Goal: Task Accomplishment & Management: Use online tool/utility

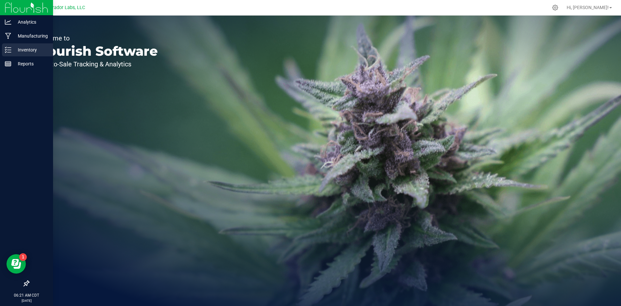
click at [25, 51] on p "Inventory" at bounding box center [30, 50] width 39 height 8
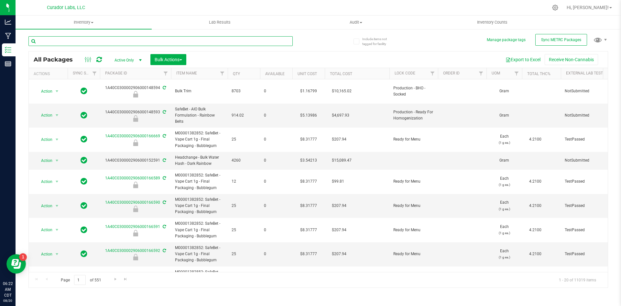
click at [117, 41] on input "text" at bounding box center [160, 41] width 264 height 10
type input "supergoof"
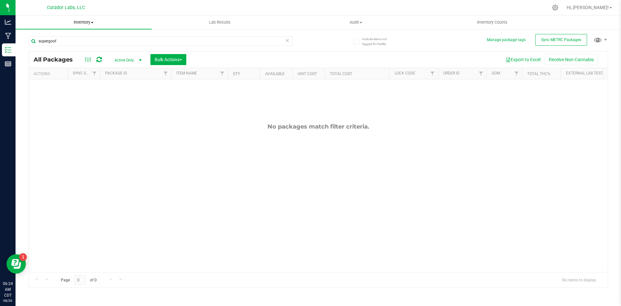
click at [95, 20] on span "Inventory" at bounding box center [84, 22] width 136 height 6
click at [93, 22] on span at bounding box center [92, 22] width 3 height 1
click at [91, 22] on span "Inventory" at bounding box center [84, 22] width 136 height 6
click at [40, 48] on span "All inventory" at bounding box center [38, 46] width 44 height 5
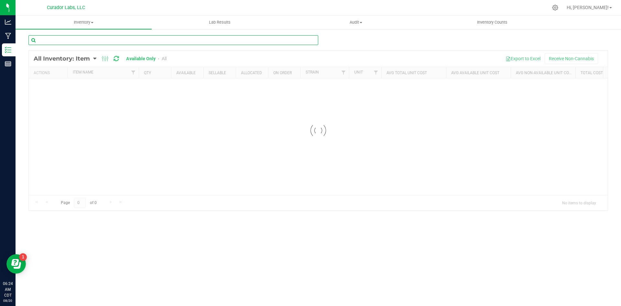
click at [139, 40] on input "text" at bounding box center [173, 40] width 290 height 10
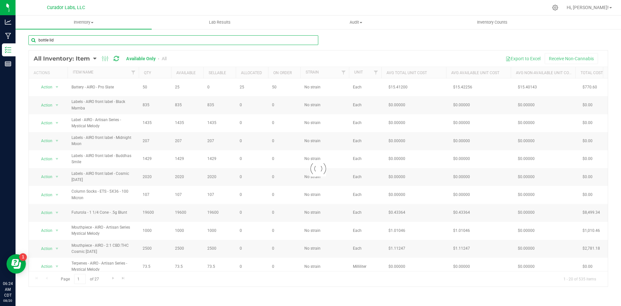
type input "bottle lid"
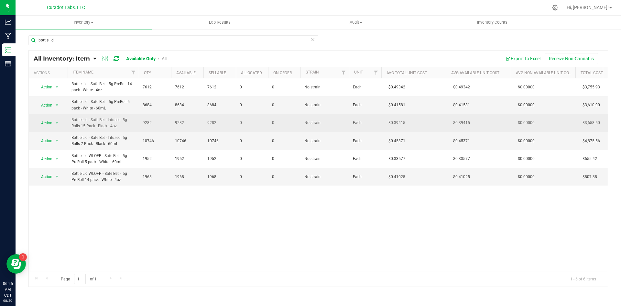
drag, startPoint x: 121, startPoint y: 126, endPoint x: 67, endPoint y: 126, distance: 53.7
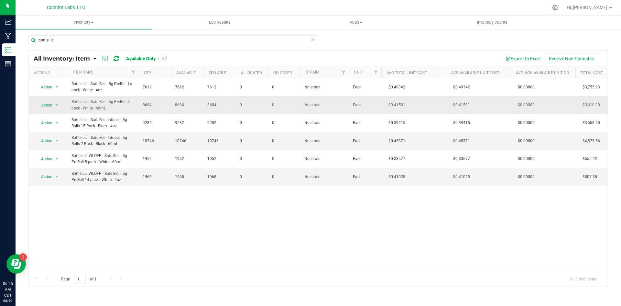
copy tr "Action Adjust qty Edit lots/costs Global inventory Locate inventory Print produ…"
drag, startPoint x: 122, startPoint y: 144, endPoint x: 68, endPoint y: 141, distance: 54.1
click at [68, 141] on td "Bottle Lid - Safe Bet - Infused .5g Rolls 7 Pack - Black - 60ml" at bounding box center [103, 141] width 71 height 18
copy span "Bottle Lid - Safe Bet - Infused .5g Rolls 7 Pack - Black - 60ml"
click at [45, 139] on span "Action" at bounding box center [43, 140] width 17 height 9
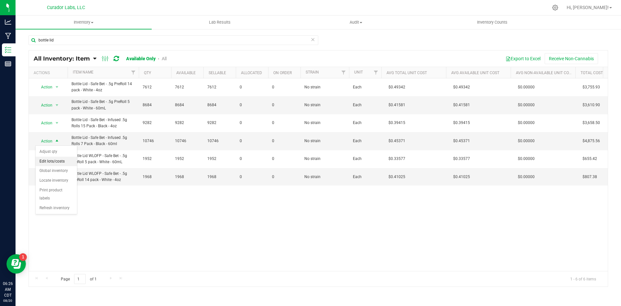
click at [48, 162] on li "Edit lots/costs" at bounding box center [56, 162] width 41 height 10
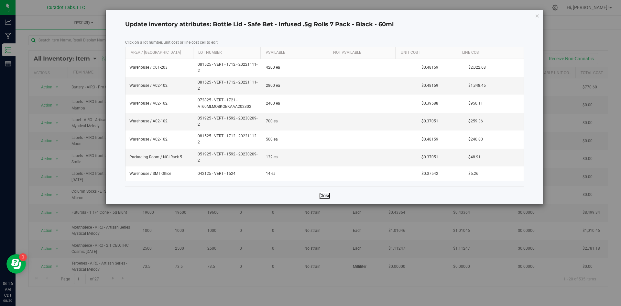
click at [323, 194] on link "Close" at bounding box center [324, 195] width 11 height 6
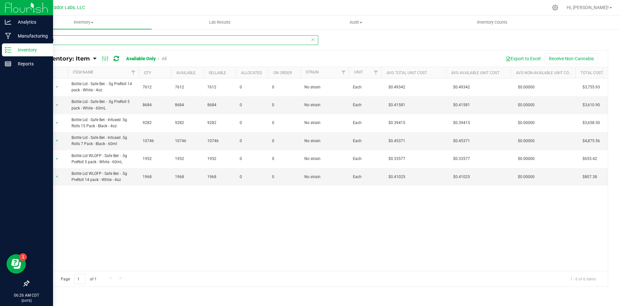
drag, startPoint x: 69, startPoint y: 37, endPoint x: 0, endPoint y: 46, distance: 69.5
click at [0, 46] on div "Analytics Manufacturing Inventory Reports 06:26 AM CDT [DATE] 08/20 Curador Lab…" at bounding box center [310, 153] width 621 height 306
type input "case box"
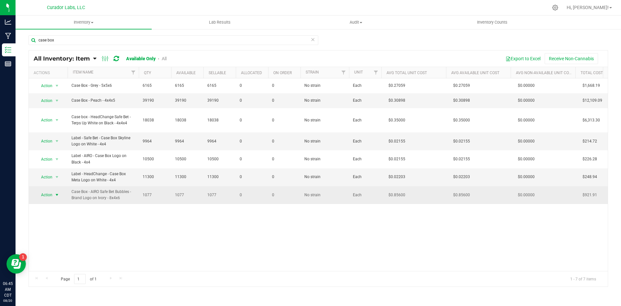
click at [47, 193] on span "Action" at bounding box center [43, 194] width 17 height 9
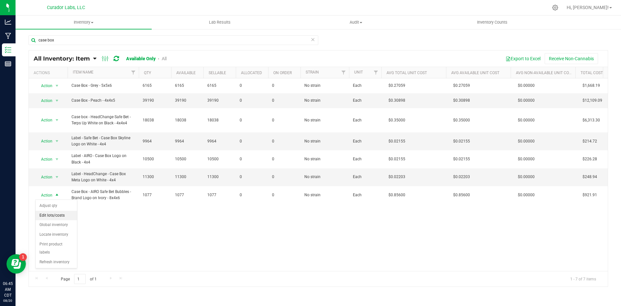
click at [52, 213] on li "Edit lots/costs" at bounding box center [56, 216] width 41 height 10
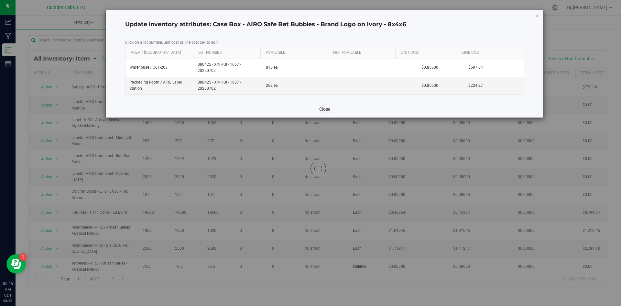
click at [326, 112] on div "Close" at bounding box center [324, 108] width 399 height 17
click at [326, 109] on link "Close" at bounding box center [324, 109] width 11 height 6
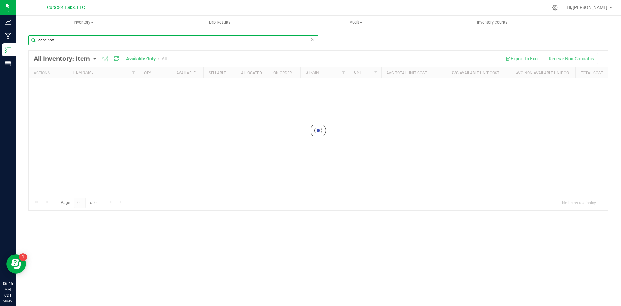
click at [84, 41] on input "case box" at bounding box center [173, 40] width 290 height 10
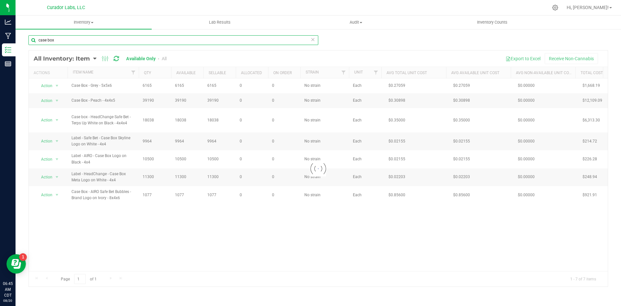
drag, startPoint x: 84, startPoint y: 41, endPoint x: 31, endPoint y: 43, distance: 53.1
click at [31, 43] on input "case box" at bounding box center [173, 40] width 290 height 10
click at [105, 39] on input "case box" at bounding box center [173, 40] width 290 height 10
click at [66, 44] on input "case box" at bounding box center [173, 40] width 290 height 10
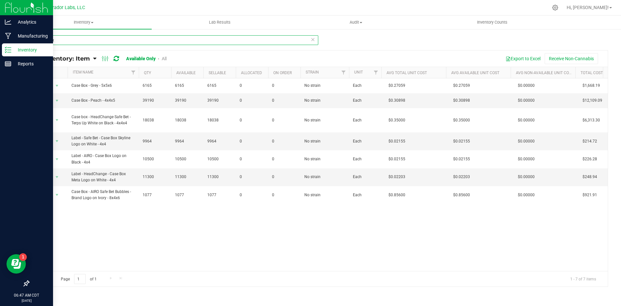
drag, startPoint x: 57, startPoint y: 42, endPoint x: 15, endPoint y: 49, distance: 42.9
click at [14, 49] on div "Analytics Manufacturing Inventory Reports 06:47 AM CDT [DATE] 08/20 Curador Lab…" at bounding box center [310, 153] width 621 height 306
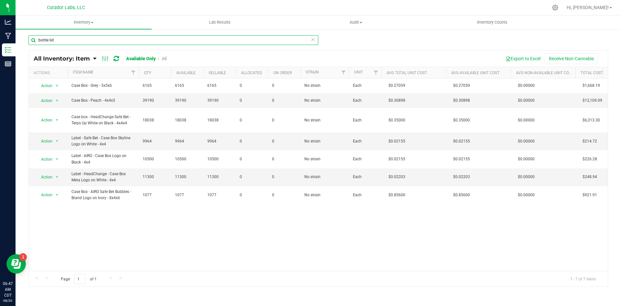
type input "bottle lid"
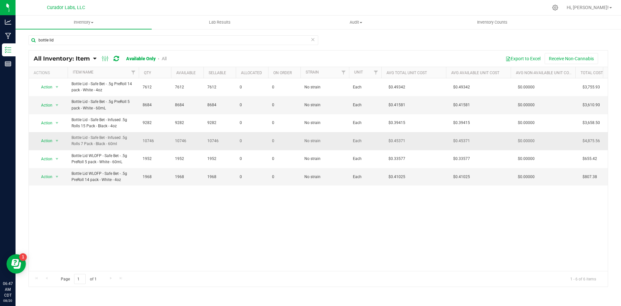
drag, startPoint x: 121, startPoint y: 144, endPoint x: 71, endPoint y: 135, distance: 49.9
click at [71, 135] on span "Bottle Lid - Safe Bet - Infused .5g Rolls 7 Pack - Black - 60ml" at bounding box center [102, 141] width 63 height 12
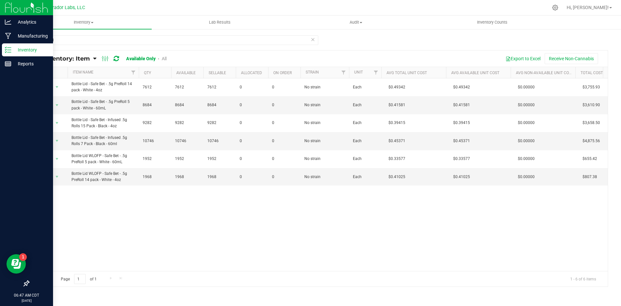
copy span "Bottle Lid - Safe Bet - Infused .5g Rolls 7 Pack - Black - 60ml"
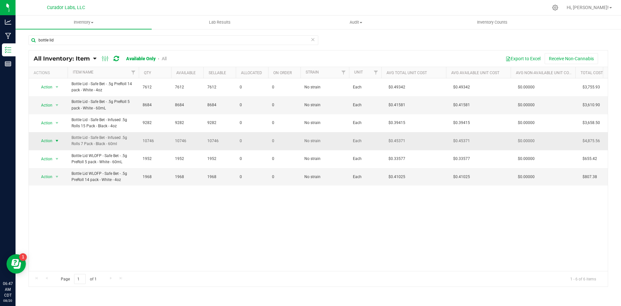
click at [47, 140] on span "Action" at bounding box center [43, 140] width 17 height 9
click at [54, 159] on li "Edit lots/costs" at bounding box center [56, 162] width 41 height 10
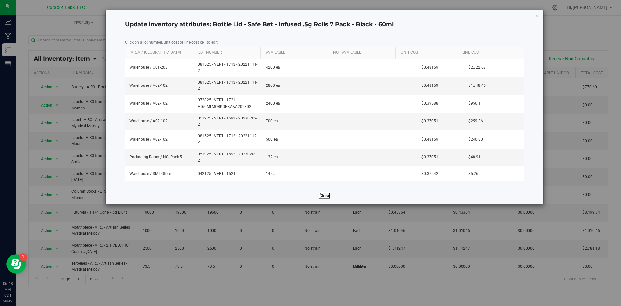
click at [329, 196] on link "Close" at bounding box center [324, 195] width 11 height 6
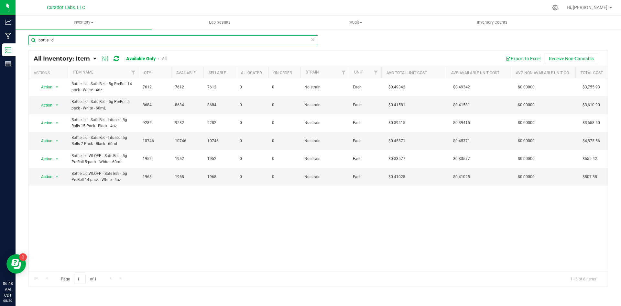
drag, startPoint x: 59, startPoint y: 38, endPoint x: 26, endPoint y: 47, distance: 34.6
click at [25, 47] on div "bottle lid All Inventory: Item Item Summary Item (default) Item by Strain Item …" at bounding box center [319, 129] width 606 height 202
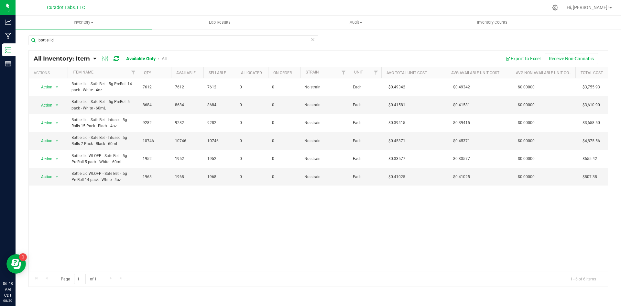
click at [354, 38] on div "bottle lid" at bounding box center [318, 42] width 580 height 15
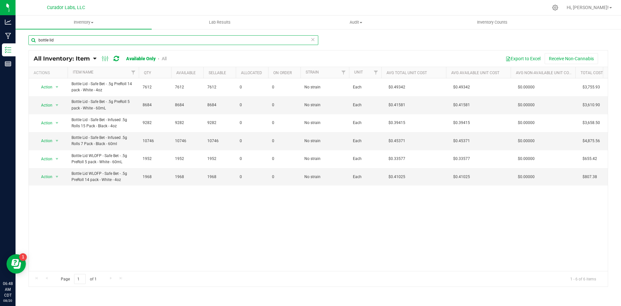
drag, startPoint x: 55, startPoint y: 40, endPoint x: 28, endPoint y: 44, distance: 27.2
click at [28, 44] on div "bottle lid All Inventory: Item Item Summary Item (default) Item by Strain Item …" at bounding box center [319, 129] width 606 height 202
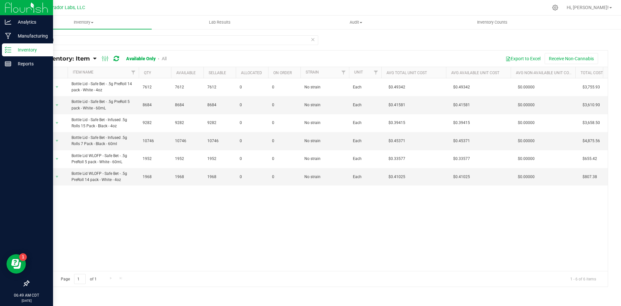
click at [20, 48] on p "Inventory" at bounding box center [30, 50] width 39 height 8
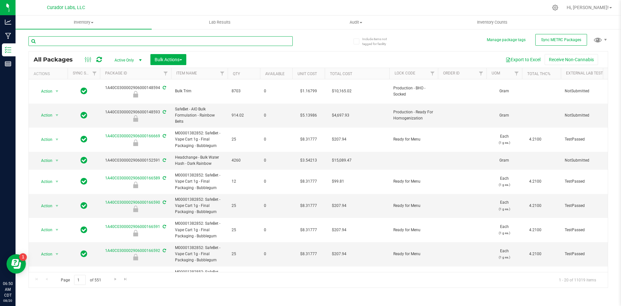
click at [102, 40] on input "text" at bounding box center [160, 41] width 264 height 10
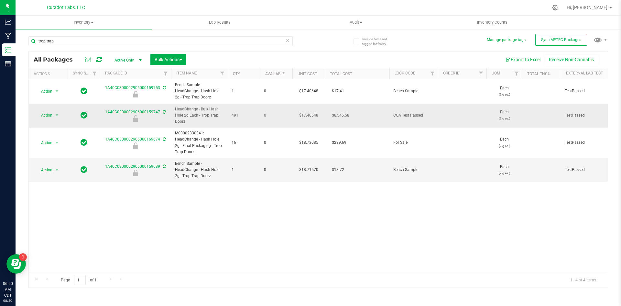
drag, startPoint x: 242, startPoint y: 114, endPoint x: 95, endPoint y: 108, distance: 146.3
copy tr "1A40C0300002906000159747 HeadChange - Bulk Hash Hole 2g Each - Trop Trap Doorz …"
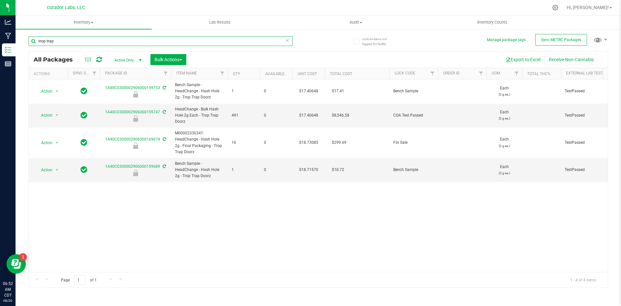
click at [71, 44] on input "trop trap" at bounding box center [160, 41] width 264 height 10
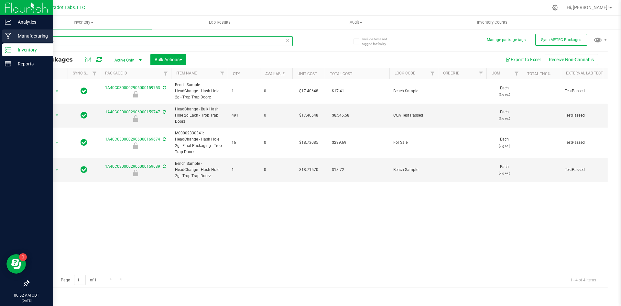
drag, startPoint x: 59, startPoint y: 41, endPoint x: 0, endPoint y: 42, distance: 59.2
click at [0, 42] on div "Analytics Manufacturing Inventory Reports 06:52 AM CDT [DATE] 08/20 Curador Lab…" at bounding box center [310, 153] width 621 height 306
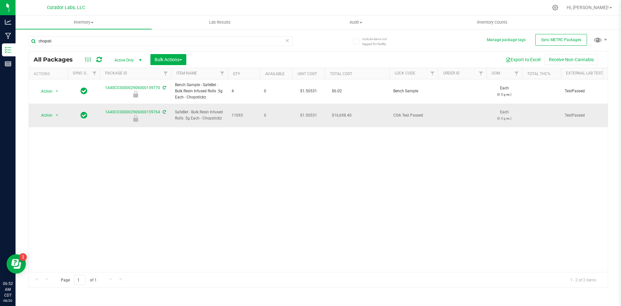
drag, startPoint x: 256, startPoint y: 112, endPoint x: 97, endPoint y: 108, distance: 158.9
copy tr "1A40C0300002906000159764 SafeBet - Bulk Resin Infused Rolls .5g Each - Chopstic…"
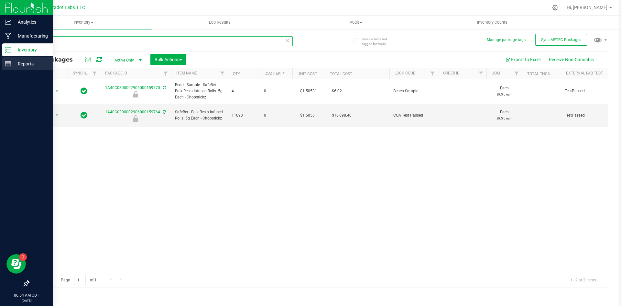
drag, startPoint x: 55, startPoint y: 39, endPoint x: 0, endPoint y: 58, distance: 58.1
click at [0, 58] on div "Analytics Manufacturing Inventory Reports 06:54 AM CDT [DATE] 08/20 Curador Lab…" at bounding box center [310, 153] width 621 height 306
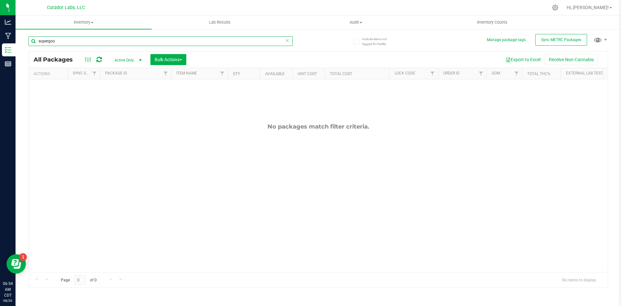
click at [48, 41] on input "supergoo" at bounding box center [160, 41] width 264 height 10
click at [90, 39] on input "super goo" at bounding box center [160, 41] width 264 height 10
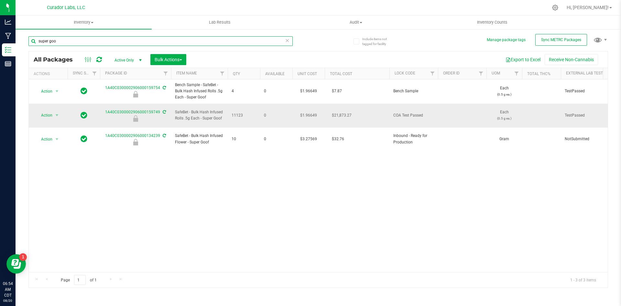
type input "super goo"
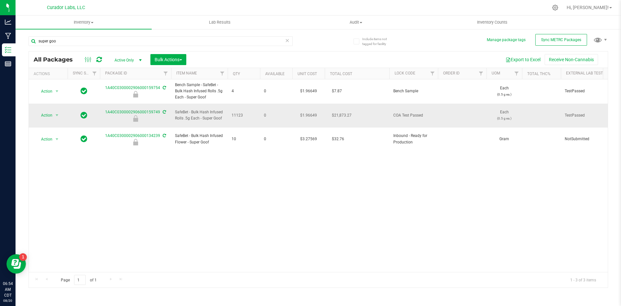
drag, startPoint x: 226, startPoint y: 117, endPoint x: 165, endPoint y: 111, distance: 62.1
copy tr "SafeBet - Bulk Hash Infused Rolls .5g Each - Super Goof"
click at [42, 115] on span "Action" at bounding box center [43, 115] width 17 height 9
click at [56, 194] on li "Unlock package" at bounding box center [56, 199] width 41 height 10
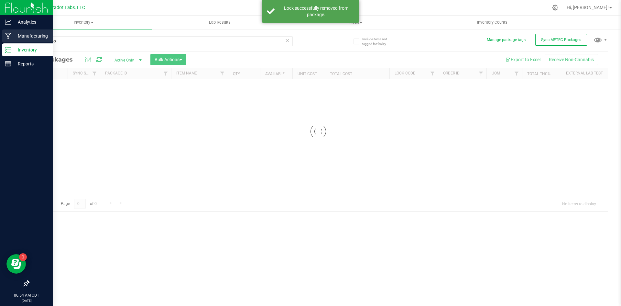
drag, startPoint x: 20, startPoint y: 35, endPoint x: 15, endPoint y: 36, distance: 5.0
click at [18, 35] on div "Include items not tagged for facility Manage package tags Sync METRC Packages s…" at bounding box center [319, 126] width 606 height 197
click at [11, 37] on div "Manufacturing" at bounding box center [27, 35] width 51 height 13
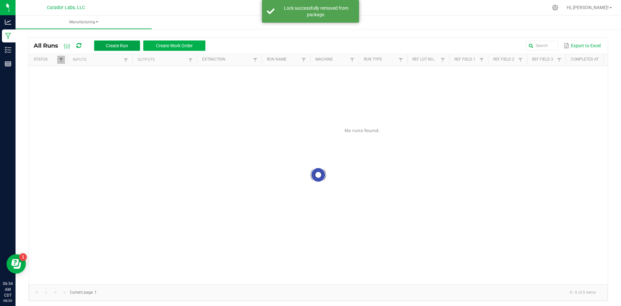
click at [105, 42] on button "Create Run" at bounding box center [117, 45] width 46 height 10
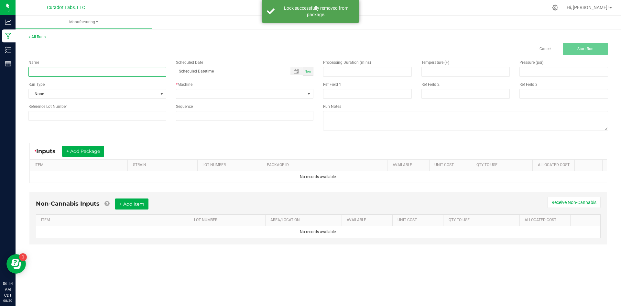
click at [114, 70] on input at bounding box center [97, 72] width 138 height 10
paste input "SafeBet - Bulk Hash Infused Rolls .5g Each - Super Goof"
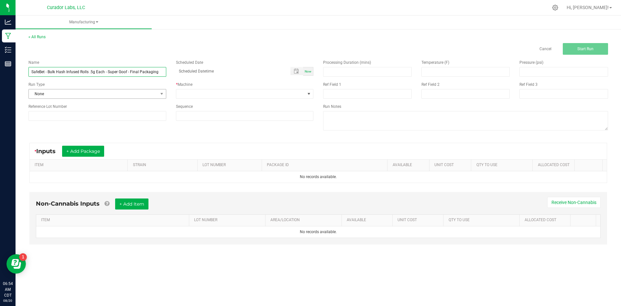
type input "SafeBet - Bulk Hash Infused Rolls .5g Each - Super Goof - Final Packaging"
click at [43, 95] on span "None" at bounding box center [93, 93] width 129 height 9
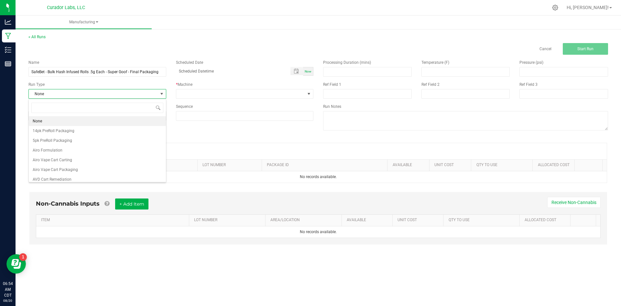
scroll to position [10, 137]
type input "s"
type input "infuse"
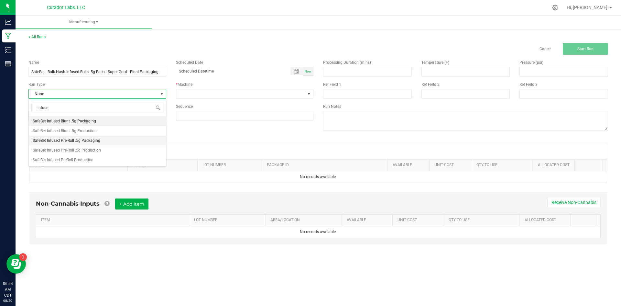
click at [104, 141] on li "SafeBet Infused Pre-Roll .5g Packaging" at bounding box center [97, 141] width 137 height 10
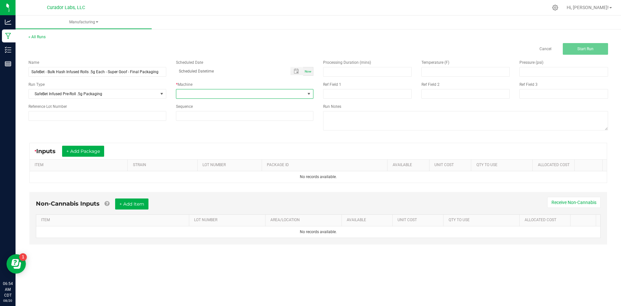
click at [194, 92] on span at bounding box center [240, 93] width 129 height 9
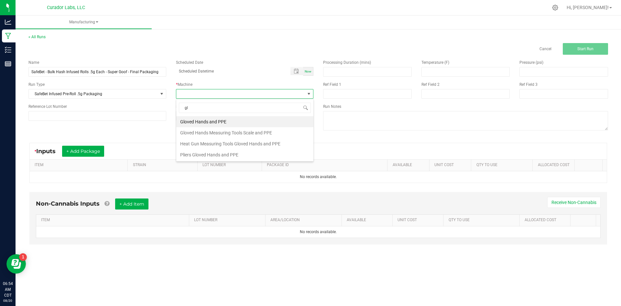
type input "glo"
click at [210, 130] on li "Gloved Hands Measuring Tools Scale and PPE" at bounding box center [244, 132] width 137 height 11
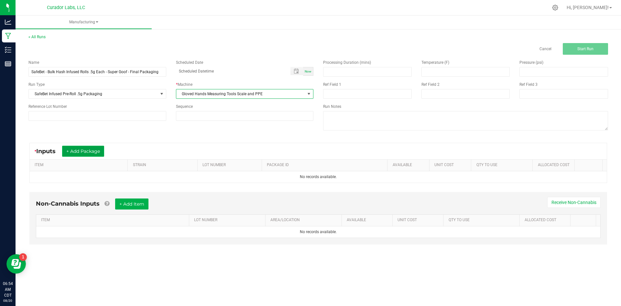
click at [99, 154] on button "+ Add Package" at bounding box center [83, 151] width 42 height 11
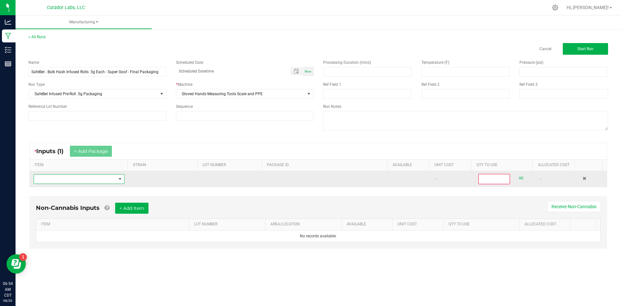
click at [92, 181] on span "NO DATA FOUND" at bounding box center [75, 178] width 82 height 9
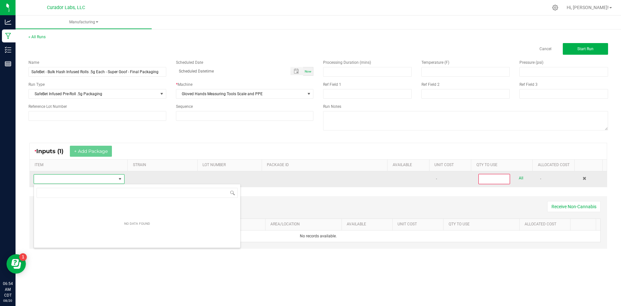
scroll to position [32343, 32262]
type input "SafeBet - Bulk Hash Infused Rolls .5g Each - Super Goof"
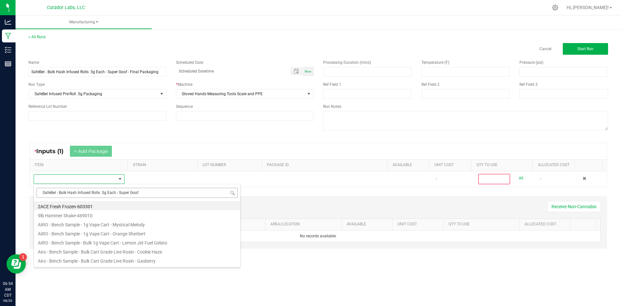
scroll to position [10, 89]
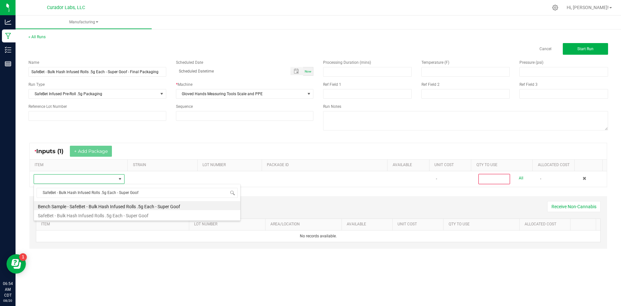
drag, startPoint x: 102, startPoint y: 215, endPoint x: 107, endPoint y: 211, distance: 6.4
click at [102, 215] on li "SafeBet - Bulk Hash Infused Rolls .5g Each - Super Goof" at bounding box center [137, 214] width 206 height 9
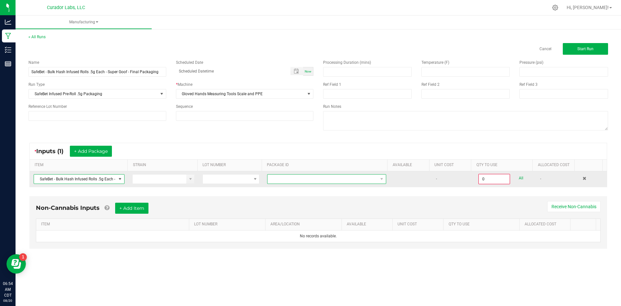
click at [316, 176] on span at bounding box center [323, 178] width 110 height 9
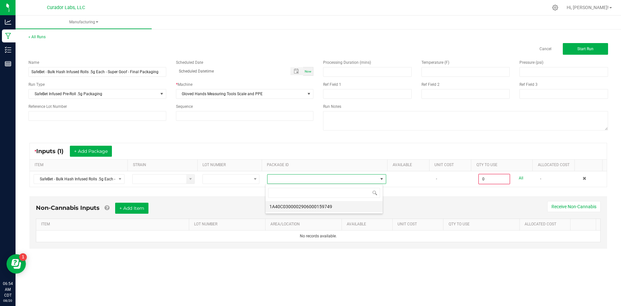
click at [307, 208] on li "1A40C0300002906000159749" at bounding box center [324, 206] width 117 height 11
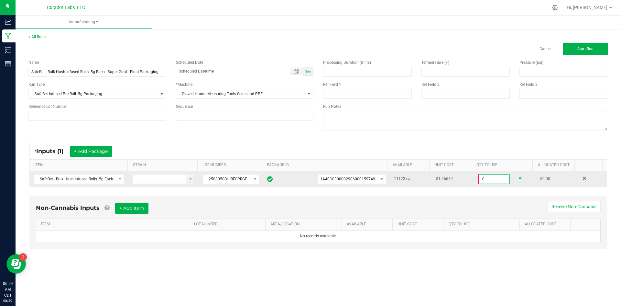
click at [488, 177] on input "0" at bounding box center [494, 178] width 30 height 9
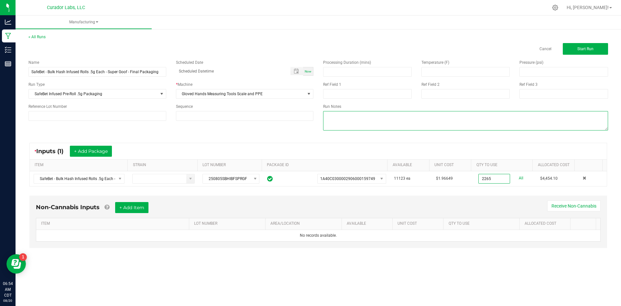
type input "2265 ea"
click at [392, 121] on textarea at bounding box center [465, 120] width 285 height 19
type textarea "151 ea X 15 = 2265"
click at [138, 210] on button "+ Add Item" at bounding box center [131, 207] width 33 height 11
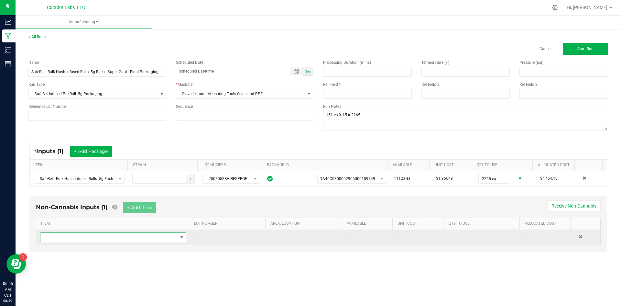
click at [123, 237] on span "NO DATA FOUND" at bounding box center [108, 237] width 137 height 9
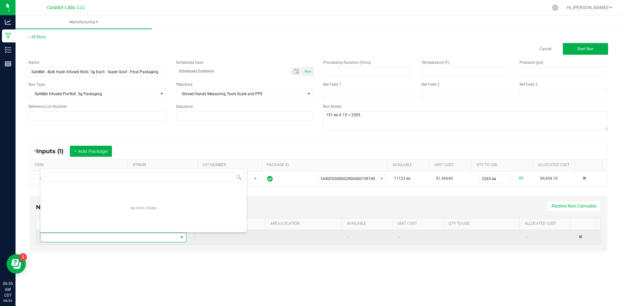
scroll to position [10, 144]
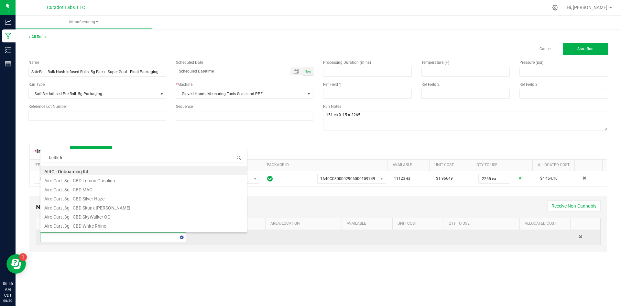
type input "bottle lid"
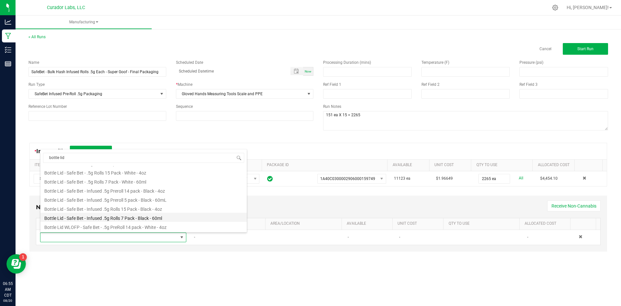
scroll to position [26, 0]
click at [148, 202] on li "Bottle Lid - Safe Bet - Infused .5g Rolls 15 Pack - Black - 4oz" at bounding box center [143, 198] width 206 height 9
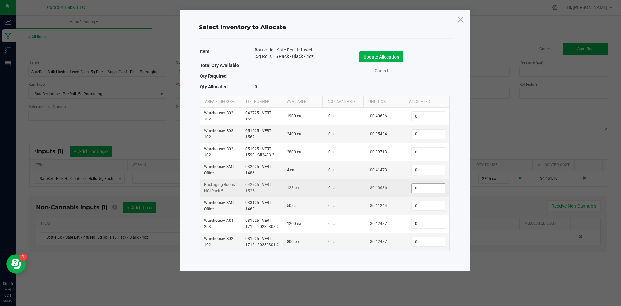
click at [422, 188] on input "0" at bounding box center [428, 187] width 33 height 9
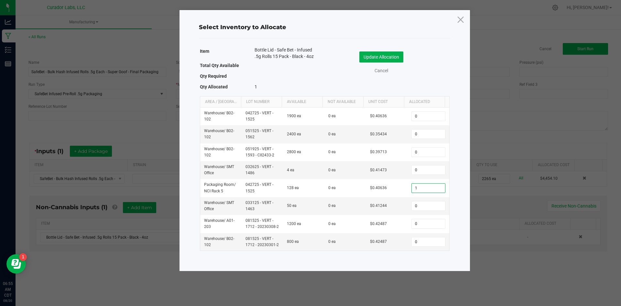
type input "1"
drag, startPoint x: 318, startPoint y: 57, endPoint x: 252, endPoint y: 47, distance: 67.4
click at [252, 47] on div "Bottle Lid - Safe Bet - Infused .5g Rolls 15 Pack - Black - 4oz" at bounding box center [285, 54] width 70 height 14
copy span "Bottle Lid - Safe Bet - Infused .5g Rolls 15 Pack - Black - 4oz"
click at [463, 18] on icon at bounding box center [460, 20] width 9 height 16
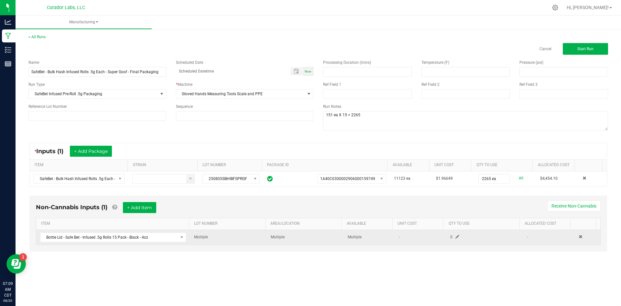
click at [453, 239] on div "0" at bounding box center [470, 237] width 51 height 6
click at [459, 235] on div "0" at bounding box center [470, 237] width 51 height 6
click at [456, 236] on div "0" at bounding box center [470, 237] width 51 height 6
click at [456, 235] on span at bounding box center [458, 237] width 4 height 4
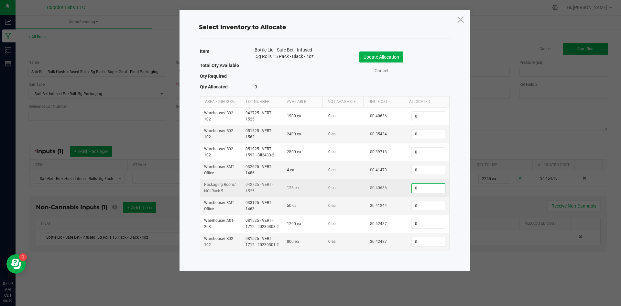
click at [421, 191] on input "0" at bounding box center [428, 187] width 33 height 9
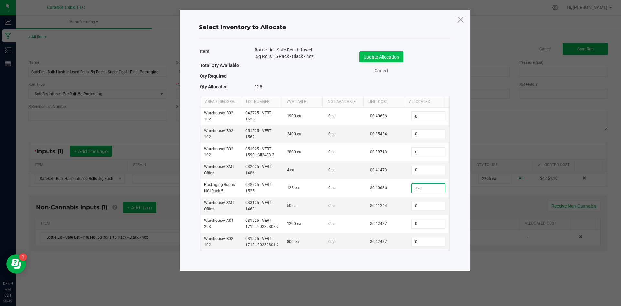
type input "128"
click at [385, 56] on button "Update Allocation" at bounding box center [381, 56] width 44 height 11
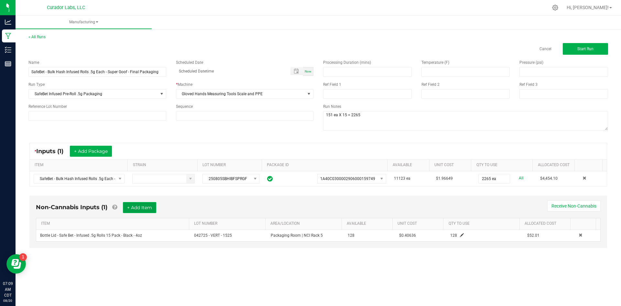
click at [144, 207] on button "+ Add Item" at bounding box center [139, 207] width 33 height 11
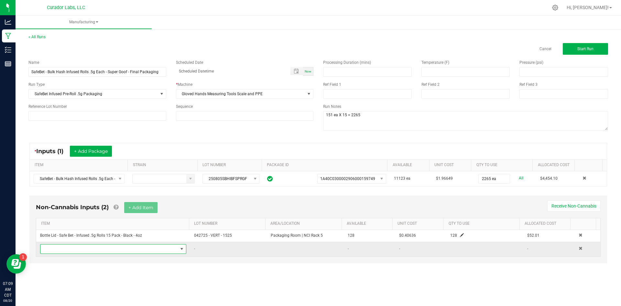
click at [102, 250] on span "NO DATA FOUND" at bounding box center [108, 248] width 137 height 9
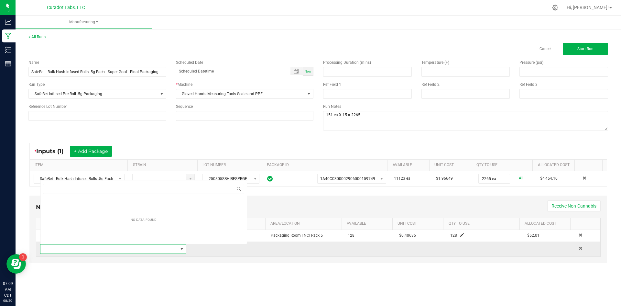
scroll to position [10, 144]
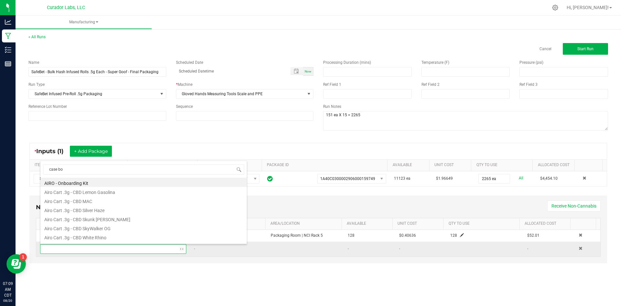
type input "case box"
click at [128, 182] on li "Case Box - AIRO Safe Bet Bubbles - Brand Logo on Ivory - 8x4x6" at bounding box center [143, 182] width 206 height 9
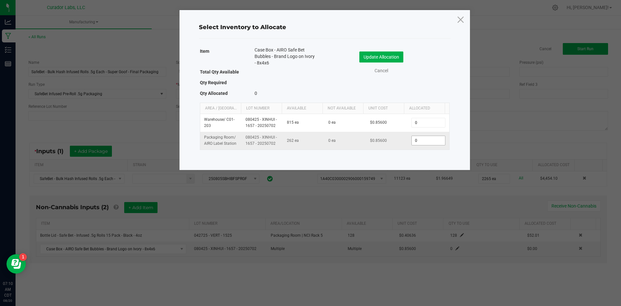
click at [415, 141] on input "0" at bounding box center [428, 140] width 33 height 9
click at [412, 137] on input "0" at bounding box center [428, 140] width 33 height 9
click at [416, 140] on input "0" at bounding box center [428, 140] width 33 height 9
drag, startPoint x: 416, startPoint y: 140, endPoint x: 403, endPoint y: 139, distance: 12.7
click at [408, 140] on td "0" at bounding box center [428, 140] width 41 height 17
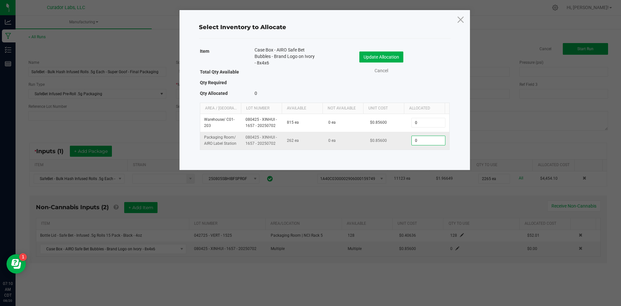
drag, startPoint x: 420, startPoint y: 143, endPoint x: 407, endPoint y: 140, distance: 13.2
click at [412, 140] on span "0" at bounding box center [429, 141] width 34 height 10
type input "10"
click at [395, 60] on button "Update Allocation" at bounding box center [381, 56] width 44 height 11
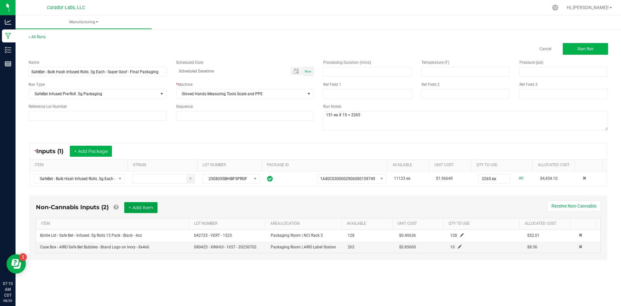
click at [149, 207] on button "+ Add Item" at bounding box center [140, 207] width 33 height 11
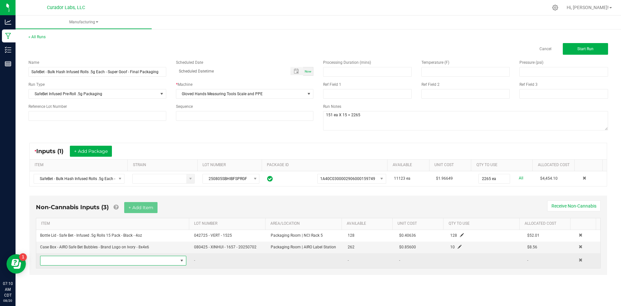
click at [110, 260] on span "NO DATA FOUND" at bounding box center [108, 260] width 137 height 9
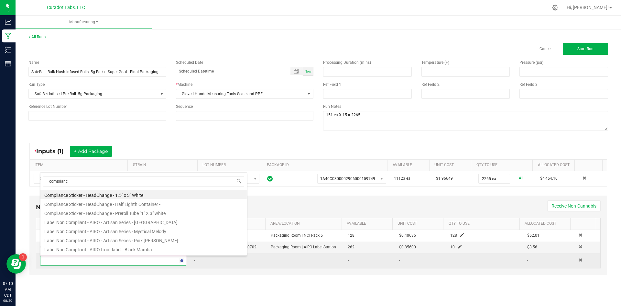
type input "compliance"
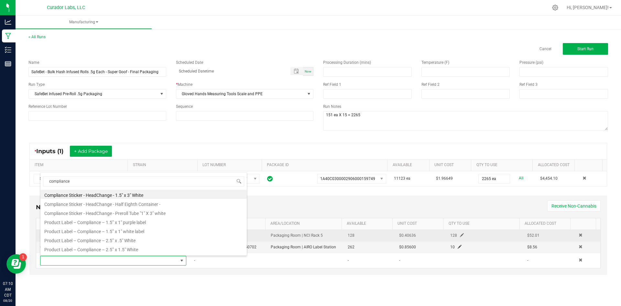
click at [130, 231] on li "Product Label – Compliance – 1.5” x 1" white label" at bounding box center [143, 230] width 206 height 9
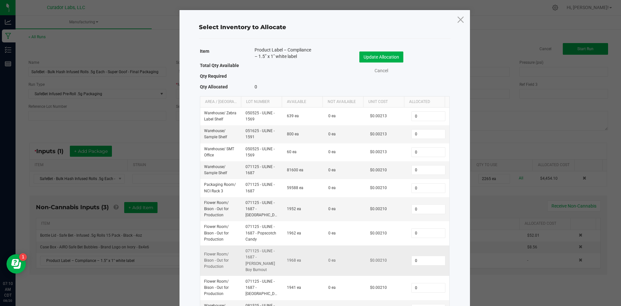
click at [378, 258] on span "$0.00210" at bounding box center [378, 260] width 17 height 5
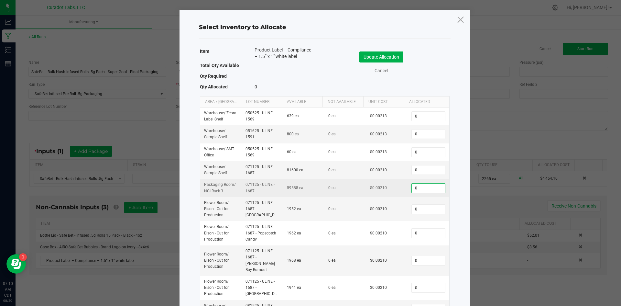
click at [412, 187] on input "0" at bounding box center [428, 187] width 33 height 9
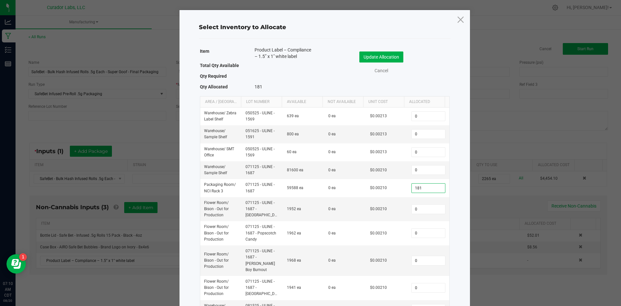
type input "181"
click at [386, 49] on div "Update Allocation Cancel" at bounding box center [387, 64] width 115 height 34
click at [384, 58] on button "Update Allocation" at bounding box center [381, 56] width 44 height 11
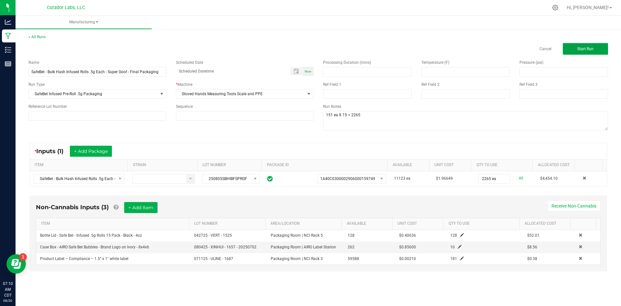
click at [572, 50] on button "Start Run" at bounding box center [585, 49] width 45 height 12
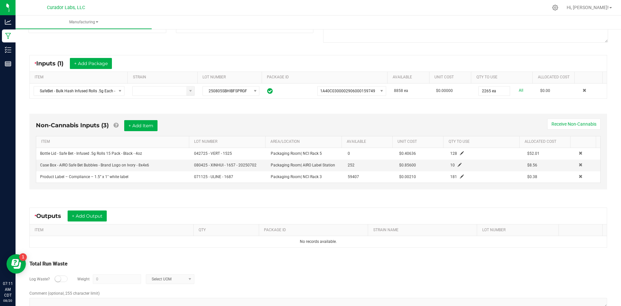
scroll to position [112, 0]
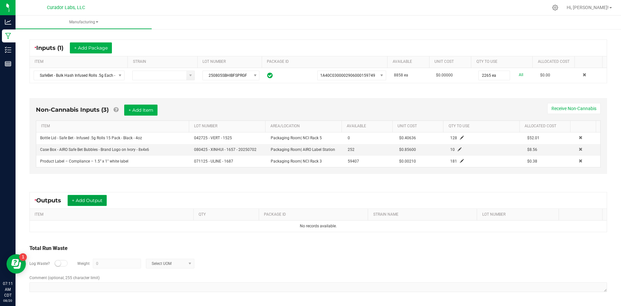
click at [95, 201] on button "+ Add Output" at bounding box center [87, 200] width 39 height 11
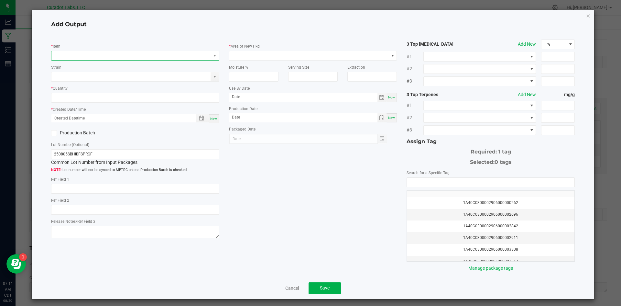
click at [107, 58] on span "NO DATA FOUND" at bounding box center [130, 55] width 159 height 9
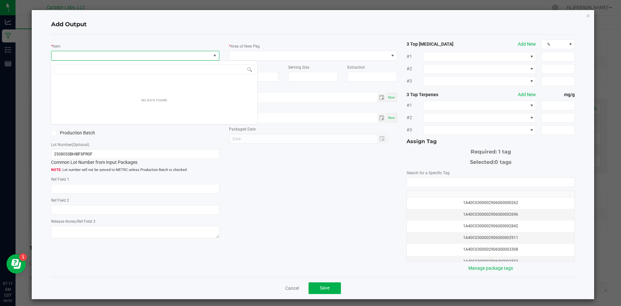
scroll to position [10, 167]
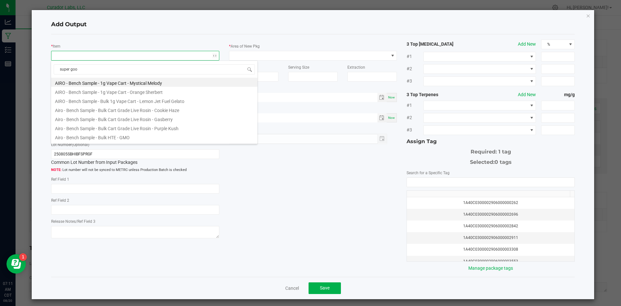
type input "super goof"
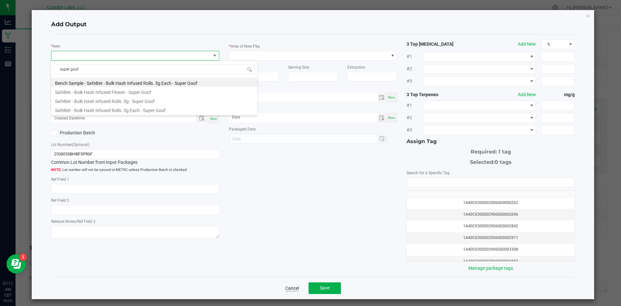
click at [288, 287] on link "Cancel" at bounding box center [292, 288] width 14 height 6
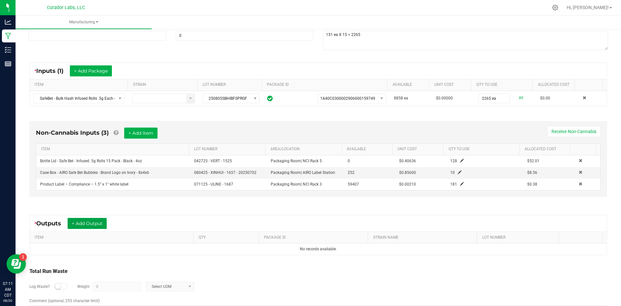
scroll to position [0, 0]
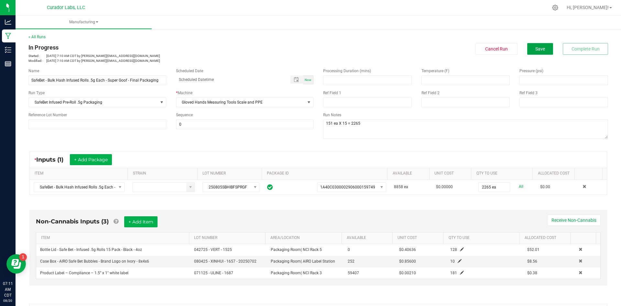
click at [535, 44] on button "Save" at bounding box center [540, 49] width 26 height 12
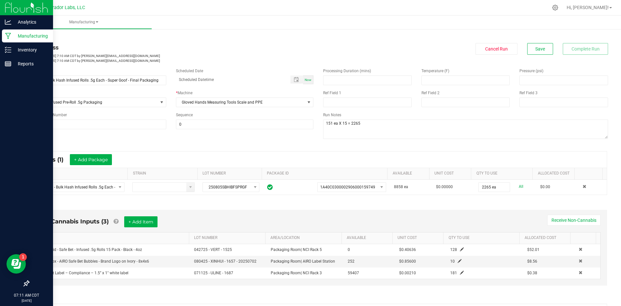
click at [17, 34] on p "Manufacturing" at bounding box center [30, 36] width 39 height 8
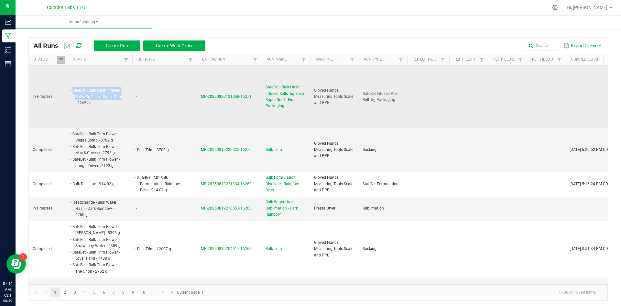
drag, startPoint x: 73, startPoint y: 89, endPoint x: 122, endPoint y: 96, distance: 49.3
click at [122, 96] on li "SafeBet - Bulk Hash Infused Rolls .5g Each - Super Goof - 2265 ea" at bounding box center [96, 96] width 51 height 19
copy li "SafeBet - Bulk Hash Infused Rolls .5g Each - Super Goof"
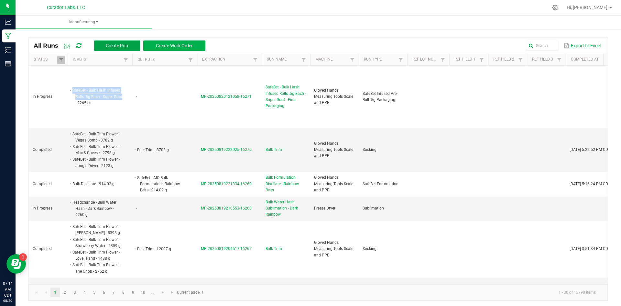
click at [123, 46] on span "Create Run" at bounding box center [117, 45] width 22 height 5
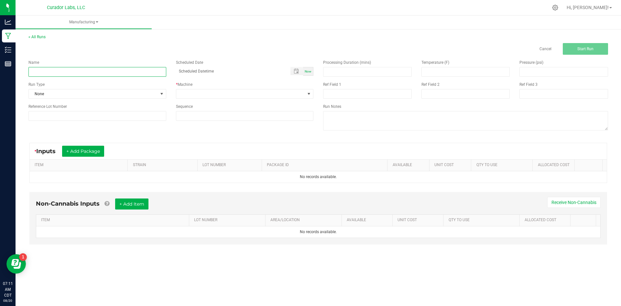
click at [137, 72] on input at bounding box center [97, 72] width 138 height 10
paste input "SafeBet - Bulk Hash Infused Rolls .5g Each - Super Goof"
type input "SafeBet - Bulk Hash Infused Rolls .5g Each - Super Goof - 7 pack"
click at [42, 95] on span "None" at bounding box center [93, 93] width 129 height 9
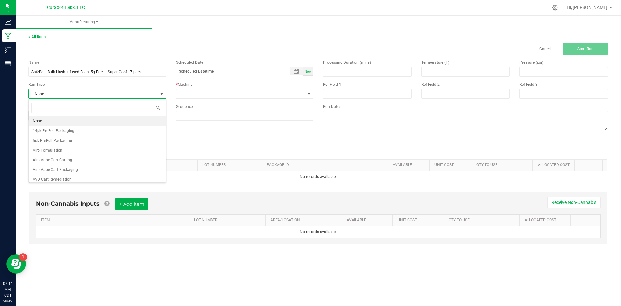
scroll to position [10, 137]
type input "infused"
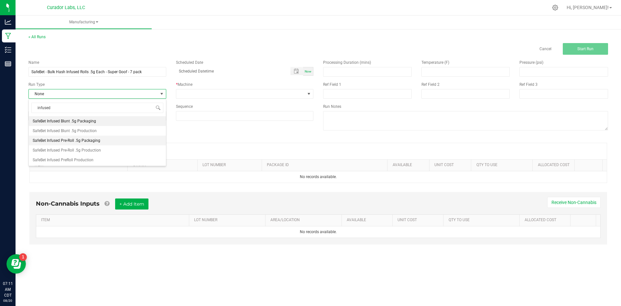
click at [105, 140] on li "SafeBet Infused Pre-Roll .5g Packaging" at bounding box center [97, 141] width 137 height 10
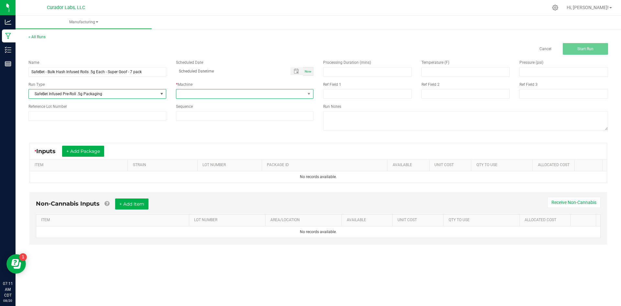
click at [204, 92] on span at bounding box center [240, 93] width 129 height 9
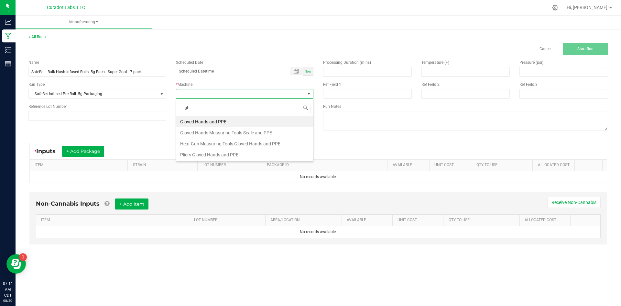
type input "glo"
click at [205, 128] on li "Gloved Hands Measuring Tools Scale and PPE" at bounding box center [244, 132] width 137 height 11
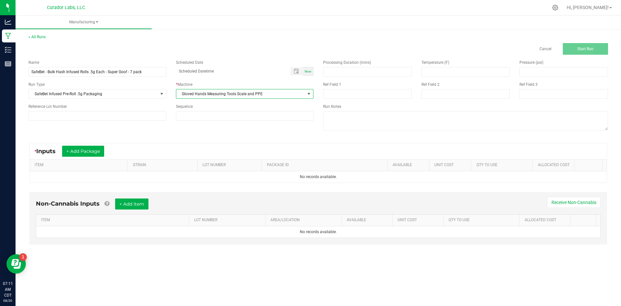
click at [193, 96] on span "Gloved Hands Measuring Tools Scale and PPE" at bounding box center [240, 93] width 129 height 9
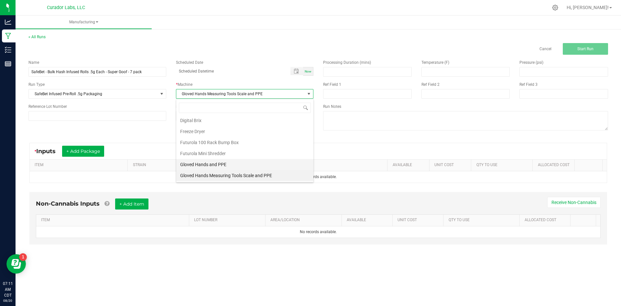
click at [197, 164] on li "Gloved Hands and PPE" at bounding box center [244, 164] width 137 height 11
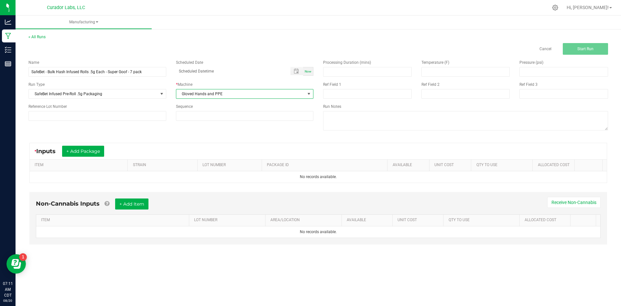
click at [88, 157] on div "* Inputs + Add Package" at bounding box center [318, 151] width 577 height 16
click at [93, 153] on button "+ Add Package" at bounding box center [83, 151] width 42 height 11
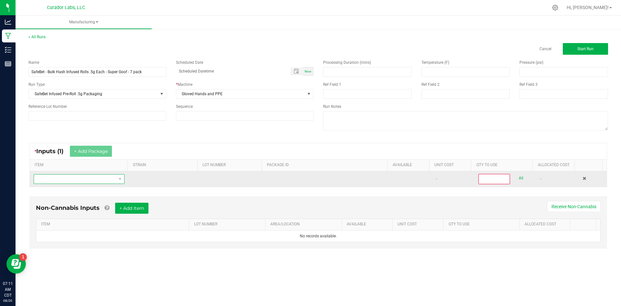
click at [88, 180] on span "NO DATA FOUND" at bounding box center [75, 178] width 82 height 9
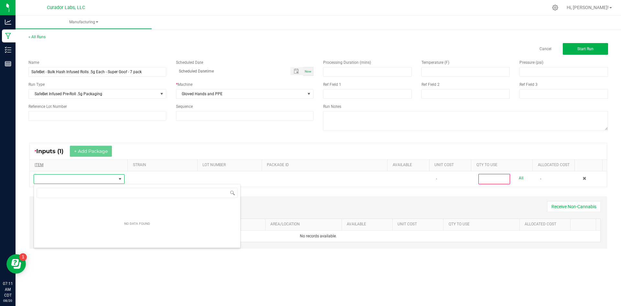
scroll to position [10, 89]
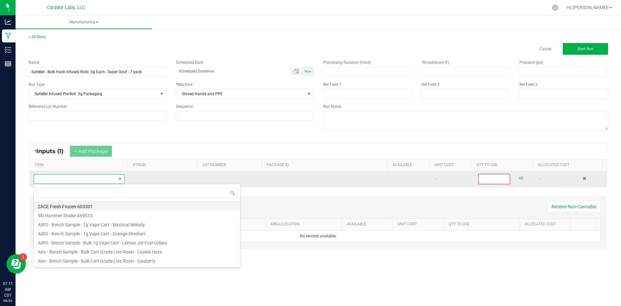
type input "SafeBet - Bulk Hash Infused Rolls .5g Each - Super Goof"
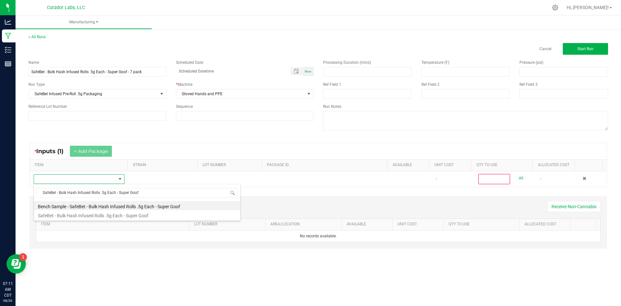
drag, startPoint x: 140, startPoint y: 212, endPoint x: 143, endPoint y: 210, distance: 3.6
click at [139, 212] on li "SafeBet - Bulk Hash Infused Rolls .5g Each - Super Goof" at bounding box center [137, 214] width 206 height 9
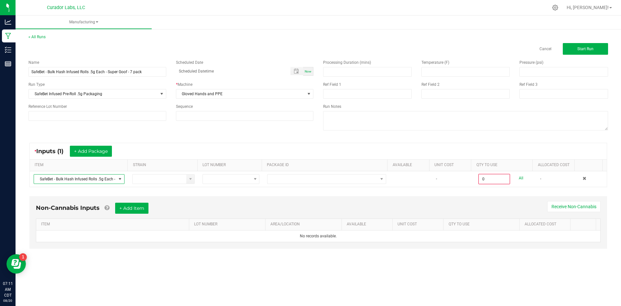
click at [301, 170] on th "PACKAGE ID" at bounding box center [325, 165] width 126 height 12
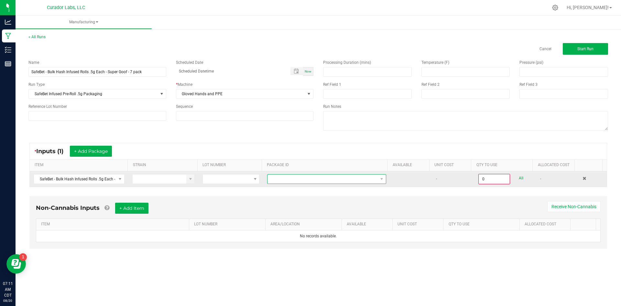
click at [301, 176] on span at bounding box center [323, 178] width 110 height 9
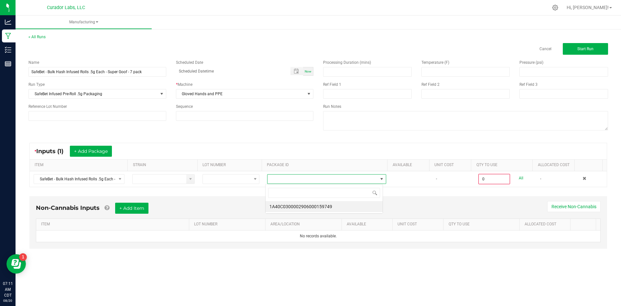
scroll to position [10, 118]
click at [317, 207] on li "1A40C0300002906000159749" at bounding box center [324, 206] width 117 height 11
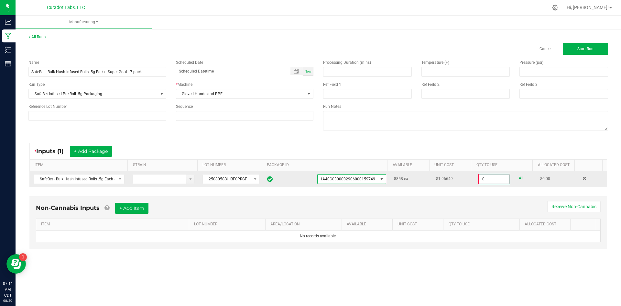
click at [495, 177] on input "0" at bounding box center [494, 178] width 30 height 9
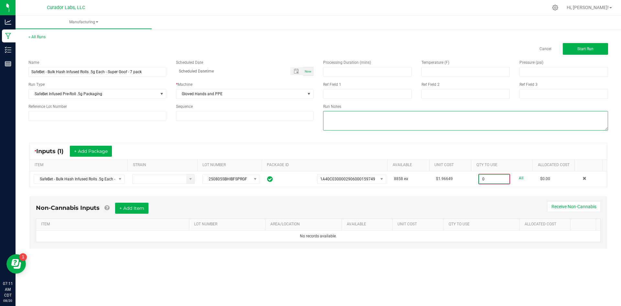
type input "0 ea"
click at [351, 116] on textarea at bounding box center [465, 120] width 285 height 19
drag, startPoint x: 411, startPoint y: 125, endPoint x: 409, endPoint y: 132, distance: 7.5
click at [412, 125] on textarea at bounding box center [465, 120] width 285 height 19
type textarea "485 X 7 ea = 3395"
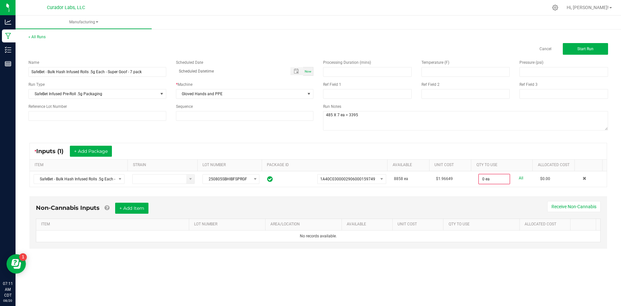
click at [412, 135] on div "Processing Duration (mins) Temperature (F) Pressure (psi) Ref Field 1 Ref Field…" at bounding box center [465, 96] width 295 height 82
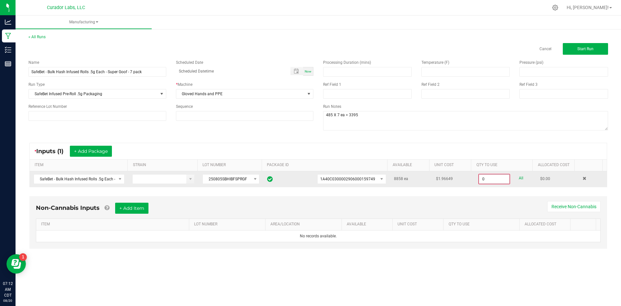
click at [487, 183] on input "0" at bounding box center [494, 178] width 30 height 9
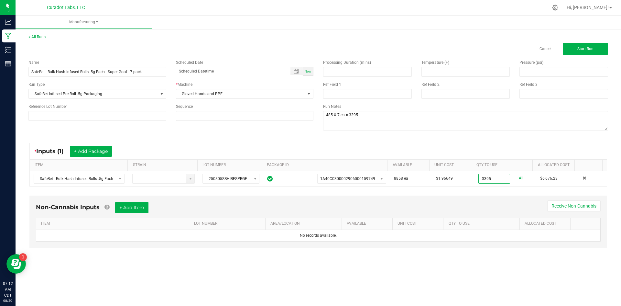
type input "3395 ea"
click at [392, 198] on div "Non-Cannabis Inputs + Add Item Receive Non-Cannabis ITEM LOT NUMBER AREA/LOCATI…" at bounding box center [318, 221] width 578 height 52
click at [129, 207] on button "+ Add Item" at bounding box center [131, 207] width 33 height 11
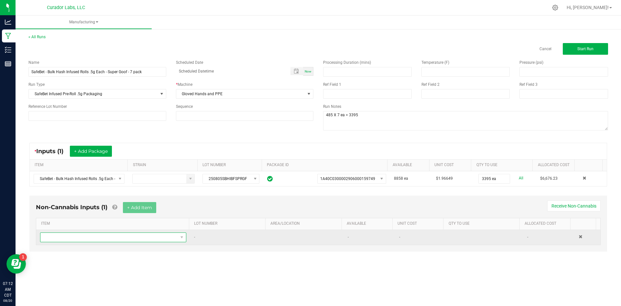
click at [117, 234] on span "NO DATA FOUND" at bounding box center [108, 237] width 137 height 9
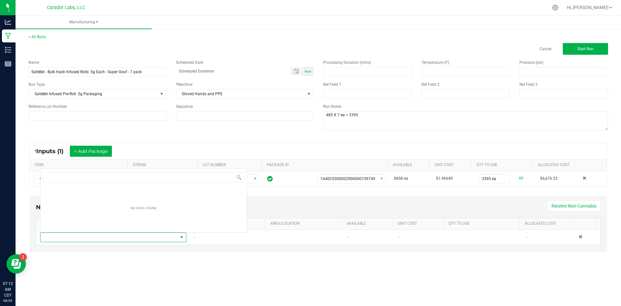
scroll to position [10, 144]
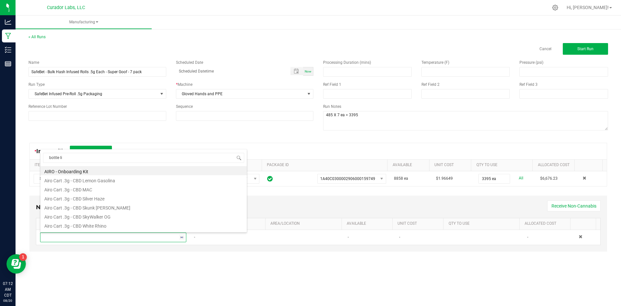
type input "bottle lid"
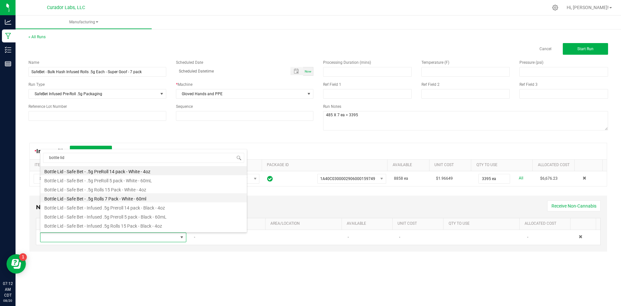
scroll to position [26, 0]
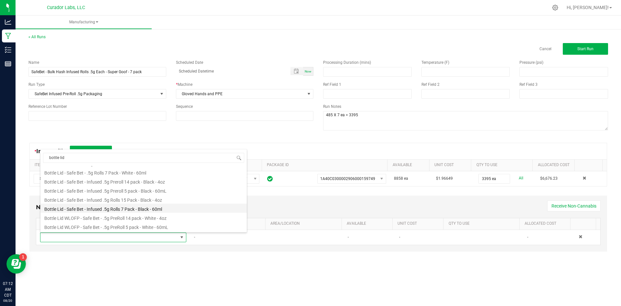
click at [148, 209] on li "Bottle Lid - Safe Bet - Infused .5g Rolls 7 Pack - Black - 60ml" at bounding box center [143, 207] width 206 height 9
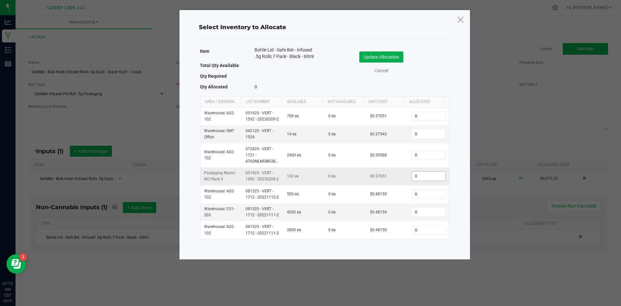
click at [418, 175] on input "0" at bounding box center [428, 175] width 33 height 9
type input "132"
click at [393, 57] on button "Update Allocation" at bounding box center [381, 56] width 44 height 11
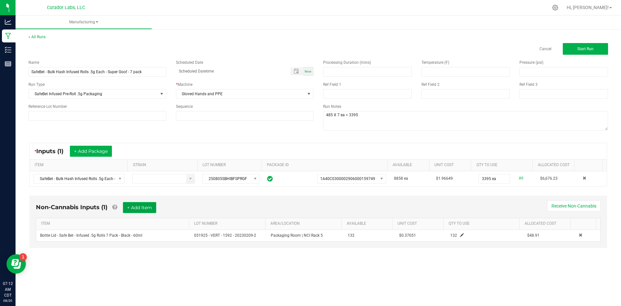
click at [149, 203] on button "+ Add Item" at bounding box center [139, 207] width 33 height 11
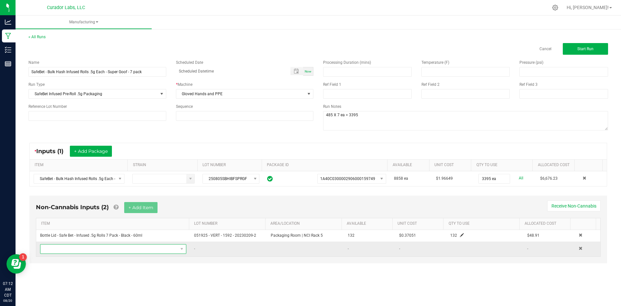
click at [69, 252] on span "NO DATA FOUND" at bounding box center [108, 248] width 137 height 9
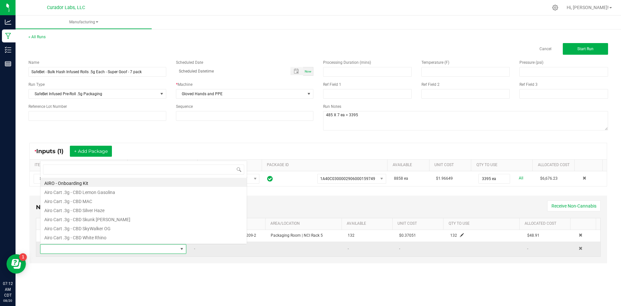
scroll to position [10, 144]
type input "case box"
click at [136, 181] on li "Case Box - AIRO Safe Bet Bubbles - Brand Logo on Ivory - 8x4x6" at bounding box center [143, 182] width 206 height 9
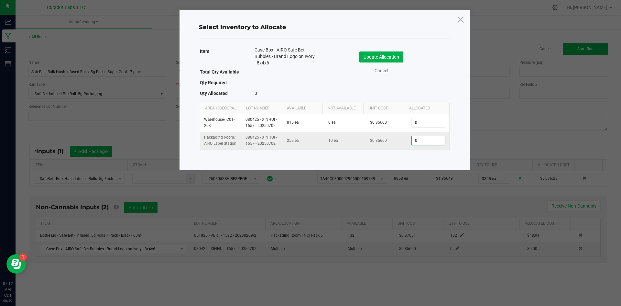
drag, startPoint x: 416, startPoint y: 142, endPoint x: 413, endPoint y: 145, distance: 4.4
click at [416, 142] on input "0" at bounding box center [428, 140] width 33 height 9
click at [240, 171] on ngb-modal-window "Select Inventory to Allocate Item Case Box - AIRO Safe Bet Bubbles - Brand Logo…" at bounding box center [313, 153] width 626 height 306
click at [418, 141] on input "0" at bounding box center [428, 140] width 33 height 9
type input "33"
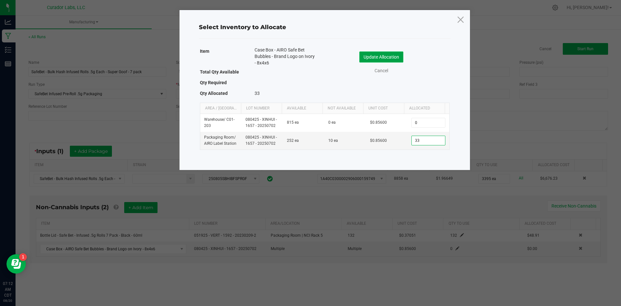
click at [390, 52] on button "Update Allocation" at bounding box center [381, 56] width 44 height 11
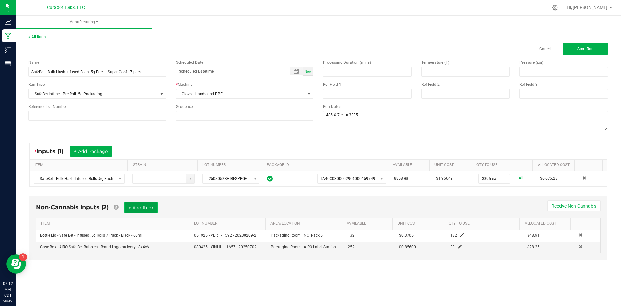
click at [138, 207] on button "+ Add Item" at bounding box center [140, 207] width 33 height 11
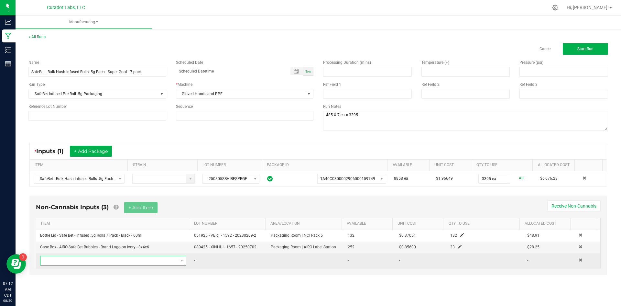
drag, startPoint x: 85, startPoint y: 262, endPoint x: 93, endPoint y: 257, distance: 9.9
click at [83, 263] on span "NO DATA FOUND" at bounding box center [108, 260] width 137 height 9
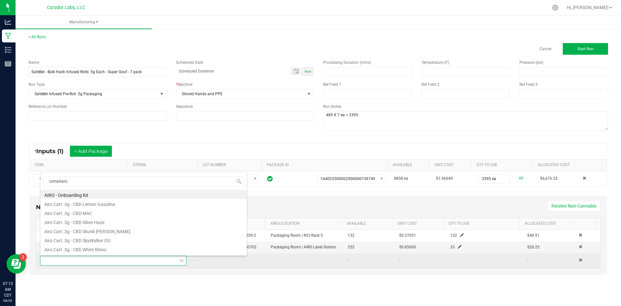
type input "compliance"
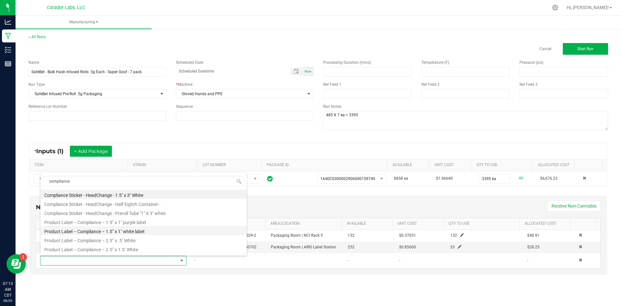
click at [121, 231] on li "Product Label – Compliance – 1.5” x 1" white label" at bounding box center [143, 230] width 206 height 9
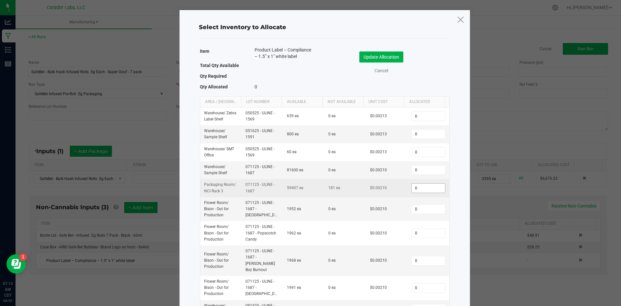
click at [417, 185] on input "0" at bounding box center [428, 187] width 33 height 9
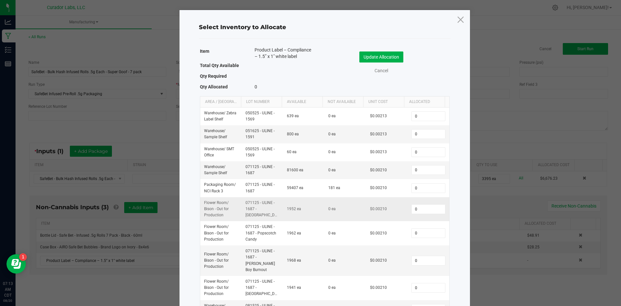
click at [429, 201] on td "0" at bounding box center [428, 209] width 41 height 24
type input "584"
click at [381, 56] on button "Update Allocation" at bounding box center [381, 56] width 44 height 11
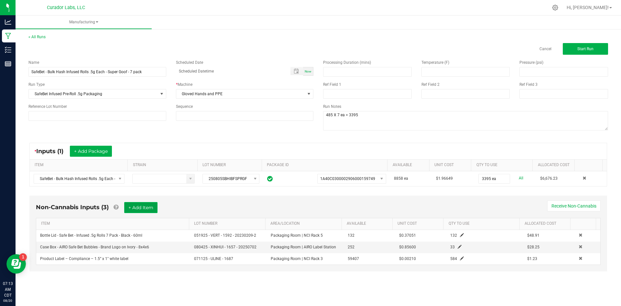
click at [142, 204] on button "+ Add Item" at bounding box center [140, 207] width 33 height 11
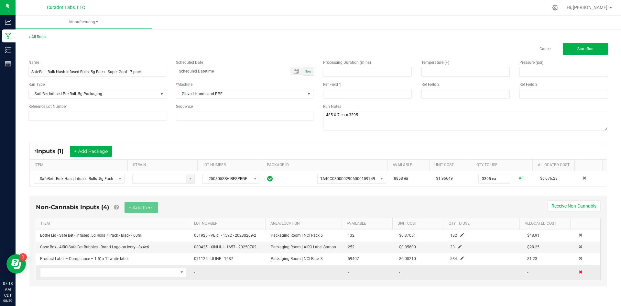
click at [579, 271] on span at bounding box center [581, 272] width 4 height 4
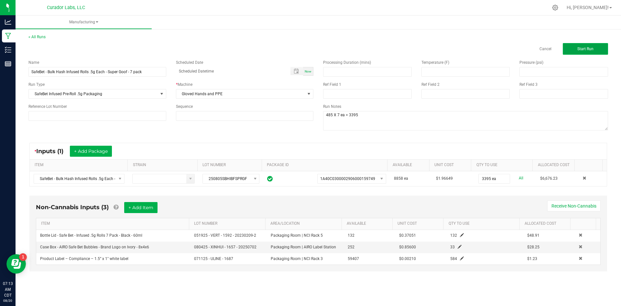
click at [581, 50] on span "Start Run" at bounding box center [585, 49] width 16 height 5
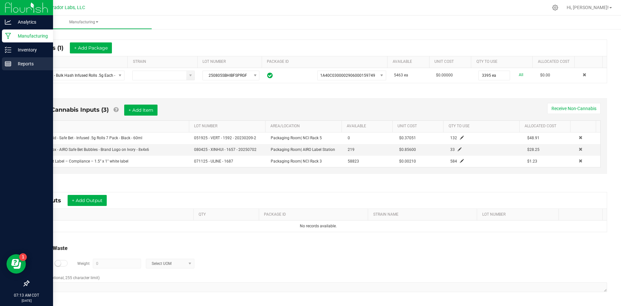
scroll to position [15, 0]
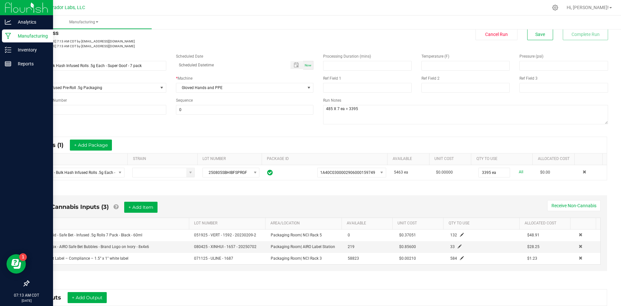
click at [19, 35] on p "Manufacturing" at bounding box center [30, 36] width 39 height 8
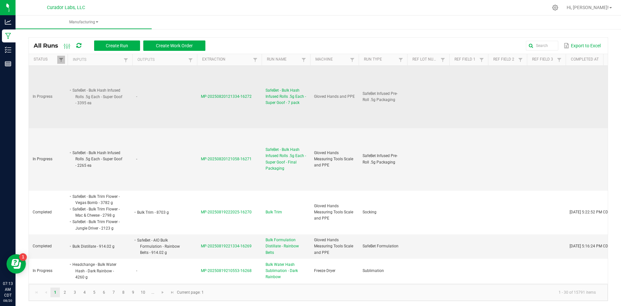
drag, startPoint x: 72, startPoint y: 89, endPoint x: 123, endPoint y: 94, distance: 50.7
click at [123, 94] on td "SafeBet - Bulk Hash Infused Rolls .5g Each - Super Goof - 3395 ea" at bounding box center [100, 97] width 65 height 62
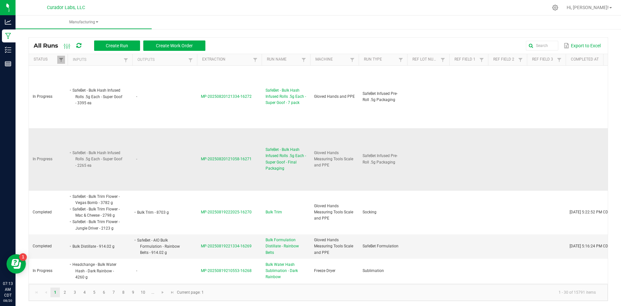
click at [283, 155] on span "SafeBet - Bulk Hash Infused Rolls .5g Each - Super Goof - Final Packaging" at bounding box center [286, 159] width 41 height 25
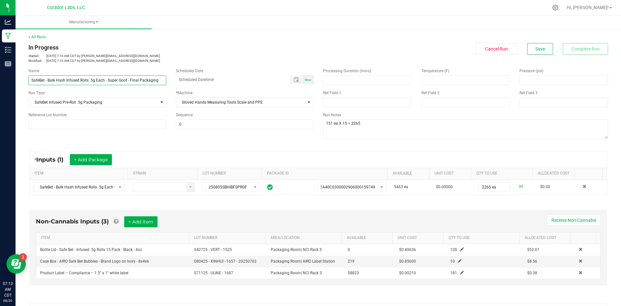
click at [129, 79] on input "SafeBet - Bulk Hash Infused Rolls .5g Each - Super Goof - Final Packaging" at bounding box center [97, 80] width 138 height 10
drag, startPoint x: 147, startPoint y: 80, endPoint x: 267, endPoint y: 72, distance: 120.9
click at [269, 73] on div "Name SafeBet - Bulk Hash Infused Rolls .5g Each - Super Goof - 15 packs Final P…" at bounding box center [171, 76] width 295 height 17
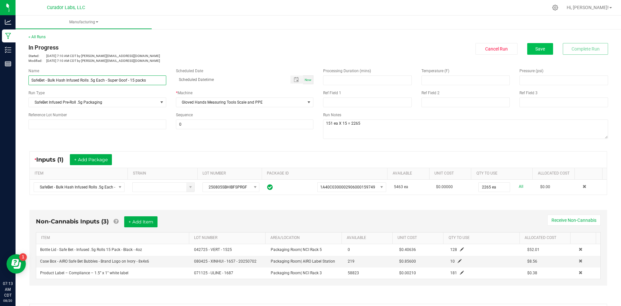
type input "SafeBet - Bulk Hash Infused Rolls .5g Each - Super Goof - 15 packs"
click at [530, 46] on button "Save" at bounding box center [540, 49] width 26 height 12
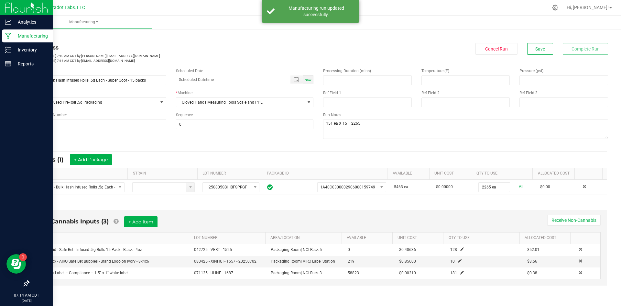
click at [22, 35] on p "Manufacturing" at bounding box center [30, 36] width 39 height 8
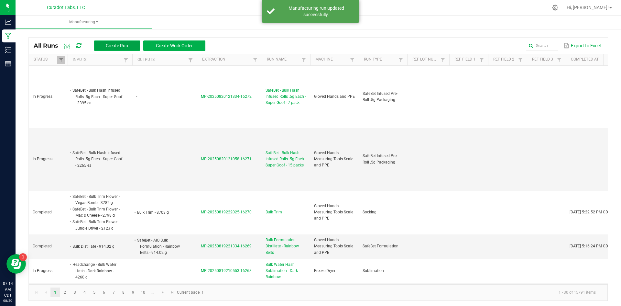
click at [111, 42] on button "Create Run" at bounding box center [117, 45] width 46 height 10
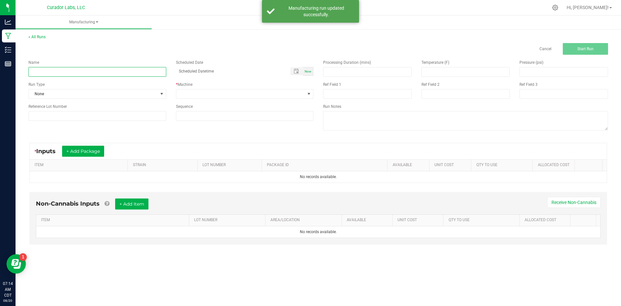
click at [71, 71] on input at bounding box center [97, 72] width 138 height 10
paste input "SafeBet - Bulk Hash Infused Rolls .5g Each - Super Goof"
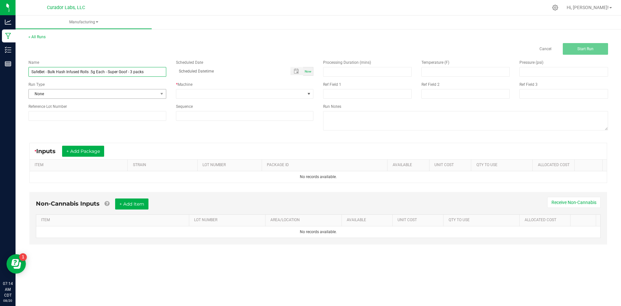
type input "SafeBet - Bulk Hash Infused Rolls .5g Each - Super Goof - 3 packs"
click at [60, 93] on span "None" at bounding box center [93, 93] width 129 height 9
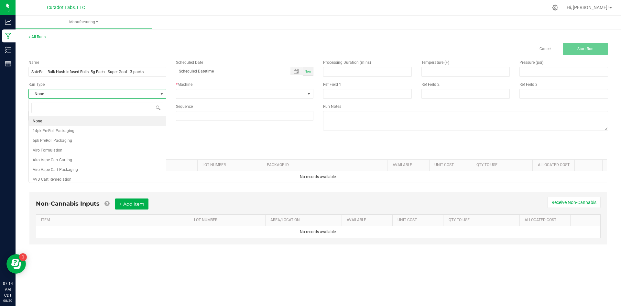
scroll to position [10, 137]
type input "infused"
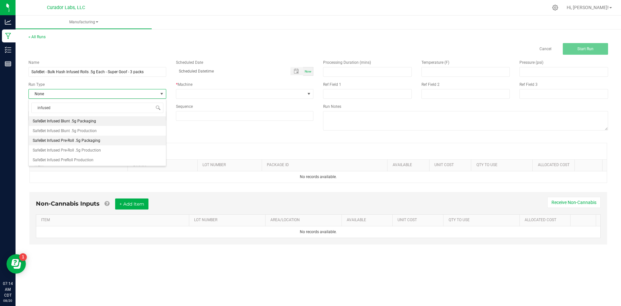
click at [88, 139] on span "SafeBet Infused Pre-Roll .5g Packaging" at bounding box center [67, 140] width 68 height 6
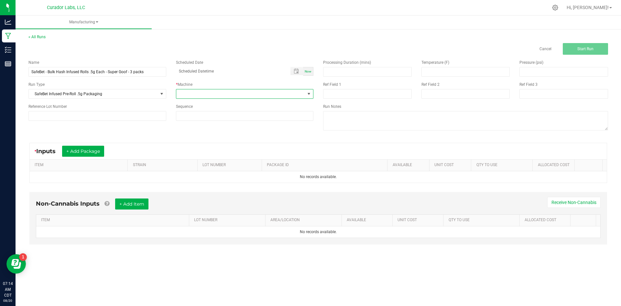
click at [223, 90] on span at bounding box center [240, 93] width 129 height 9
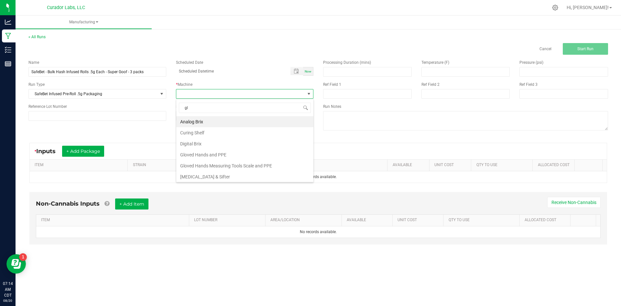
type input "glo"
click at [203, 119] on li "Gloved Hands and PPE" at bounding box center [244, 121] width 137 height 11
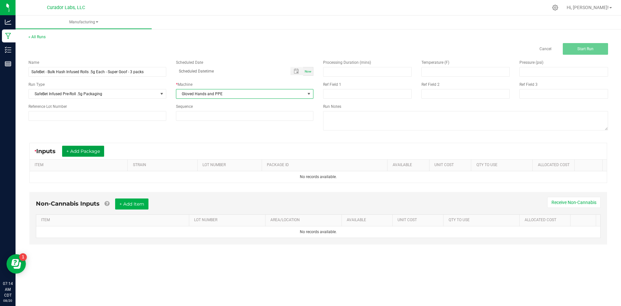
drag, startPoint x: 72, startPoint y: 155, endPoint x: 71, endPoint y: 159, distance: 4.2
click at [72, 155] on button "+ Add Package" at bounding box center [83, 151] width 42 height 11
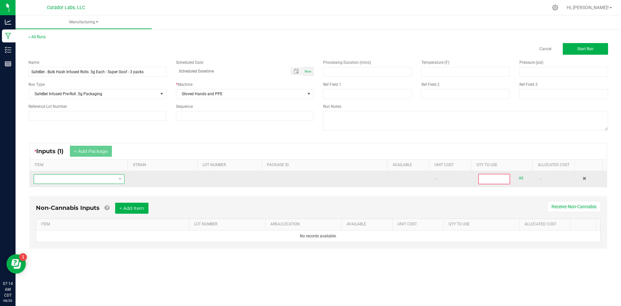
click at [76, 181] on span "NO DATA FOUND" at bounding box center [75, 178] width 82 height 9
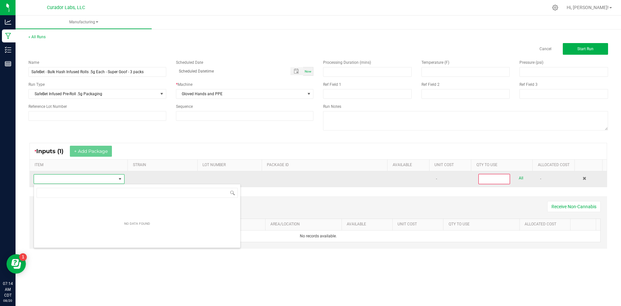
scroll to position [32343, 32262]
type input "SafeBet - Bulk Hash Infused Rolls .5g Each - Super Goof"
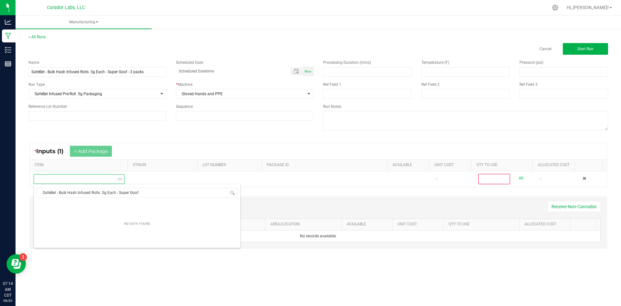
scroll to position [10, 89]
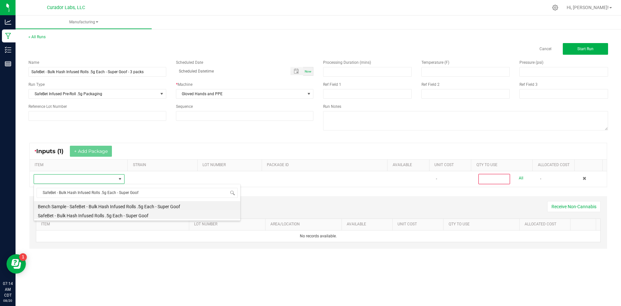
click at [99, 215] on li "SafeBet - Bulk Hash Infused Rolls .5g Each - Super Goof" at bounding box center [137, 214] width 206 height 9
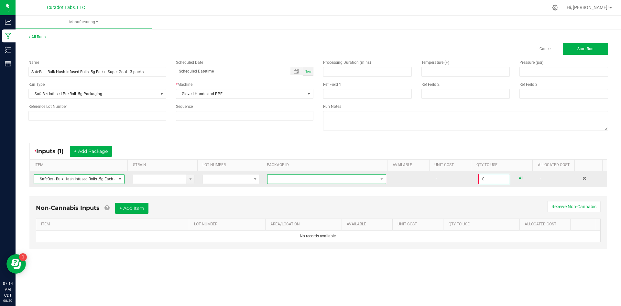
click at [302, 176] on span at bounding box center [323, 178] width 110 height 9
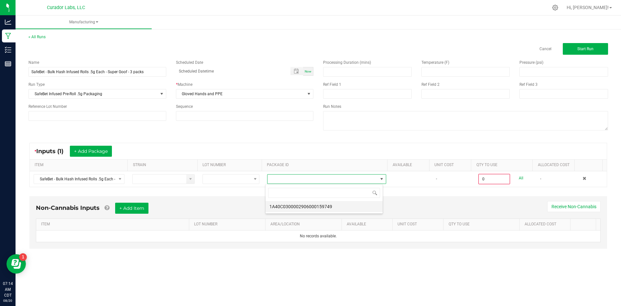
click at [313, 206] on li "1A40C0300002906000159749" at bounding box center [324, 206] width 117 height 11
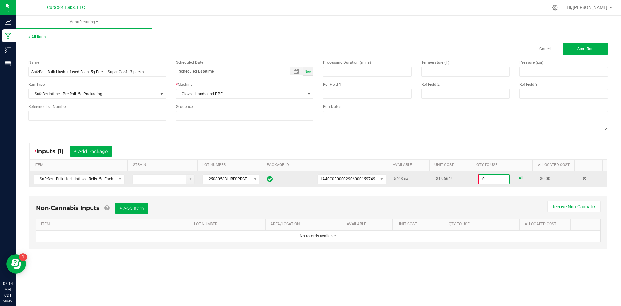
click at [482, 179] on input "0" at bounding box center [494, 178] width 30 height 9
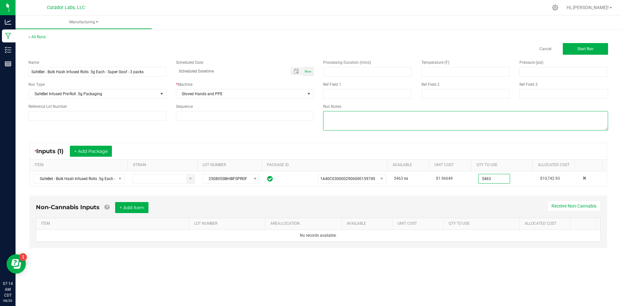
type input "5463 ea"
click at [373, 121] on textarea at bounding box center [465, 120] width 285 height 19
type textarea "1821 x 3 = 5463"
click at [140, 207] on button "+ Add Item" at bounding box center [131, 207] width 33 height 11
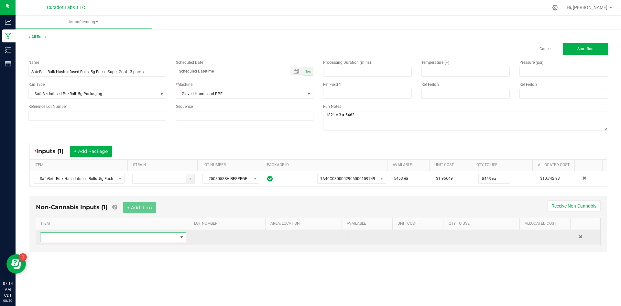
click at [109, 238] on span "NO DATA FOUND" at bounding box center [108, 237] width 137 height 9
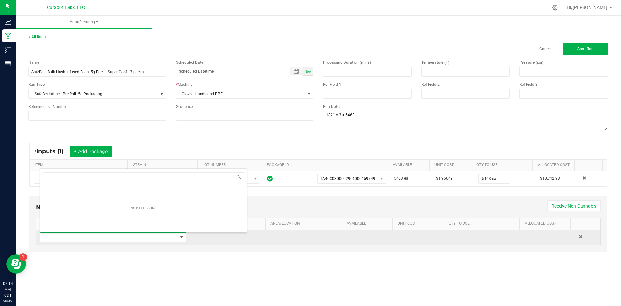
scroll to position [10, 144]
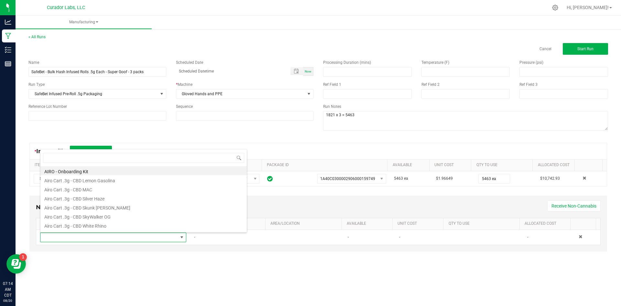
click at [147, 271] on div "Manufacturing < All Runs Cancel Start Run Name SafeBet - Bulk Hash Infused Roll…" at bounding box center [319, 161] width 606 height 290
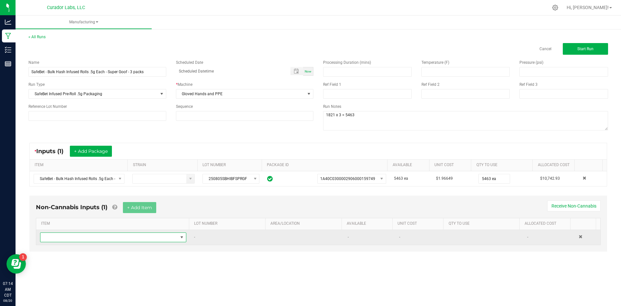
click at [151, 239] on span "NO DATA FOUND" at bounding box center [108, 237] width 137 height 9
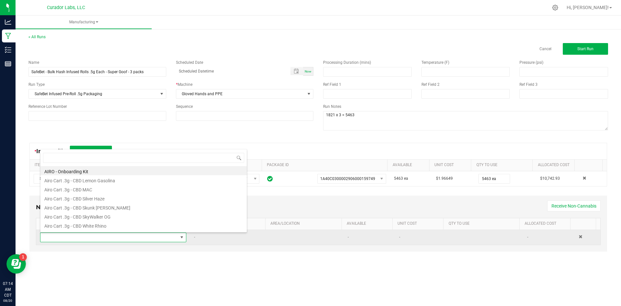
click at [170, 236] on span at bounding box center [108, 237] width 137 height 9
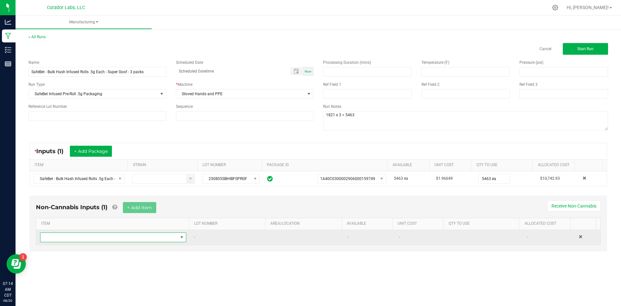
click at [170, 236] on span "NO DATA FOUND" at bounding box center [108, 237] width 137 height 9
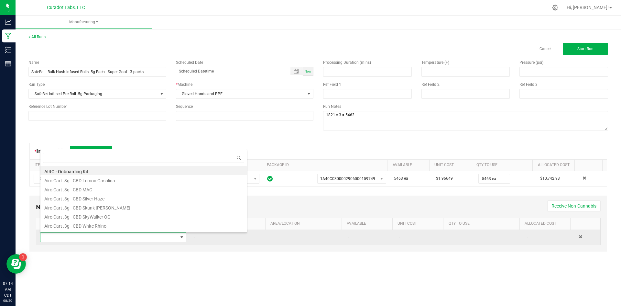
click at [170, 236] on span at bounding box center [108, 237] width 137 height 9
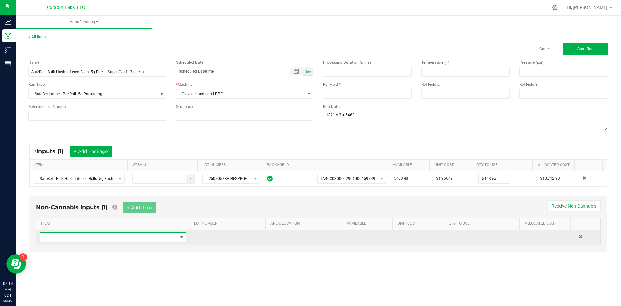
click at [170, 236] on span "NO DATA FOUND" at bounding box center [108, 237] width 137 height 9
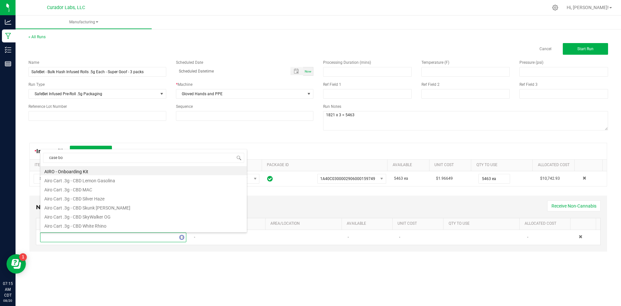
type input "case box"
click at [150, 197] on li "Case box - HeadChange Safe Bet - Terps Up White on Black - 4x4x4" at bounding box center [143, 197] width 206 height 9
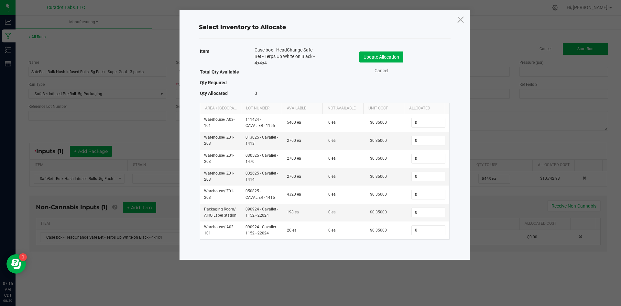
click at [367, 247] on div "Item Case box - HeadChange Safe Bet - Terps Up White on Black - 4x4x4 Total Qty…" at bounding box center [324, 147] width 261 height 204
click at [418, 215] on input "0" at bounding box center [428, 212] width 33 height 9
type input "73"
click at [399, 57] on button "Update Allocation" at bounding box center [381, 56] width 44 height 11
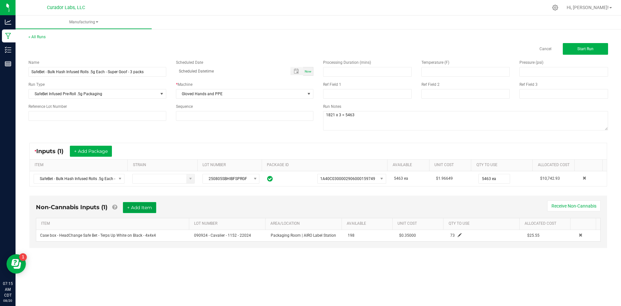
click at [145, 210] on button "+ Add Item" at bounding box center [139, 207] width 33 height 11
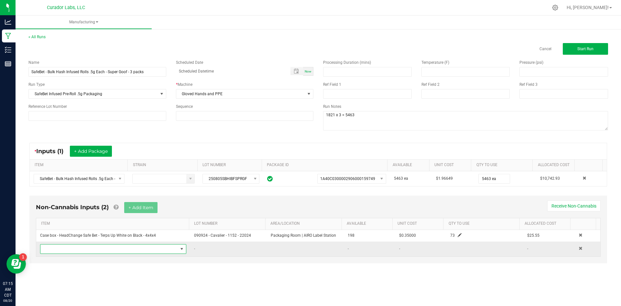
drag, startPoint x: 120, startPoint y: 250, endPoint x: 122, endPoint y: 245, distance: 5.9
click at [120, 250] on span "NO DATA FOUND" at bounding box center [108, 248] width 137 height 9
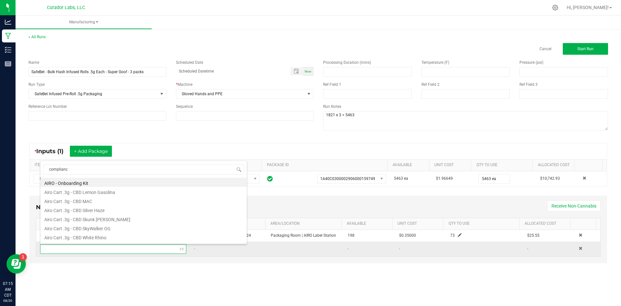
type input "compliance"
click at [140, 216] on li "Product Label – Compliance – 1.5” x 1" white label" at bounding box center [143, 218] width 206 height 9
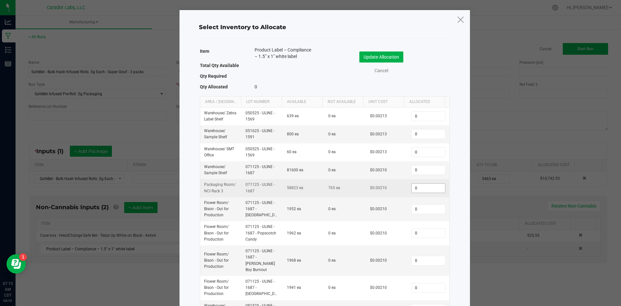
click at [418, 186] on input "0" at bounding box center [428, 187] width 33 height 9
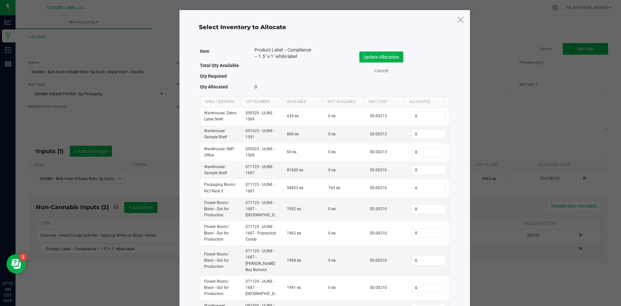
click at [457, 105] on div "Select Inventory to Allocate Item Product Label – Compliance – 1.5” x 1" white …" at bounding box center [325, 174] width 291 height 328
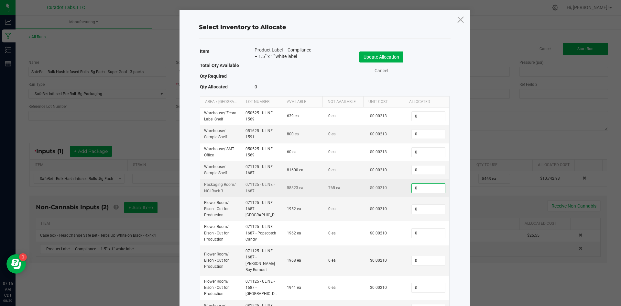
click at [418, 185] on input "0" at bounding box center [428, 187] width 33 height 9
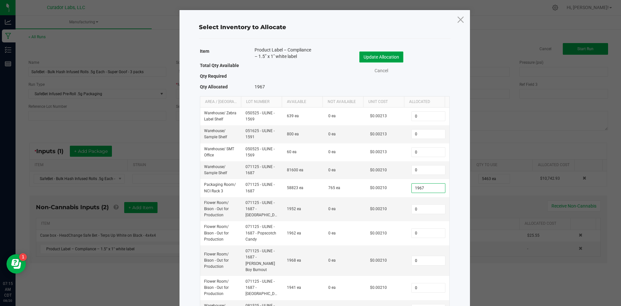
type input "1,967"
click at [394, 57] on button "Update Allocation" at bounding box center [381, 56] width 44 height 11
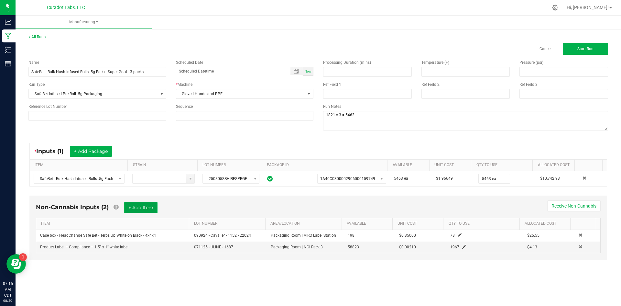
click at [144, 205] on button "+ Add Item" at bounding box center [140, 207] width 33 height 11
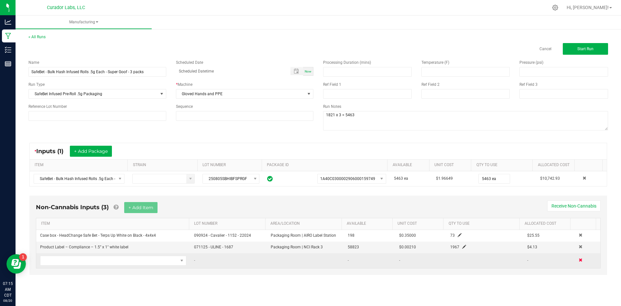
click at [579, 259] on span at bounding box center [581, 260] width 4 height 4
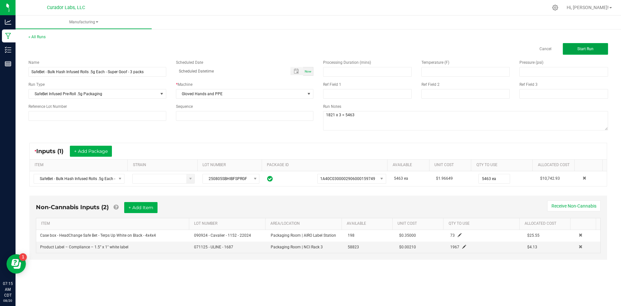
click at [580, 49] on span "Start Run" at bounding box center [585, 49] width 16 height 5
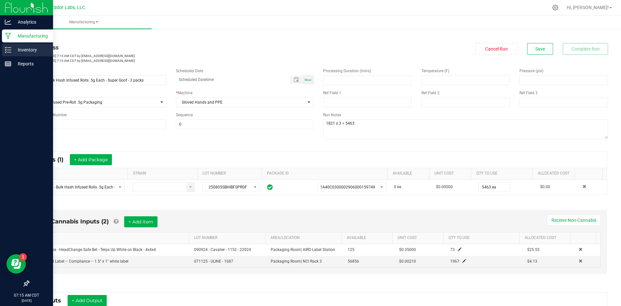
click at [14, 46] on div "Inventory" at bounding box center [27, 49] width 51 height 13
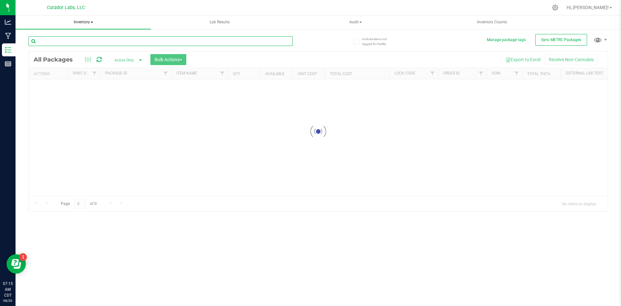
drag, startPoint x: 73, startPoint y: 40, endPoint x: 87, endPoint y: 26, distance: 19.4
click at [73, 40] on input "text" at bounding box center [160, 41] width 264 height 10
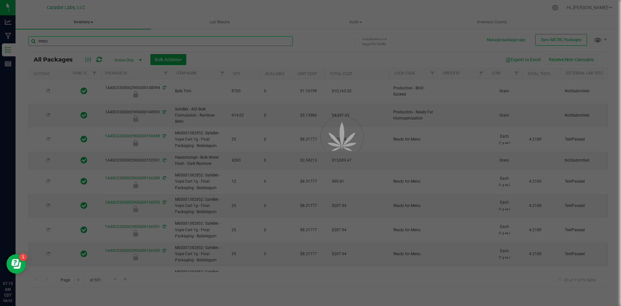
type input "mezca"
type input "[DATE]"
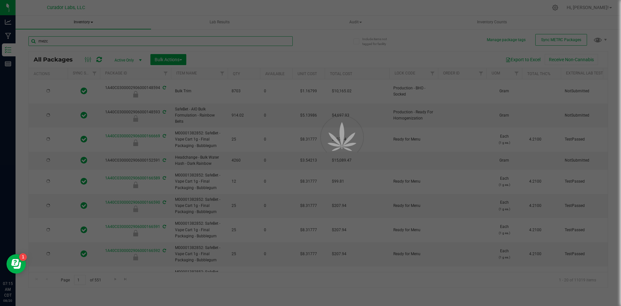
type input "[DATE]"
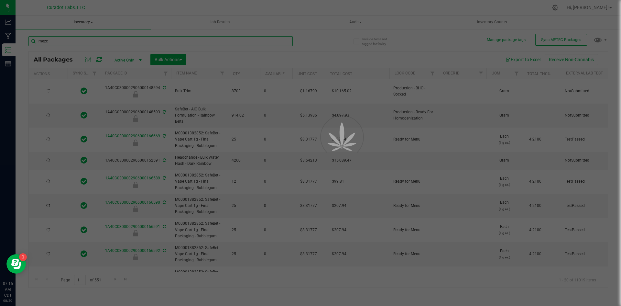
type input "[DATE]"
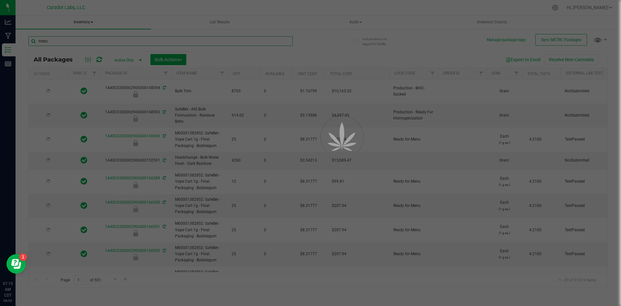
type input "[DATE]"
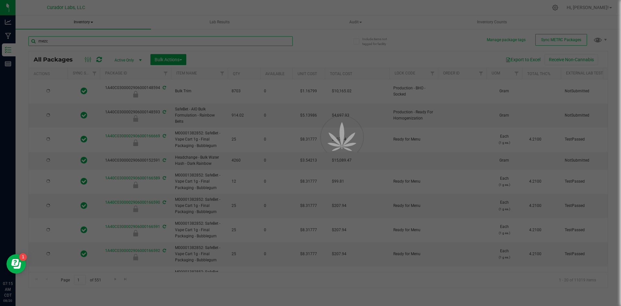
type input "[DATE]"
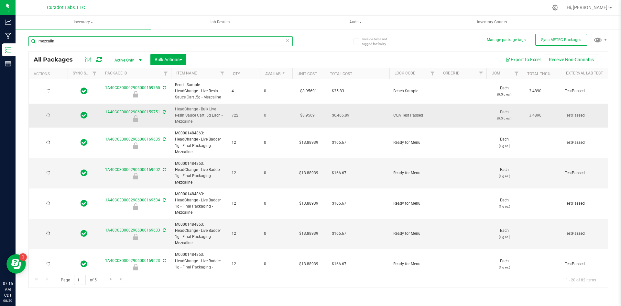
type input "mezcalin"
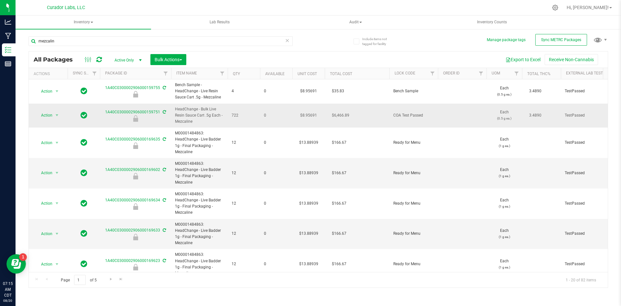
drag, startPoint x: 196, startPoint y: 121, endPoint x: 173, endPoint y: 111, distance: 25.2
click at [173, 111] on td "HeadChange - Bulk Live Resin Sauce Cart .5g Each - Mezcaline" at bounding box center [199, 116] width 57 height 24
click at [48, 115] on span "Action" at bounding box center [43, 115] width 17 height 9
click at [52, 197] on li "Unlock package" at bounding box center [56, 202] width 41 height 10
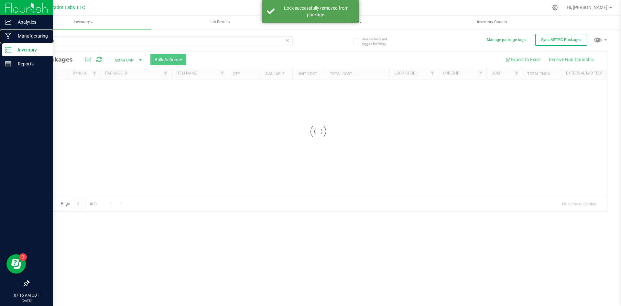
click at [16, 38] on p "Manufacturing" at bounding box center [30, 36] width 39 height 8
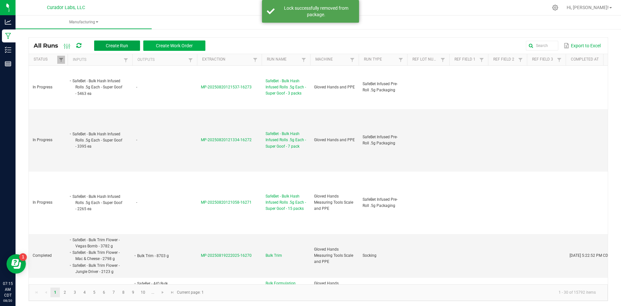
click at [102, 44] on button "Create Run" at bounding box center [117, 45] width 46 height 10
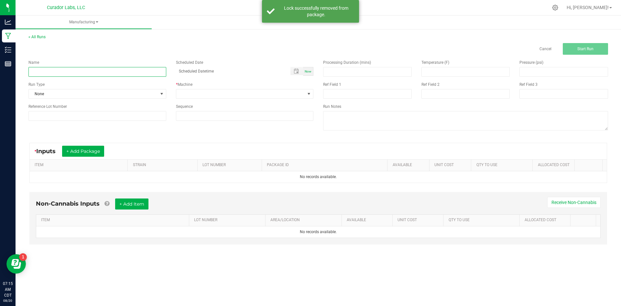
click at [96, 69] on input at bounding box center [97, 72] width 138 height 10
paste input "HeadChange - Bulk Live Resin Sauce Cart .5g Each - Mezcaline"
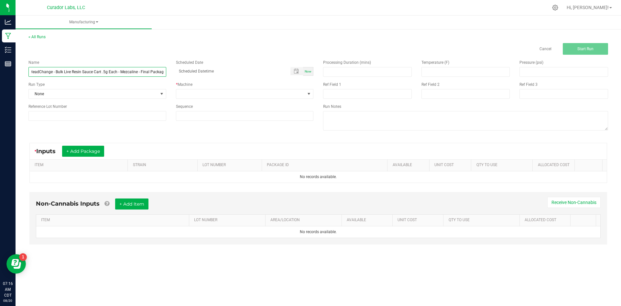
scroll to position [0, 6]
type input "HeadChange - Bulk Live Resin Sauce Cart .5g Each - Mezcaline - Final Packaging"
click at [57, 96] on span "None" at bounding box center [93, 93] width 129 height 9
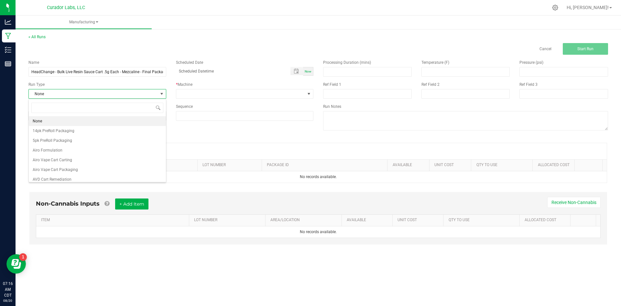
scroll to position [10, 137]
type input "sauce"
click at [70, 124] on span "HeadChange Sauce Cart Packaging" at bounding box center [64, 121] width 63 height 6
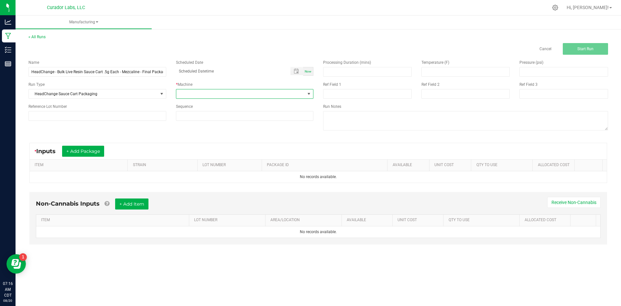
click at [192, 93] on span at bounding box center [240, 93] width 129 height 9
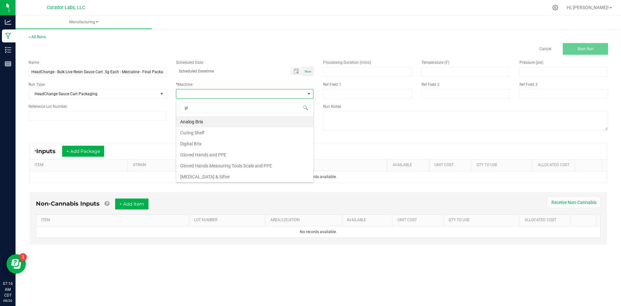
type input "glo"
click at [207, 123] on li "Gloved Hands and PPE" at bounding box center [244, 121] width 137 height 11
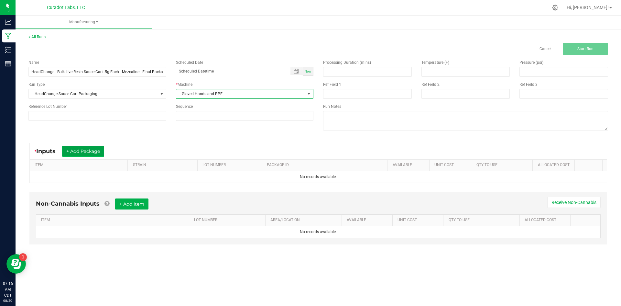
click at [93, 155] on button "+ Add Package" at bounding box center [83, 151] width 42 height 11
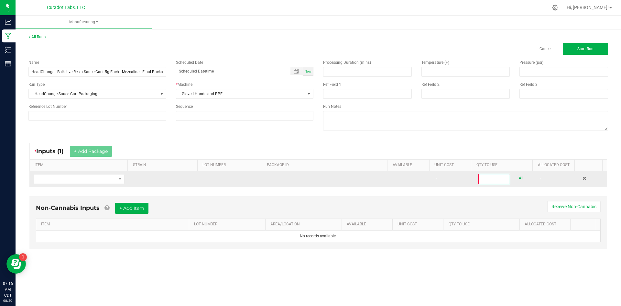
click at [84, 184] on td at bounding box center [79, 179] width 99 height 16
click at [84, 182] on span "NO DATA FOUND" at bounding box center [75, 178] width 82 height 9
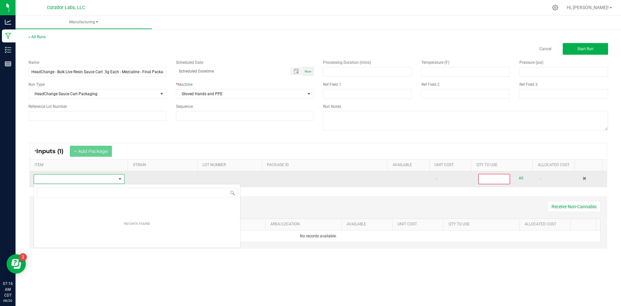
scroll to position [32343, 32262]
type input "HeadChange - Bulk Live Resin Sauce Cart .5g Each - Mezcaline"
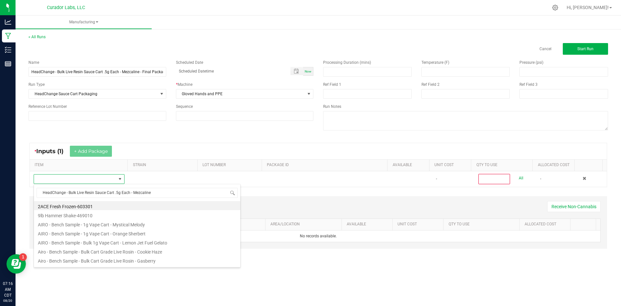
scroll to position [10, 89]
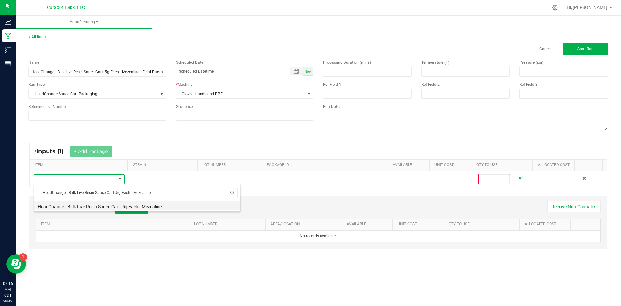
click at [100, 207] on li "HeadChange - Bulk Live Resin Sauce Cart .5g Each - Mezcaline" at bounding box center [137, 205] width 206 height 9
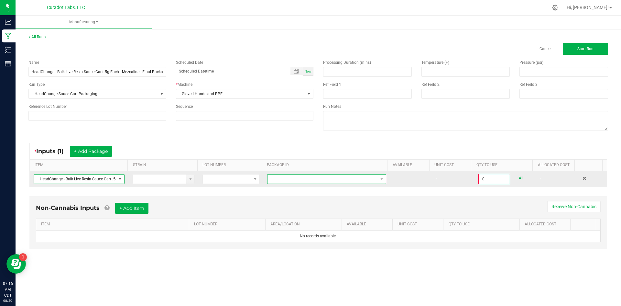
click at [291, 176] on span at bounding box center [323, 178] width 110 height 9
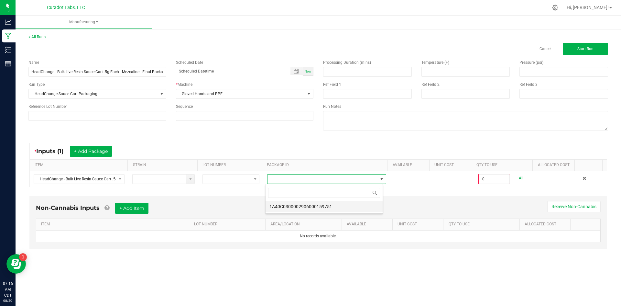
click at [319, 208] on li "1A40C0300002906000159751" at bounding box center [324, 206] width 117 height 11
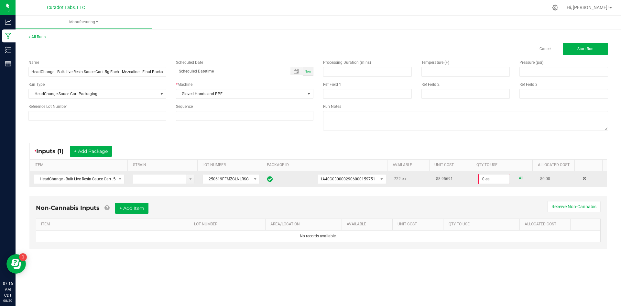
click at [523, 176] on div "0 ea All" at bounding box center [505, 179] width 54 height 10
click at [519, 177] on link "All" at bounding box center [521, 178] width 5 height 9
type input "722 ea"
click at [142, 208] on button "+ Add Item" at bounding box center [131, 207] width 33 height 11
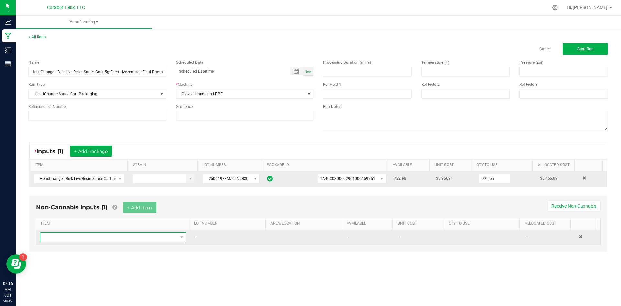
click at [114, 240] on span "NO DATA FOUND" at bounding box center [108, 237] width 137 height 9
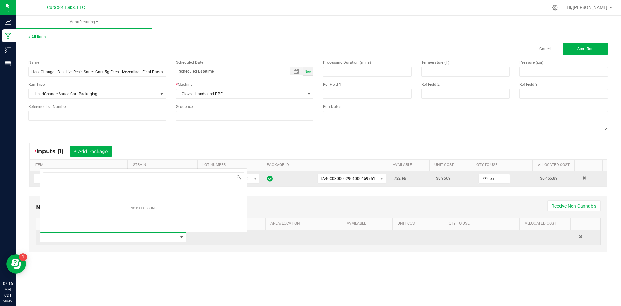
scroll to position [10, 144]
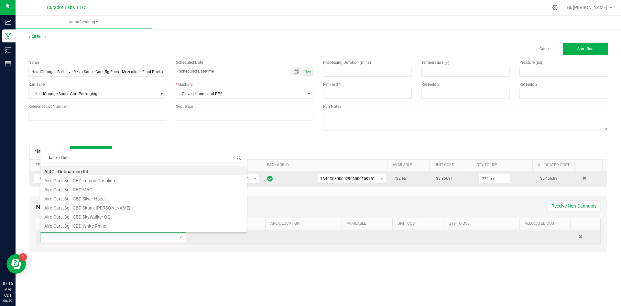
type input "labeled tube"
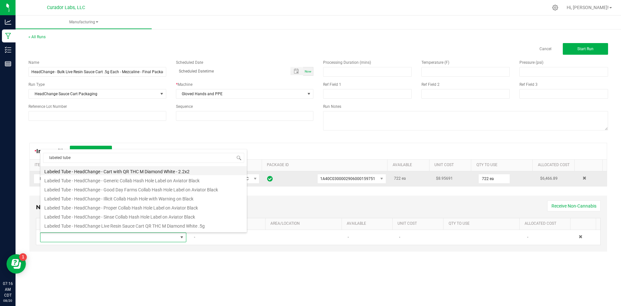
click at [153, 169] on li "Labeled Tube - HeadChange - Cart with QR THC M Diamond White - 2.2x2" at bounding box center [143, 170] width 206 height 9
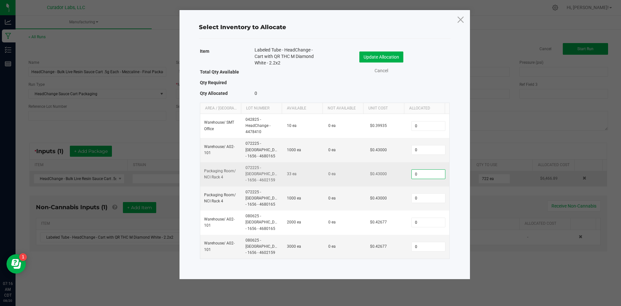
click at [423, 170] on input "0" at bounding box center [428, 174] width 33 height 9
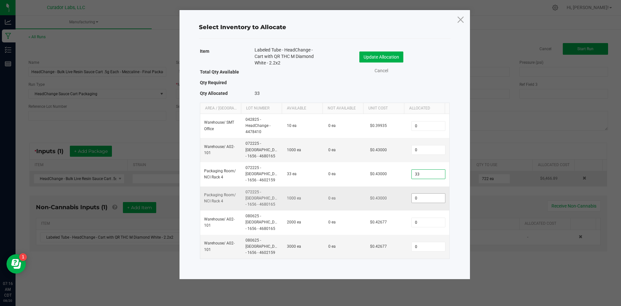
type input "33"
click at [419, 193] on input "0" at bounding box center [428, 197] width 33 height 9
drag, startPoint x: 434, startPoint y: 76, endPoint x: 426, endPoint y: 86, distance: 13.0
click at [434, 75] on div "Update Allocation Cancel" at bounding box center [387, 64] width 115 height 34
click at [414, 193] on input "0" at bounding box center [428, 197] width 33 height 9
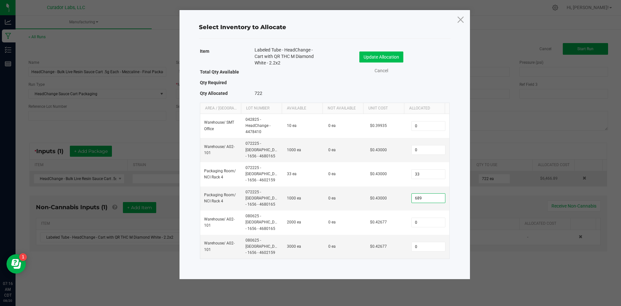
type input "689"
click at [388, 55] on button "Update Allocation" at bounding box center [381, 56] width 44 height 11
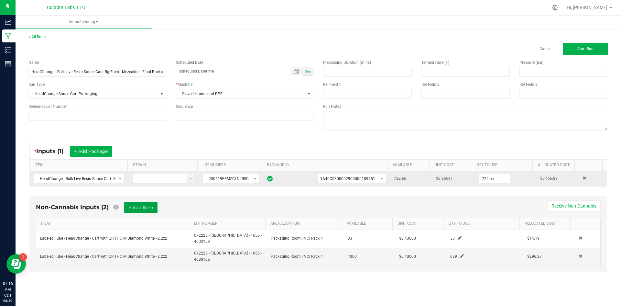
click at [148, 205] on button "+ Add Item" at bounding box center [140, 207] width 33 height 11
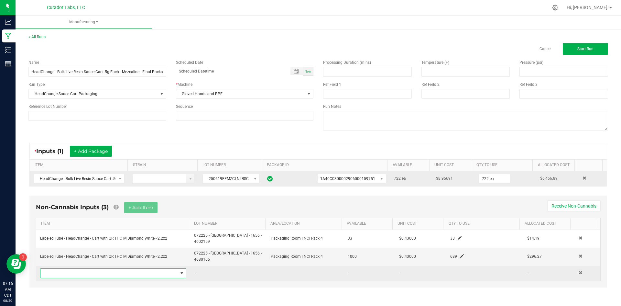
click at [72, 269] on span "NO DATA FOUND" at bounding box center [108, 273] width 137 height 9
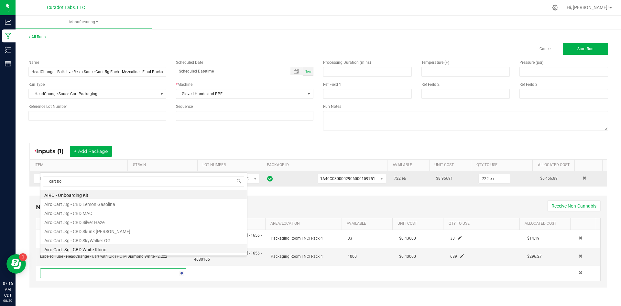
type input "cart box"
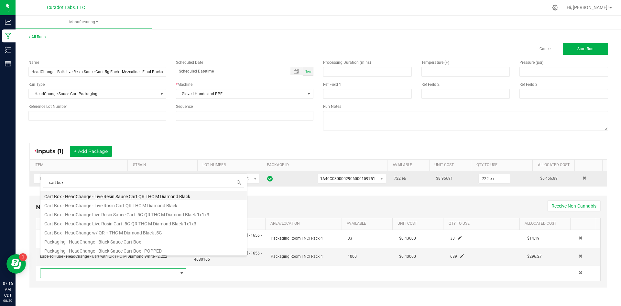
click at [137, 195] on li "Cart Box - HeadChange - Live Resin Sauce Cart QR THC M Diamond Black" at bounding box center [143, 195] width 206 height 9
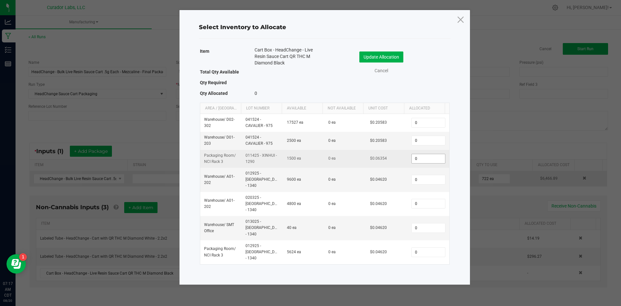
click at [423, 158] on input "0" at bounding box center [428, 158] width 33 height 9
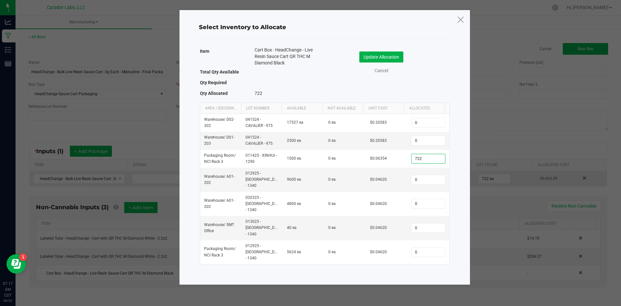
type input "722"
drag, startPoint x: 381, startPoint y: 47, endPoint x: 379, endPoint y: 52, distance: 5.8
click at [381, 49] on div "Update Allocation Cancel" at bounding box center [387, 64] width 115 height 34
click at [379, 55] on button "Update Allocation" at bounding box center [381, 56] width 44 height 11
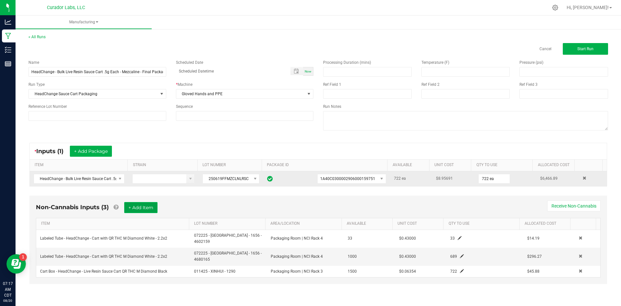
click at [148, 202] on button "+ Add Item" at bounding box center [140, 207] width 33 height 11
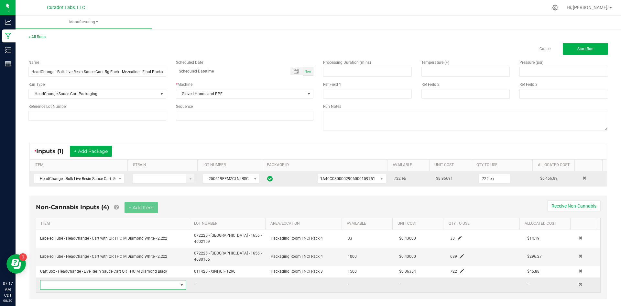
click at [110, 280] on span "NO DATA FOUND" at bounding box center [108, 284] width 137 height 9
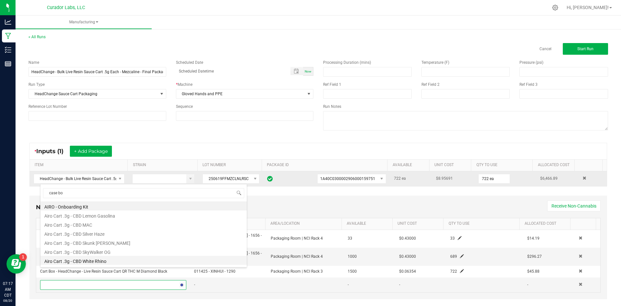
type input "case box"
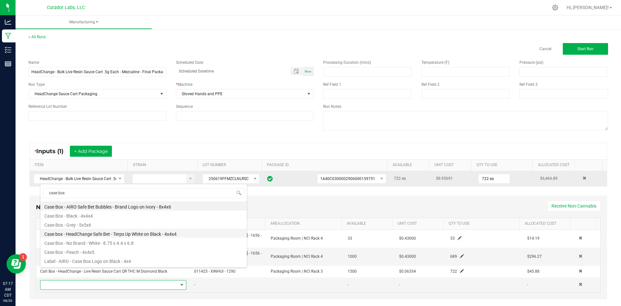
click at [111, 232] on li "Case box - HeadChange Safe Bet - Terps Up White on Black - 4x4x4" at bounding box center [143, 232] width 206 height 9
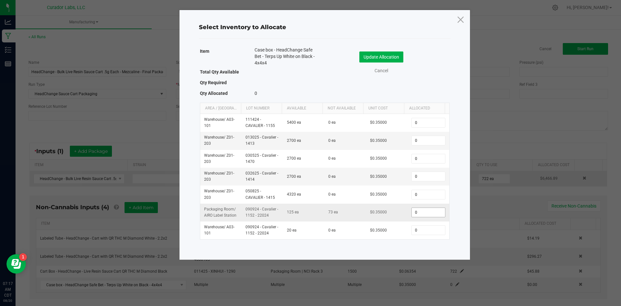
click at [421, 210] on input "0" at bounding box center [428, 212] width 33 height 9
click at [449, 86] on div "Item Case box - HeadChange Safe Bet - Terps Up White on Black - 4x4x4 Total Qty…" at bounding box center [324, 142] width 255 height 195
click at [416, 212] on input "0" at bounding box center [428, 212] width 33 height 9
type input "46"
click at [391, 58] on button "Update Allocation" at bounding box center [381, 56] width 44 height 11
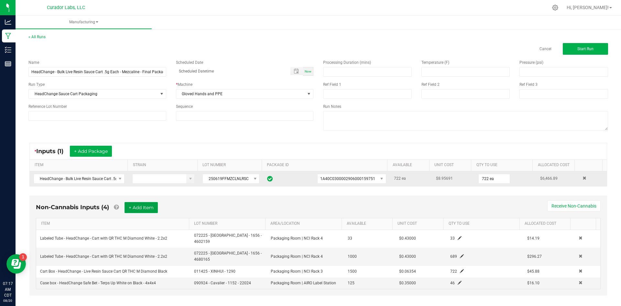
drag, startPoint x: 152, startPoint y: 209, endPoint x: 146, endPoint y: 214, distance: 7.6
click at [150, 210] on button "+ Add Item" at bounding box center [141, 207] width 33 height 11
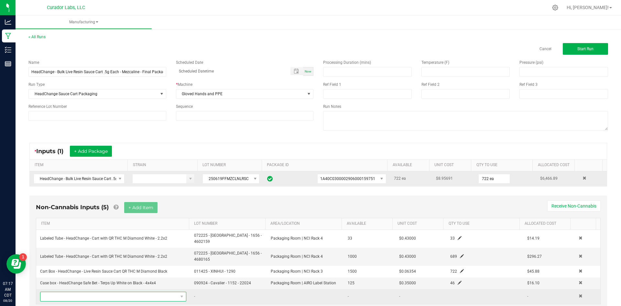
drag, startPoint x: 72, startPoint y: 288, endPoint x: 75, endPoint y: 282, distance: 6.2
click at [71, 292] on span "NO DATA FOUND" at bounding box center [108, 296] width 137 height 9
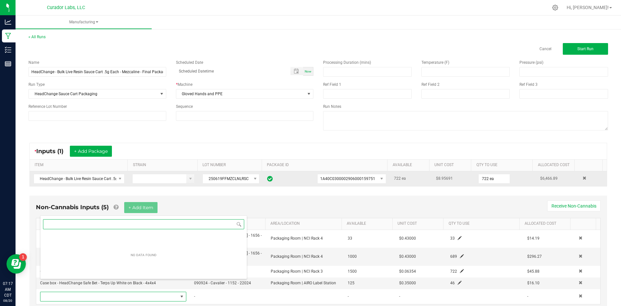
scroll to position [10, 142]
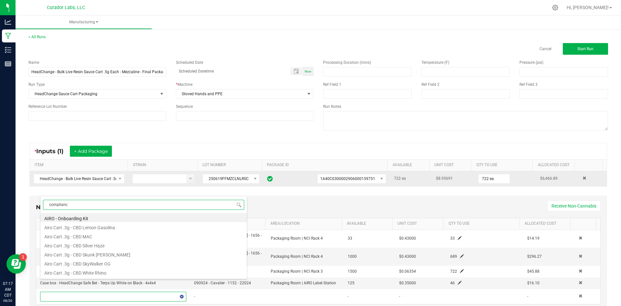
type input "compliance"
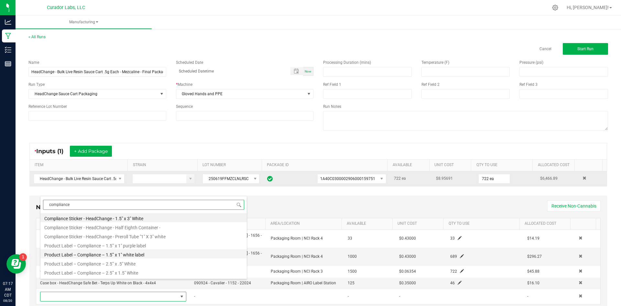
click at [95, 250] on li "Product Label – Compliance – 1.5” x 1" white label" at bounding box center [143, 253] width 206 height 9
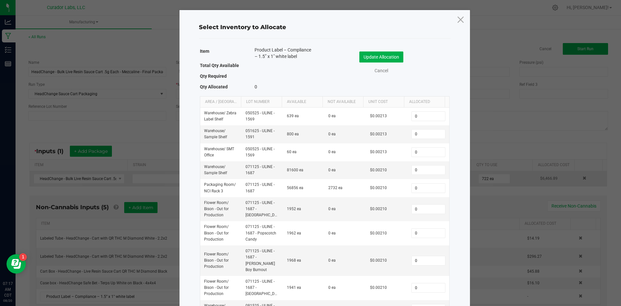
click at [454, 176] on div "Select Inventory to Allocate Item Product Label – Compliance – 1.5” x 1" white …" at bounding box center [325, 174] width 291 height 328
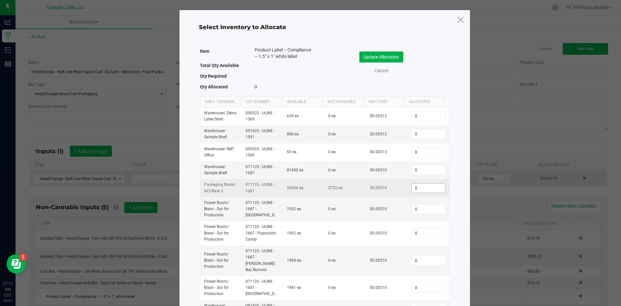
click at [416, 188] on input "0" at bounding box center [428, 187] width 33 height 9
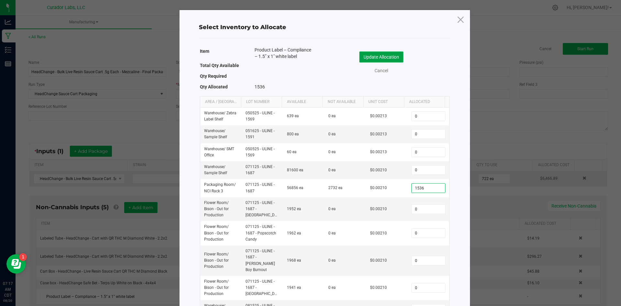
type input "1,536"
click at [380, 56] on button "Update Allocation" at bounding box center [381, 56] width 44 height 11
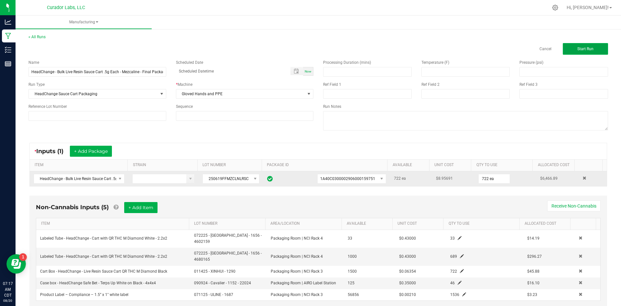
click at [567, 47] on button "Start Run" at bounding box center [585, 49] width 45 height 12
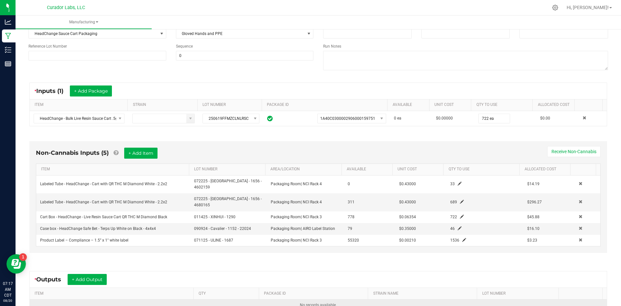
scroll to position [135, 0]
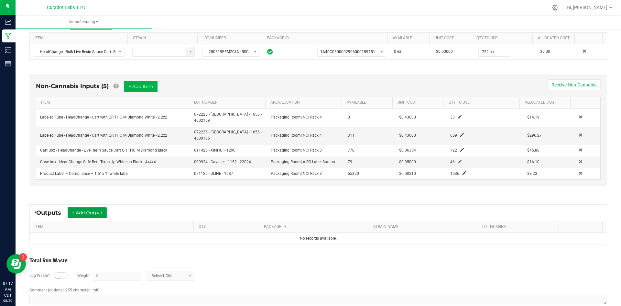
click at [97, 207] on button "+ Add Output" at bounding box center [87, 212] width 39 height 11
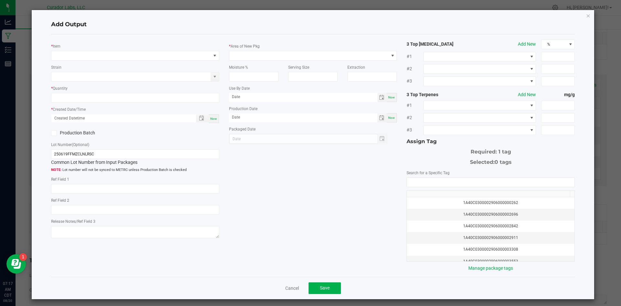
click at [126, 66] on div "Strain" at bounding box center [135, 73] width 168 height 18
click at [130, 58] on span "NO DATA FOUND" at bounding box center [130, 55] width 159 height 9
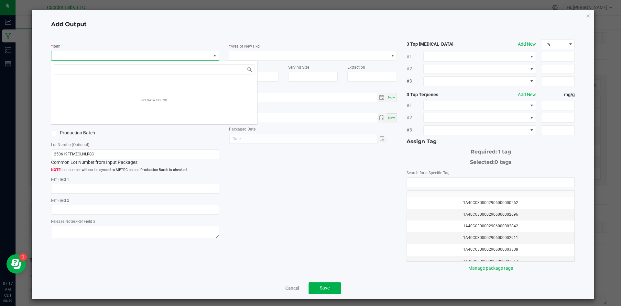
scroll to position [10, 167]
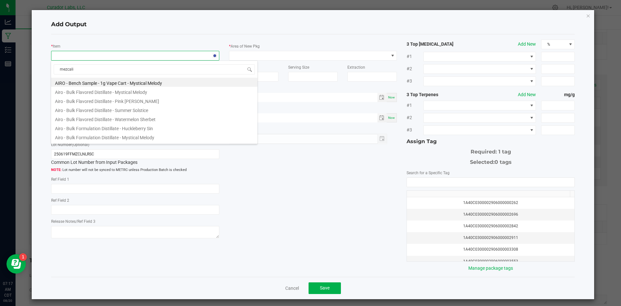
type input "mezcalin"
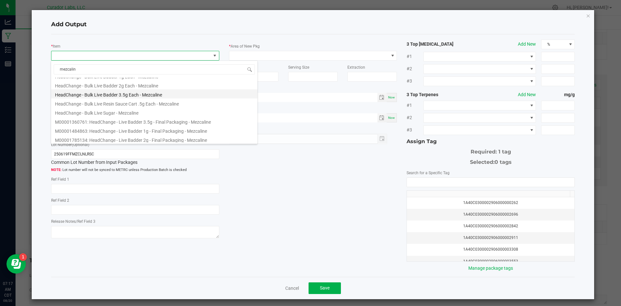
scroll to position [98, 0]
click at [296, 285] on link "Cancel" at bounding box center [292, 288] width 14 height 6
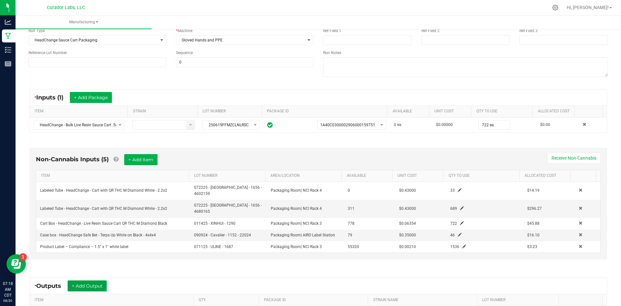
scroll to position [0, 0]
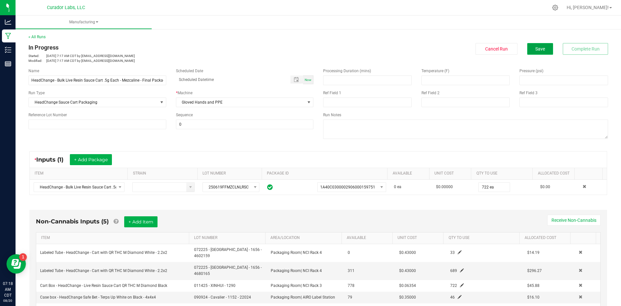
click at [530, 52] on button "Save" at bounding box center [540, 49] width 26 height 12
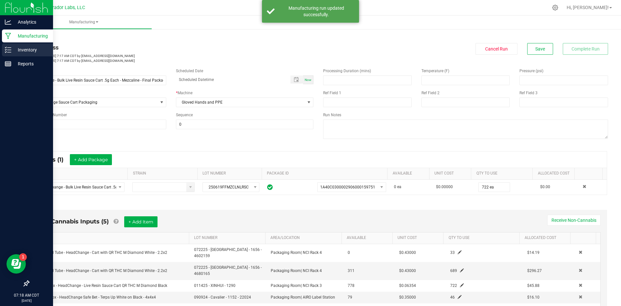
click at [13, 49] on p "Inventory" at bounding box center [30, 50] width 39 height 8
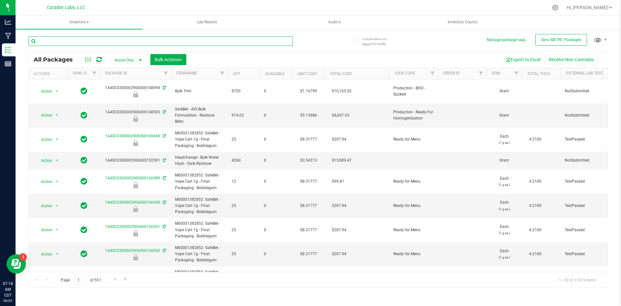
click at [96, 42] on input "text" at bounding box center [160, 41] width 264 height 10
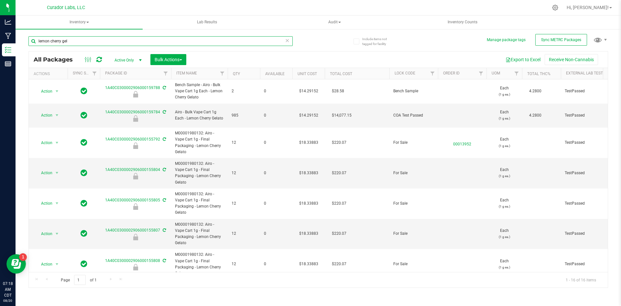
type input "lemon cherry gel"
drag, startPoint x: 89, startPoint y: 41, endPoint x: 86, endPoint y: 29, distance: 12.1
click at [84, 38] on input "lemon cherry gel" at bounding box center [160, 41] width 264 height 10
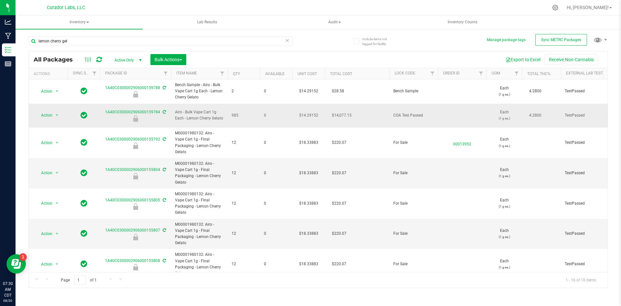
drag, startPoint x: 243, startPoint y: 111, endPoint x: 99, endPoint y: 110, distance: 144.0
copy tr "1A40C0300002906000159784 Airo - Bulk Vape Cart 1g Each - Lemon Cherry Gelato 985"
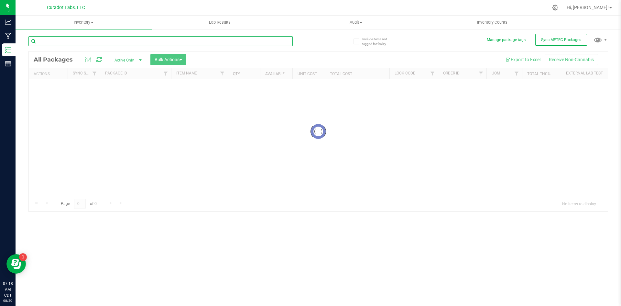
click at [65, 39] on input "text" at bounding box center [160, 41] width 264 height 10
type input "trop trap"
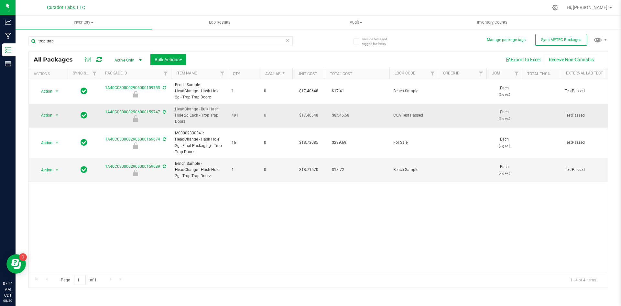
drag, startPoint x: 192, startPoint y: 120, endPoint x: 163, endPoint y: 110, distance: 30.2
click at [45, 115] on span "Action" at bounding box center [43, 115] width 17 height 9
click at [51, 197] on li "Unlock package" at bounding box center [56, 202] width 41 height 10
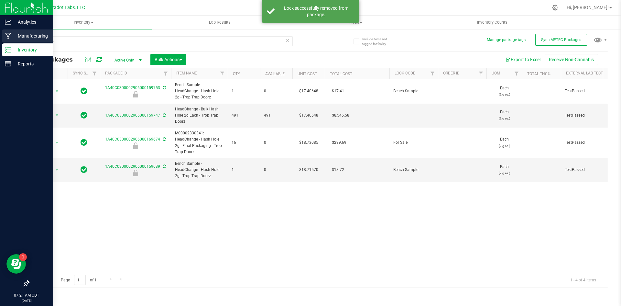
click at [13, 34] on p "Manufacturing" at bounding box center [30, 36] width 39 height 8
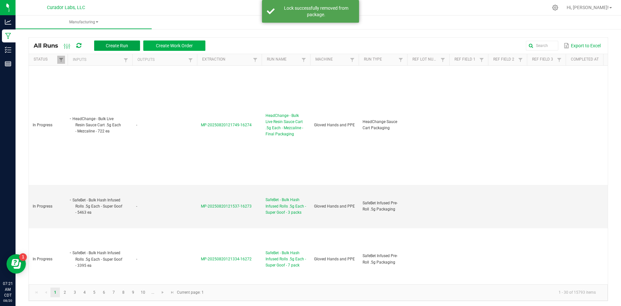
click at [121, 42] on button "Create Run" at bounding box center [117, 45] width 46 height 10
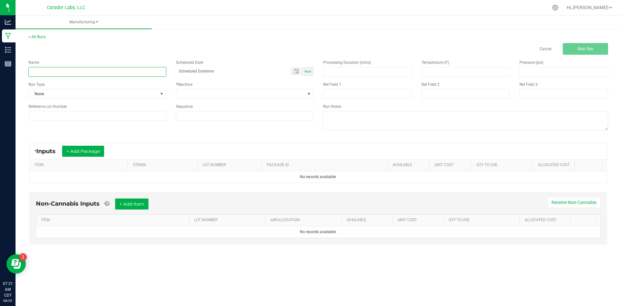
click at [124, 72] on input at bounding box center [97, 72] width 138 height 10
paste input "HeadChange - Bulk Hash Hole 2g Each - Trop Trap Doorz"
type input "HeadChange - Bulk Hash Hole 2g Each - Trop Trap Doorz - Round 2 Final Packaging"
click at [53, 97] on div "Name HeadChange - Bulk Hash Hole 2g Each - Trop Trap Doorz - Round 2 Final Pack…" at bounding box center [171, 90] width 295 height 71
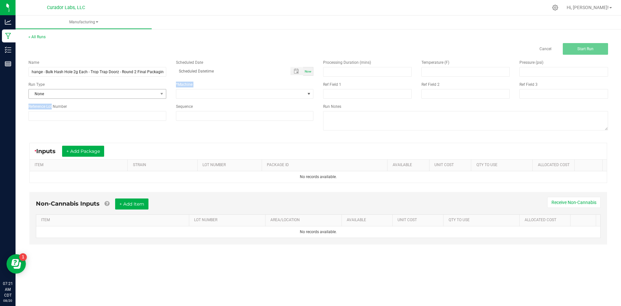
scroll to position [0, 0]
click at [54, 96] on span "None" at bounding box center [93, 93] width 129 height 9
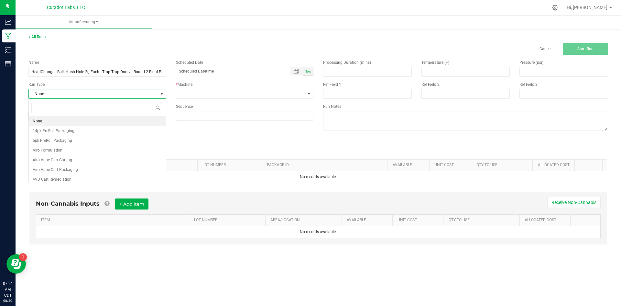
scroll to position [10, 137]
type input "infu"
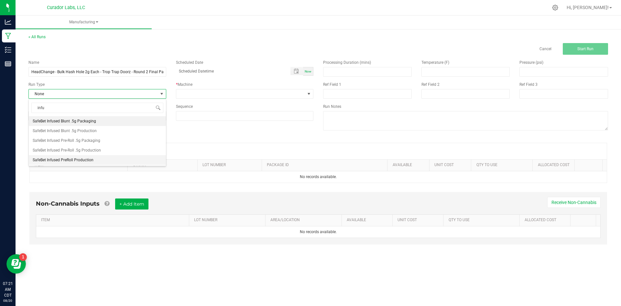
click at [96, 158] on li "SafeBet Infused PreRoll Production" at bounding box center [97, 160] width 137 height 10
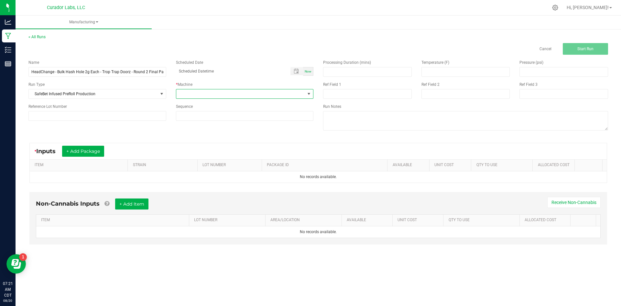
click at [191, 93] on span at bounding box center [240, 93] width 129 height 9
type input "glo"
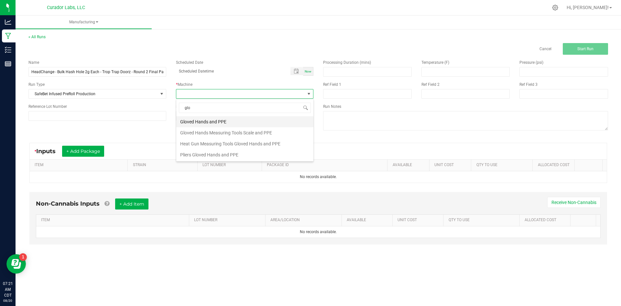
drag, startPoint x: 201, startPoint y: 122, endPoint x: 188, endPoint y: 126, distance: 13.5
click at [200, 121] on li "Gloved Hands and PPE" at bounding box center [244, 121] width 137 height 11
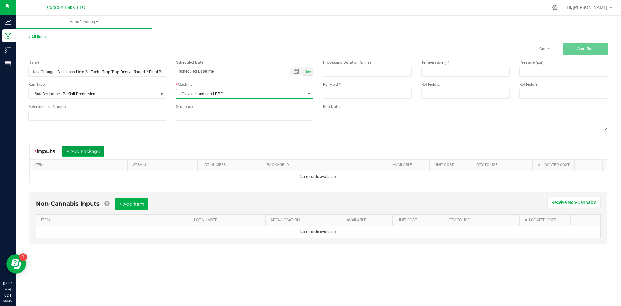
click at [76, 147] on button "+ Add Package" at bounding box center [83, 151] width 42 height 11
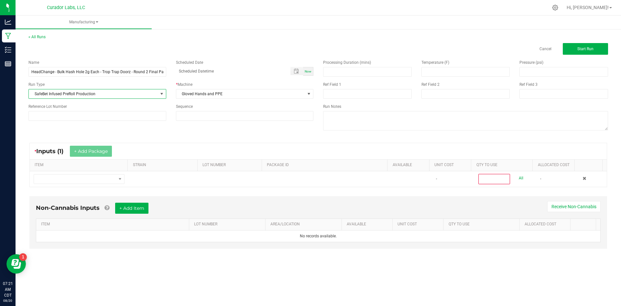
click at [102, 94] on span "SafeBet Infused PreRoll Production" at bounding box center [93, 93] width 129 height 9
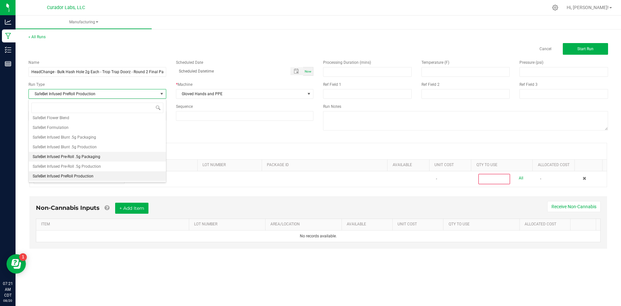
click at [100, 154] on li "SafeBet Infused Pre-Roll .5g Packaging" at bounding box center [97, 157] width 137 height 10
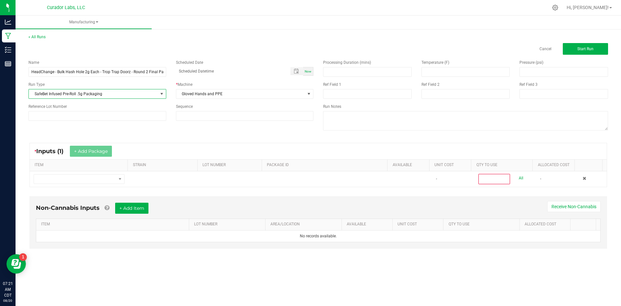
click at [94, 90] on span "SafeBet Infused Pre-Roll .5g Packaging" at bounding box center [93, 93] width 129 height 9
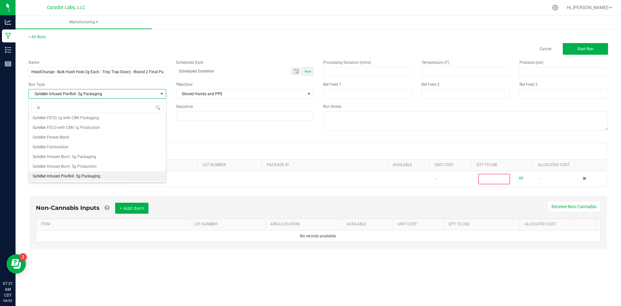
scroll to position [0, 0]
type input "hash"
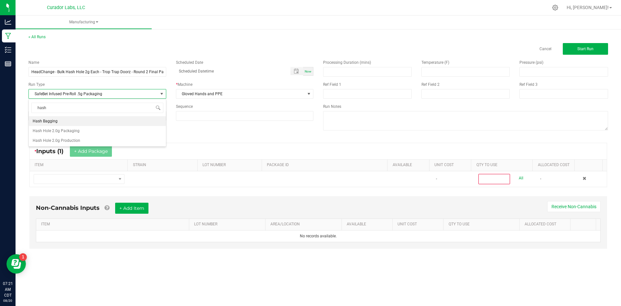
click at [79, 129] on li "Hash Hole 2.0g Packaging" at bounding box center [97, 131] width 137 height 10
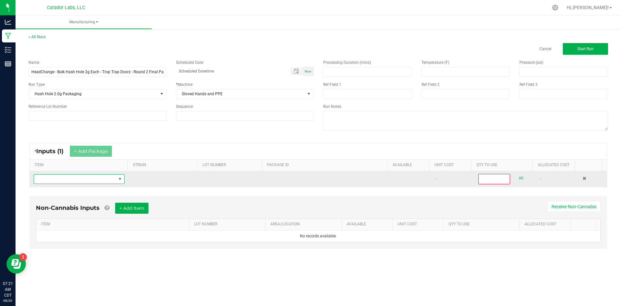
click at [94, 176] on span "NO DATA FOUND" at bounding box center [75, 178] width 82 height 9
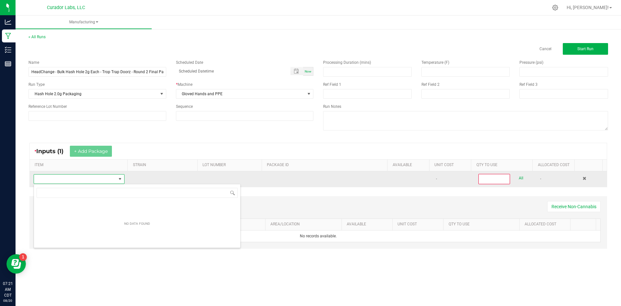
scroll to position [32343, 32262]
type input "HeadChange - Bulk Hash Hole 2g Each - Trop Trap Doorz"
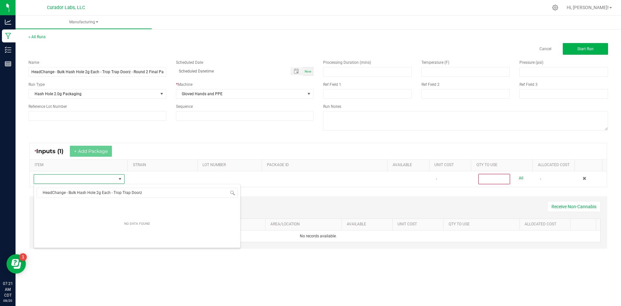
scroll to position [10, 89]
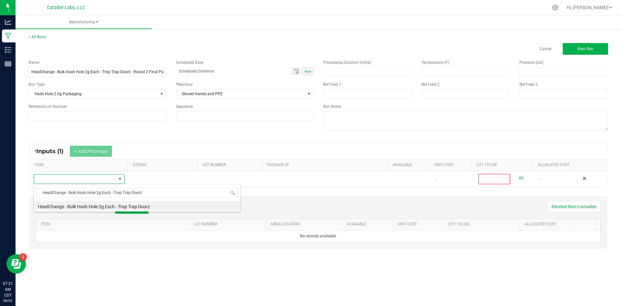
click at [142, 204] on li "HeadChange - Bulk Hash Hole 2g Each - Trop Trap Doorz" at bounding box center [137, 205] width 206 height 9
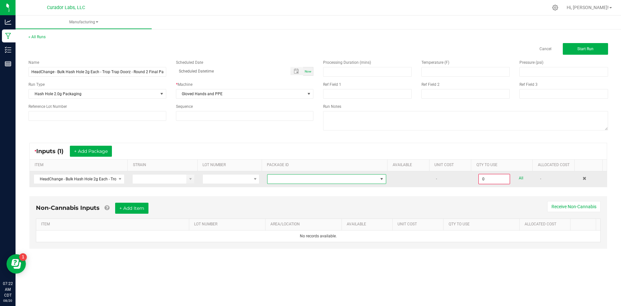
click at [308, 176] on span at bounding box center [323, 178] width 110 height 9
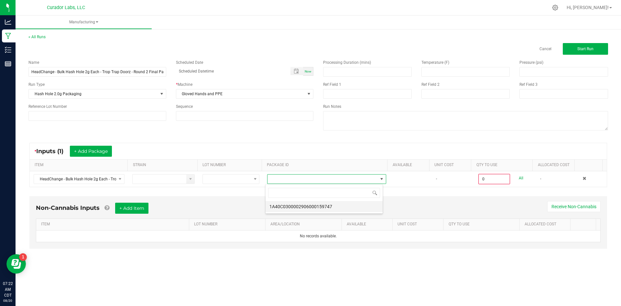
scroll to position [10, 118]
click at [326, 203] on li "1A40C0300002906000159747" at bounding box center [324, 206] width 117 height 11
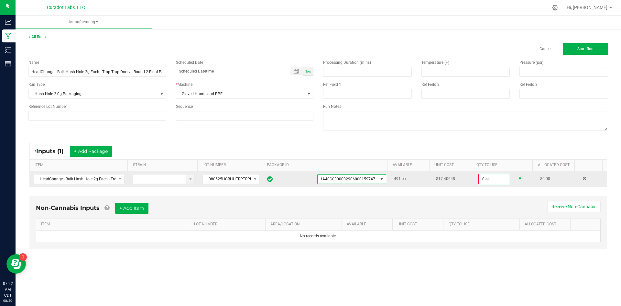
click at [519, 177] on link "All" at bounding box center [521, 178] width 5 height 9
type input "491 ea"
click at [143, 205] on button "+ Add Item" at bounding box center [131, 207] width 33 height 11
click at [573, 52] on button "Start Run" at bounding box center [585, 49] width 45 height 12
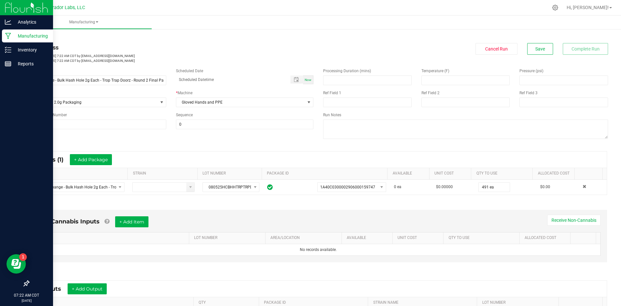
click at [25, 35] on p "Manufacturing" at bounding box center [30, 36] width 39 height 8
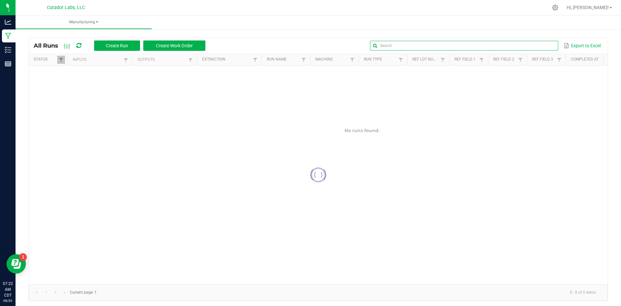
click at [537, 49] on input "text" at bounding box center [464, 46] width 188 height 10
type input "trop trap"
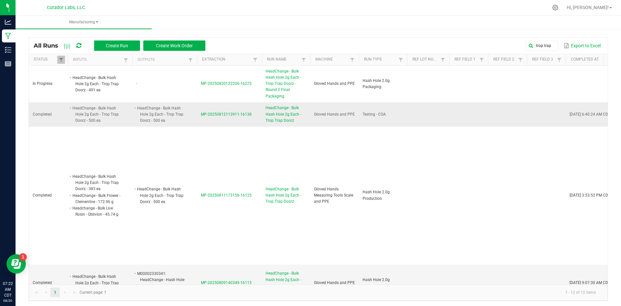
click at [275, 115] on span "HeadChange - Bulk Hash Hole 2g Each - Trop Trap Doorz" at bounding box center [286, 114] width 41 height 19
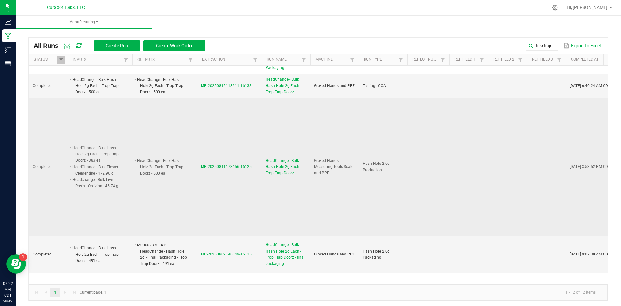
scroll to position [65, 0]
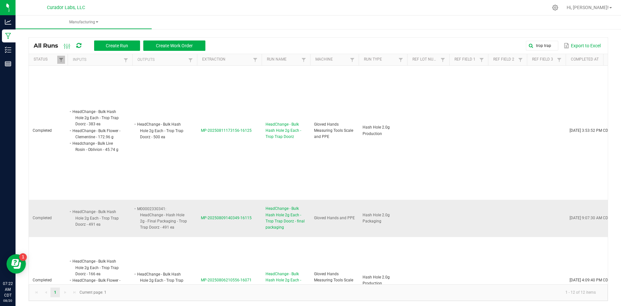
click at [276, 205] on span "HeadChange - Bulk Hash Hole 2g Each - Trop Trap Doorz - final packaging" at bounding box center [286, 217] width 41 height 25
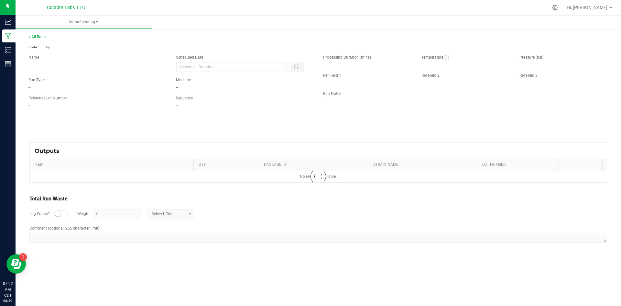
type input "08/09/2025 9:07 AM"
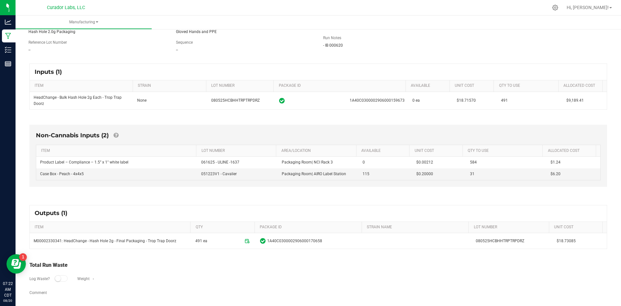
scroll to position [73, 0]
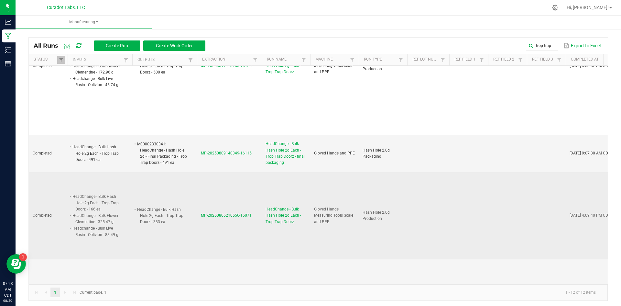
scroll to position [162, 0]
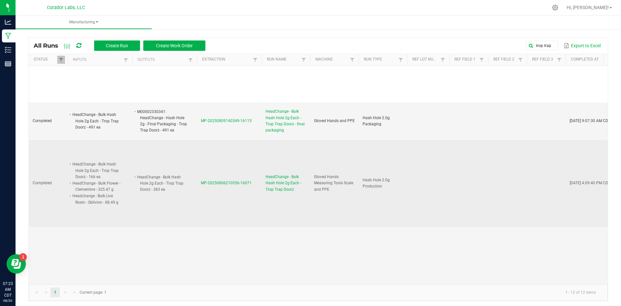
click at [237, 181] on span "MP-20250806210556-16071" at bounding box center [226, 183] width 51 height 5
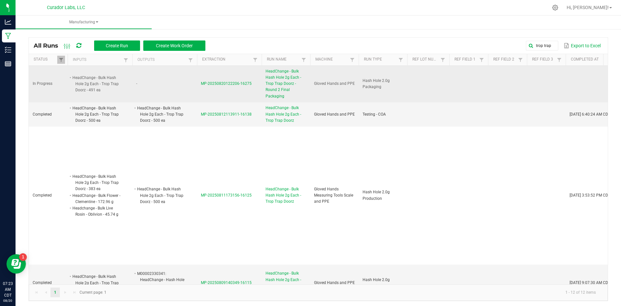
click at [273, 79] on span "HeadChange - Bulk Hash Hole 2g Each - Trop Trap Doorz - Round 2 Final Packaging" at bounding box center [286, 83] width 41 height 31
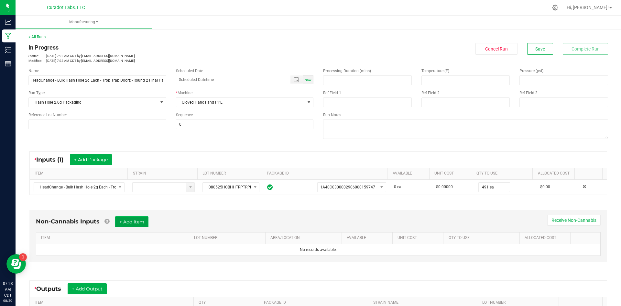
click at [133, 221] on button "+ Add Item" at bounding box center [131, 221] width 33 height 11
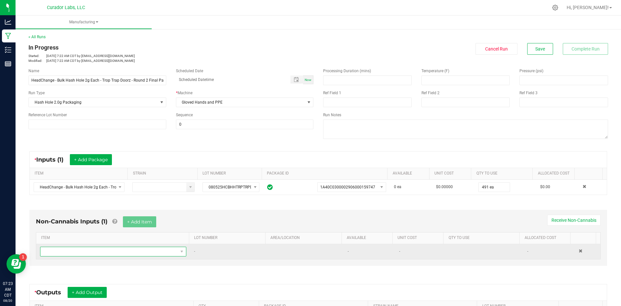
click at [93, 250] on span "NO DATA FOUND" at bounding box center [108, 251] width 137 height 9
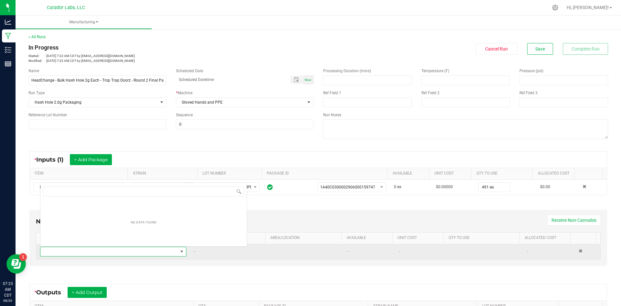
scroll to position [10, 142]
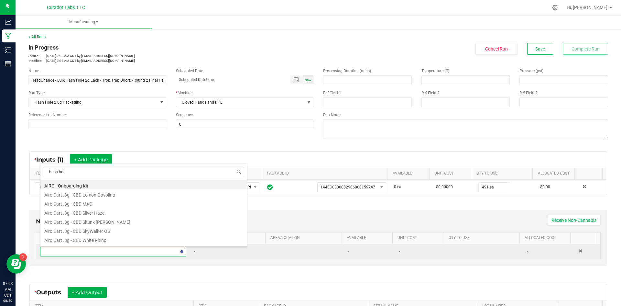
type input "hash hole"
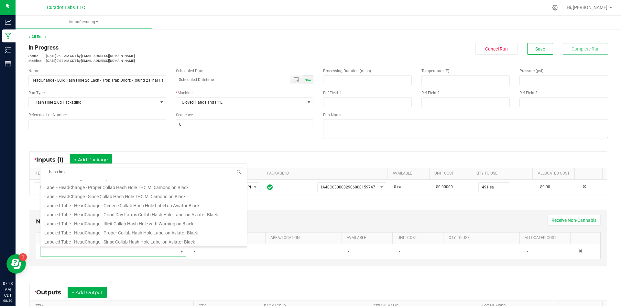
scroll to position [26, 0]
click at [135, 222] on li "Labeled Tube - HeadChange - Illicit Collab Hash Hole with Warning on Black" at bounding box center [143, 222] width 206 height 9
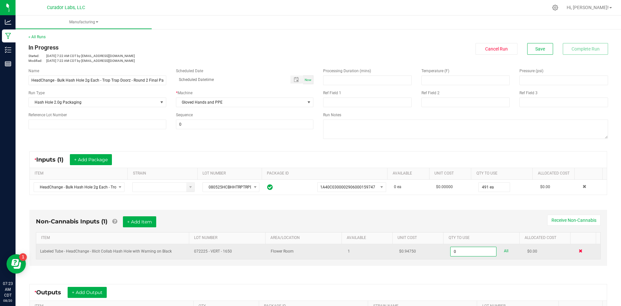
type input "0 ea"
click at [579, 249] on span at bounding box center [581, 251] width 4 height 4
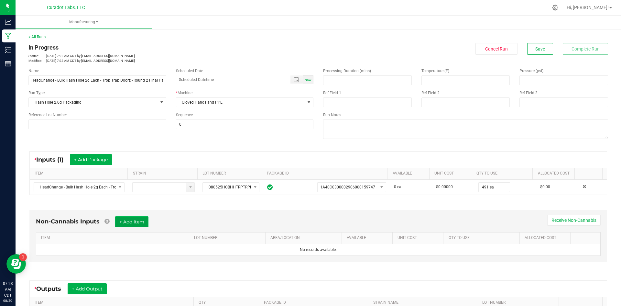
click at [140, 223] on button "+ Add Item" at bounding box center [131, 221] width 33 height 11
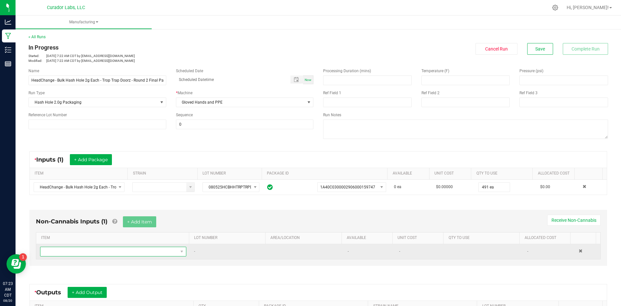
click at [124, 249] on span "NO DATA FOUND" at bounding box center [108, 251] width 137 height 9
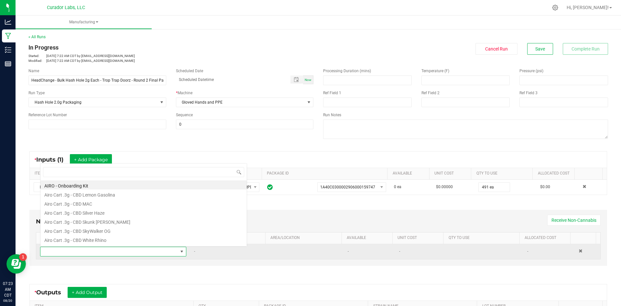
scroll to position [10, 142]
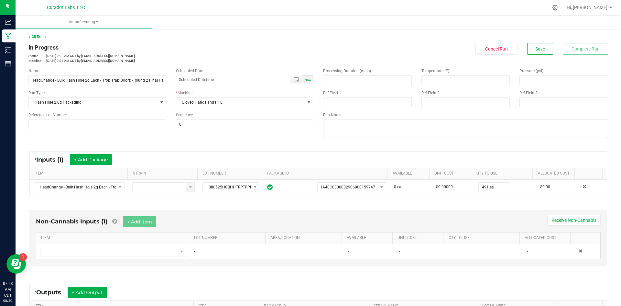
click at [322, 268] on div "Non-Cannabis Inputs (1) + Add Item Receive Non-Cannabis ITEM LOT NUMBER AREA/LO…" at bounding box center [318, 239] width 589 height 77
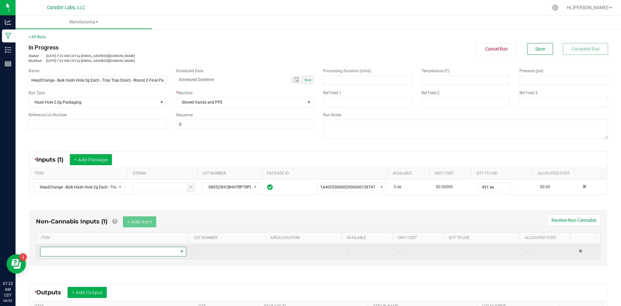
click at [93, 254] on span "NO DATA FOUND" at bounding box center [108, 251] width 137 height 9
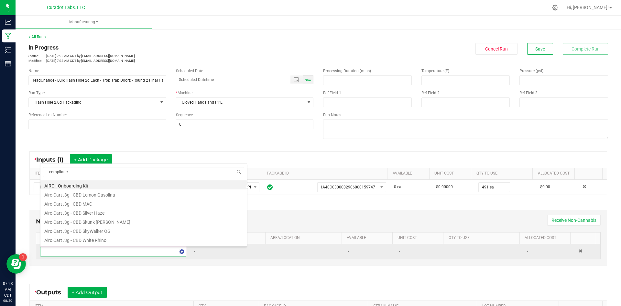
type input "compliance"
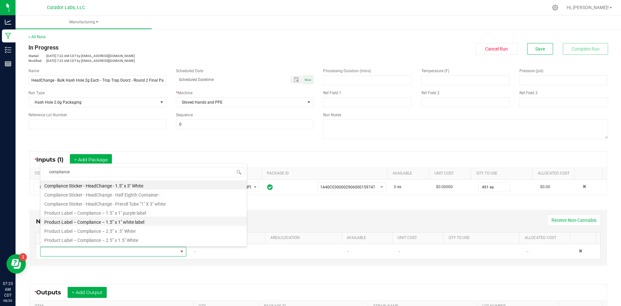
click at [135, 222] on li "Product Label – Compliance – 1.5” x 1" white label" at bounding box center [143, 220] width 206 height 9
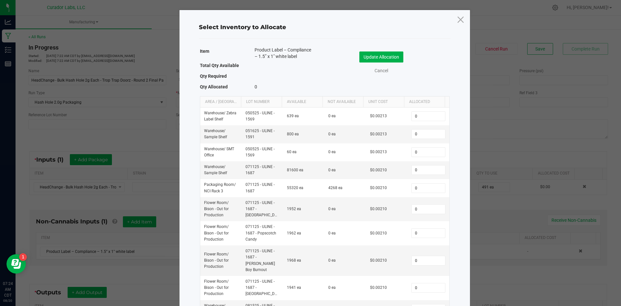
click at [454, 173] on div "Select Inventory to Allocate Item Product Label – Compliance – 1.5” x 1" white …" at bounding box center [325, 174] width 291 height 328
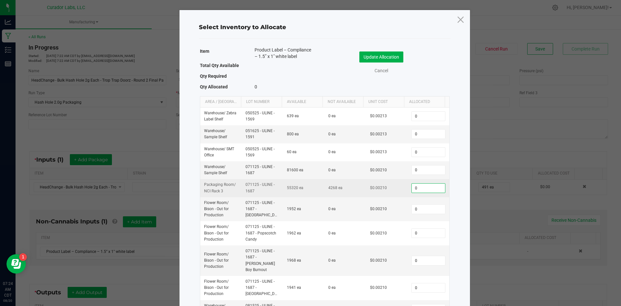
click at [413, 189] on input "0" at bounding box center [428, 187] width 33 height 9
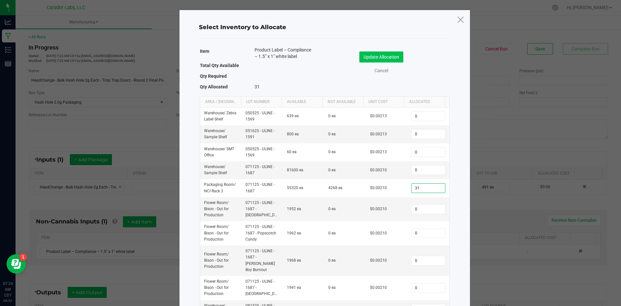
type input "31"
drag, startPoint x: 390, startPoint y: 62, endPoint x: 388, endPoint y: 58, distance: 3.9
click at [390, 61] on button "Update Allocation" at bounding box center [381, 56] width 44 height 11
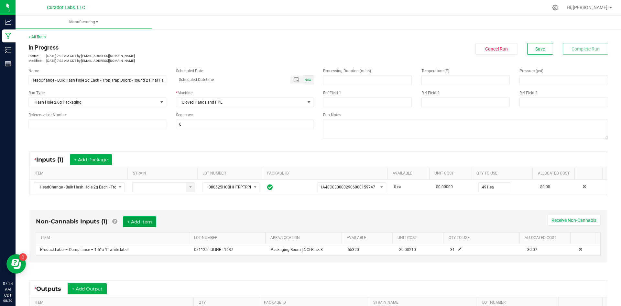
click at [144, 221] on button "+ Add Item" at bounding box center [139, 221] width 33 height 11
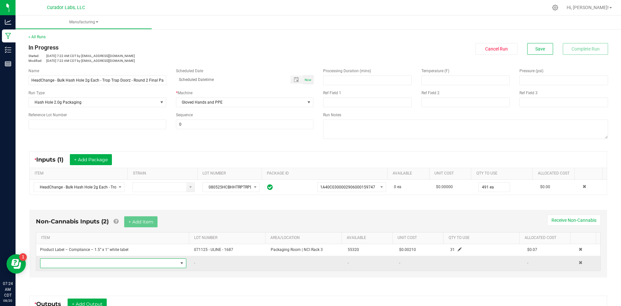
drag, startPoint x: 123, startPoint y: 263, endPoint x: 123, endPoint y: 259, distance: 4.2
click at [122, 263] on span "NO DATA FOUND" at bounding box center [108, 262] width 137 height 9
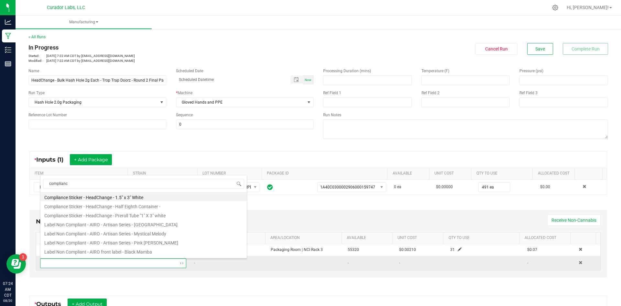
type input "compliance"
click at [122, 234] on li "Product Label – Compliance – 1.5” x 1" white label" at bounding box center [143, 232] width 206 height 9
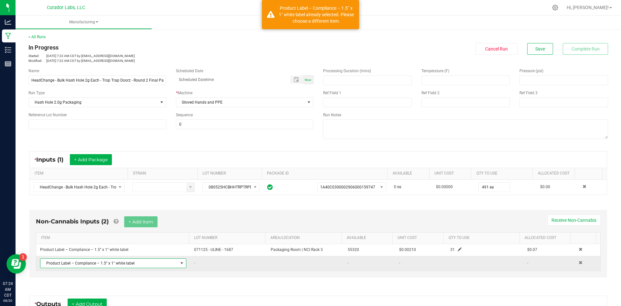
click at [136, 264] on span "Product Label – Compliance – 1.5” x 1" white label" at bounding box center [108, 262] width 137 height 9
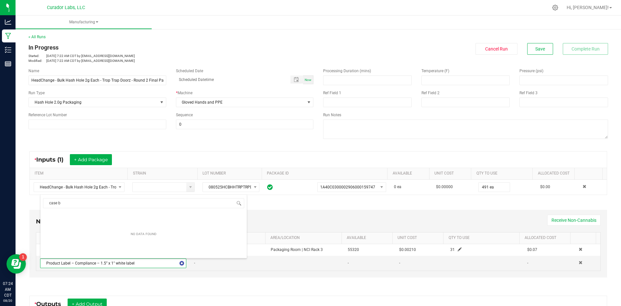
type input "case bo"
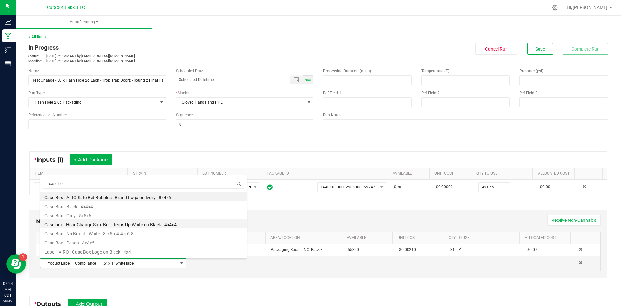
click at [131, 225] on li "Case box - HeadChange Safe Bet - Terps Up White on Black - 4x4x4" at bounding box center [143, 223] width 206 height 9
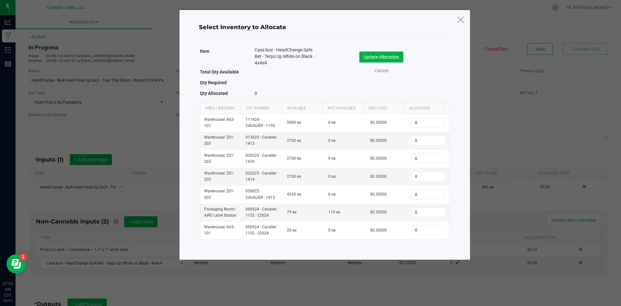
drag, startPoint x: 423, startPoint y: 247, endPoint x: 421, endPoint y: 242, distance: 5.1
click at [422, 246] on div "Item Case box - HeadChange Safe Bet - Terps Up White on Black - 4x4x4 Total Qty…" at bounding box center [324, 147] width 261 height 204
click at [421, 210] on input "0" at bounding box center [428, 212] width 33 height 9
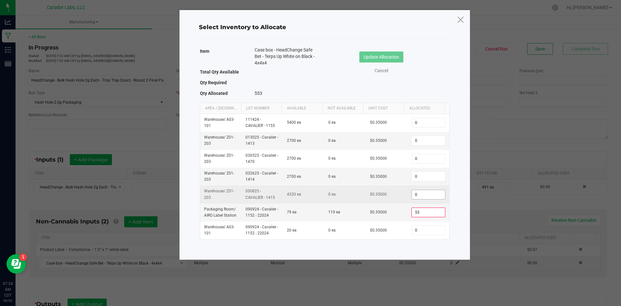
type input "5"
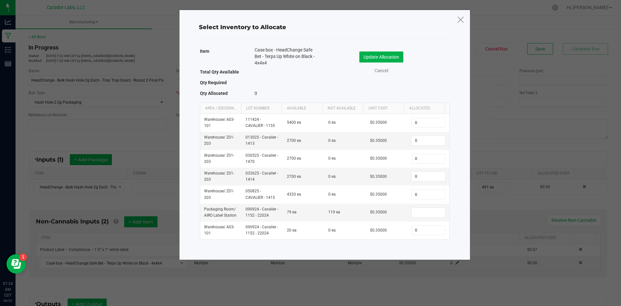
click at [419, 243] on div "Item Case box - HeadChange Safe Bet - Terps Up White on Black - 4x4x4 Total Qty…" at bounding box center [324, 144] width 255 height 199
click at [423, 212] on input at bounding box center [428, 212] width 33 height 9
type input "31"
drag, startPoint x: 279, startPoint y: 62, endPoint x: 251, endPoint y: 52, distance: 29.7
click at [251, 52] on div "Case box - HeadChange Safe Bet - Terps Up White on Black - 4x4x4" at bounding box center [285, 57] width 70 height 21
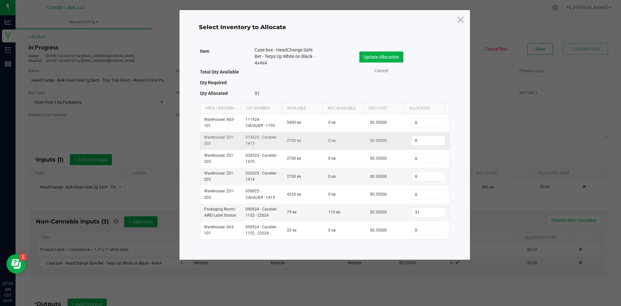
copy span "Case box - HeadChange Safe Bet - Terps Up White on Black - 4x4x4"
click at [372, 56] on button "Update Allocation" at bounding box center [381, 56] width 44 height 11
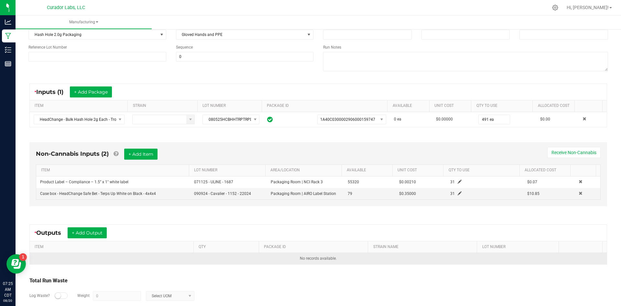
scroll to position [97, 0]
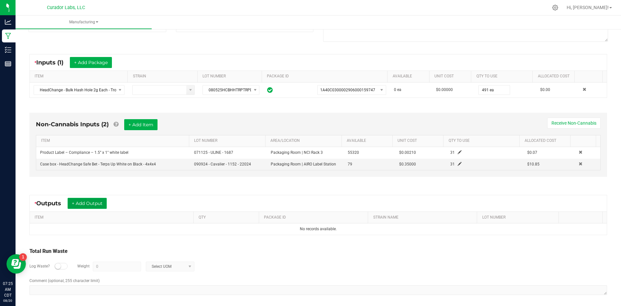
click at [95, 202] on button "+ Add Output" at bounding box center [87, 203] width 39 height 11
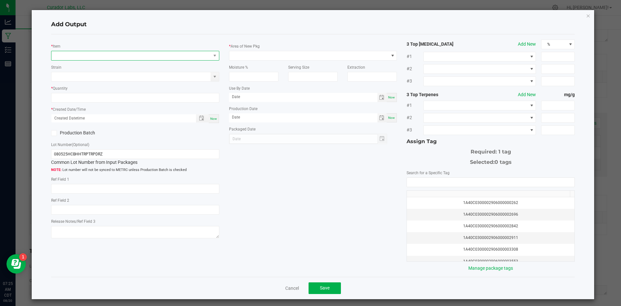
click at [114, 56] on span "NO DATA FOUND" at bounding box center [130, 55] width 159 height 9
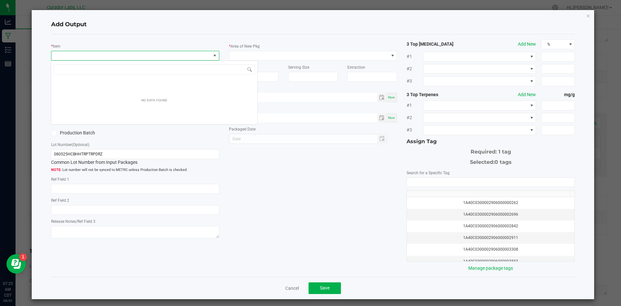
scroll to position [10, 167]
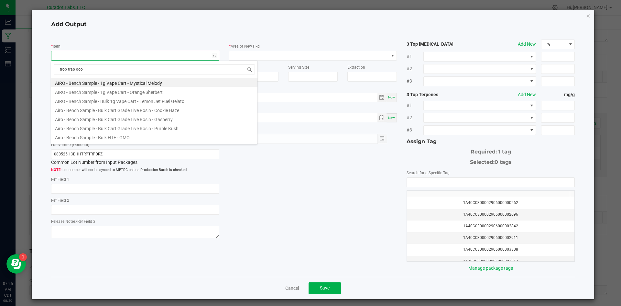
type input "trop trap door"
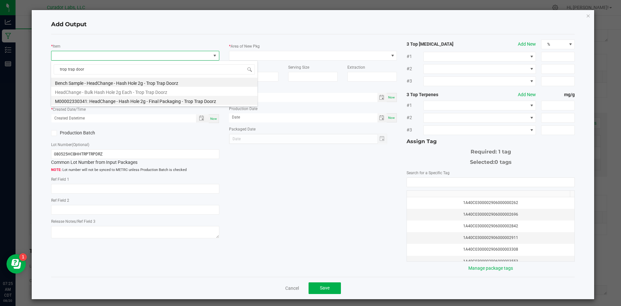
click at [130, 100] on li "M00002330341: HeadChange - Hash Hole 2g - Final Packaging - Trop Trap Doorz" at bounding box center [154, 100] width 206 height 9
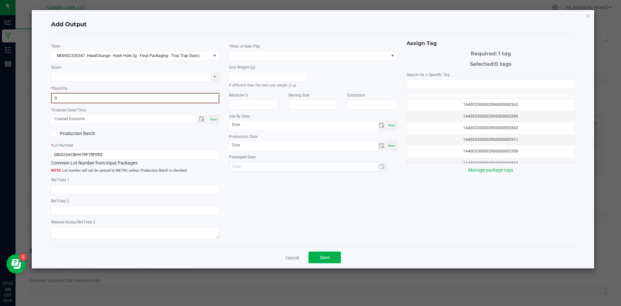
click at [128, 101] on input "0" at bounding box center [135, 97] width 167 height 9
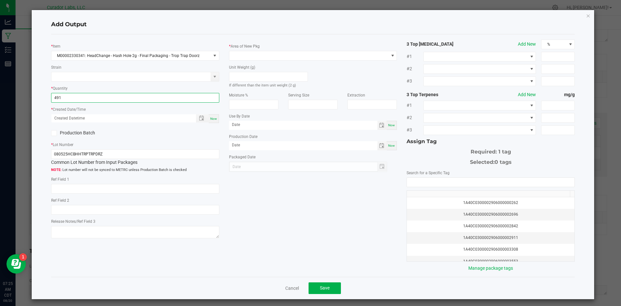
type input "491 ea"
click at [212, 119] on span "Now" at bounding box center [213, 119] width 7 height 4
type input "08/20/2025 7:25 AM"
type input "[DATE]"
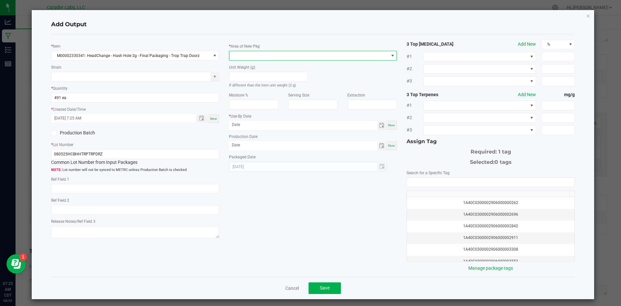
click at [248, 54] on span at bounding box center [308, 55] width 159 height 9
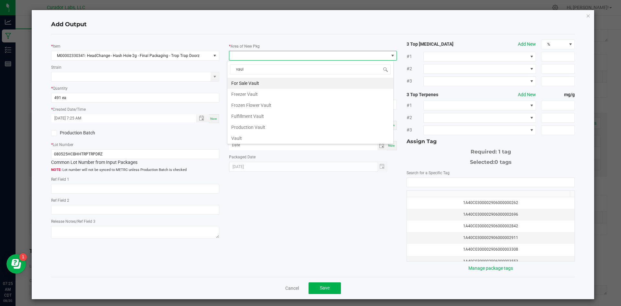
type input "vault"
click at [244, 134] on li "Vault" at bounding box center [310, 138] width 166 height 11
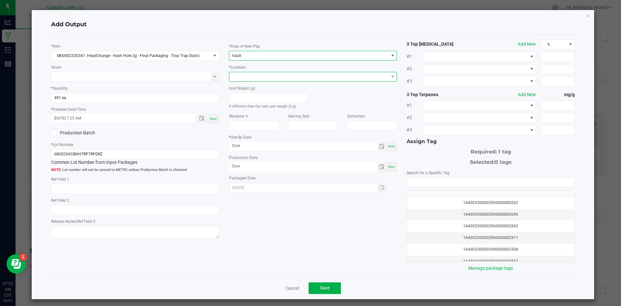
click at [248, 77] on span at bounding box center [308, 76] width 159 height 9
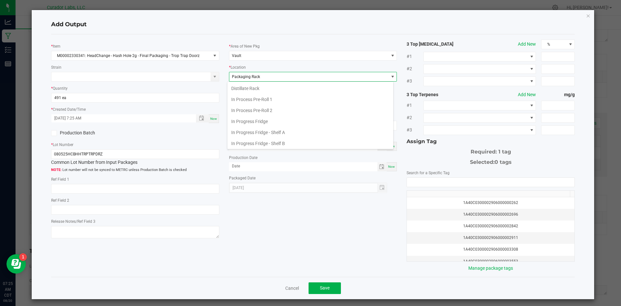
scroll to position [100, 0]
click at [252, 141] on li "Packaging Rack" at bounding box center [310, 142] width 166 height 11
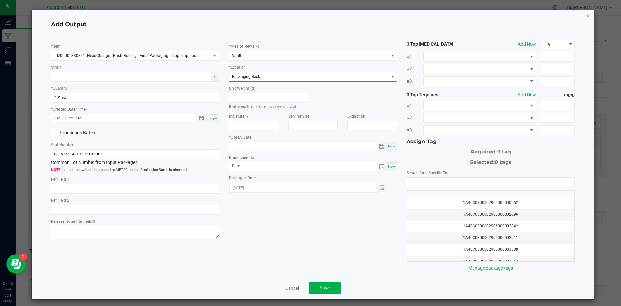
type input "month/day/year"
click at [248, 145] on input "month/day/year" at bounding box center [303, 146] width 148 height 8
drag, startPoint x: 288, startPoint y: 156, endPoint x: 287, endPoint y: 152, distance: 4.0
click at [288, 155] on div "Production Date Now" at bounding box center [313, 162] width 168 height 17
type input "month/day/year"
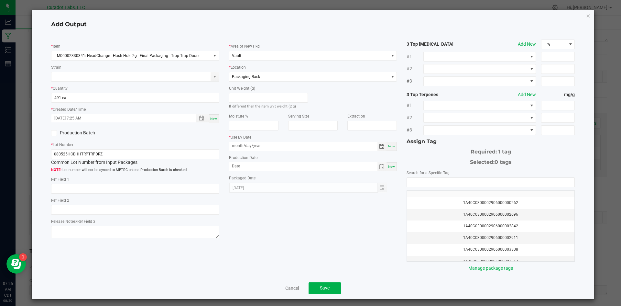
drag, startPoint x: 286, startPoint y: 149, endPoint x: 272, endPoint y: 156, distance: 16.2
click at [272, 156] on div "* Area of New Pkg Vault * Location Packaging Rack Unit Weight (g) If different …" at bounding box center [313, 115] width 178 height 153
type input "08/05/2026"
drag, startPoint x: 264, startPoint y: 169, endPoint x: 209, endPoint y: 162, distance: 55.4
click at [209, 163] on div "* Item M00002330341: HeadChange - Hash Hole 2g - Final Packaging - Trop Trap Do…" at bounding box center [313, 155] width 534 height 232
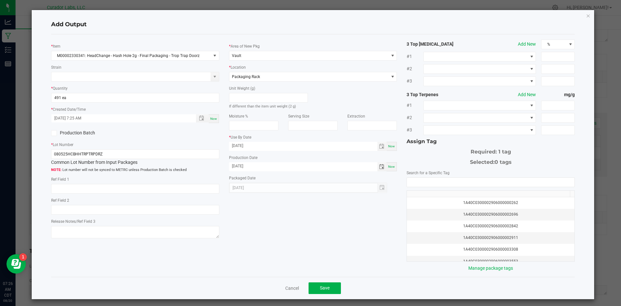
type input "08/05/2025"
click at [291, 210] on div "* Item M00002330341: HeadChange - Hash Hole 2g - Final Packaging - Trop Trap Do…" at bounding box center [313, 155] width 534 height 232
click at [427, 186] on input "NO DATA FOUND" at bounding box center [491, 182] width 168 height 9
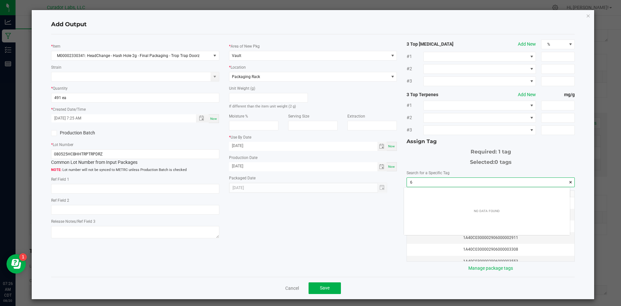
scroll to position [9, 166]
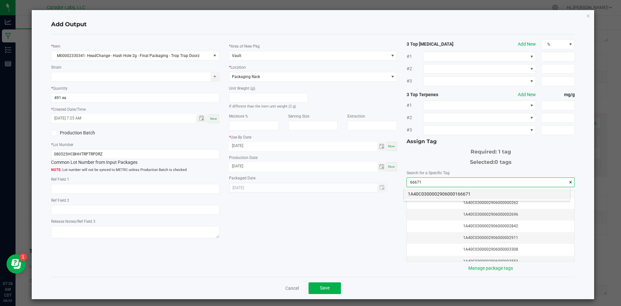
click at [450, 189] on li "1A40C0300002906000166671" at bounding box center [487, 193] width 166 height 11
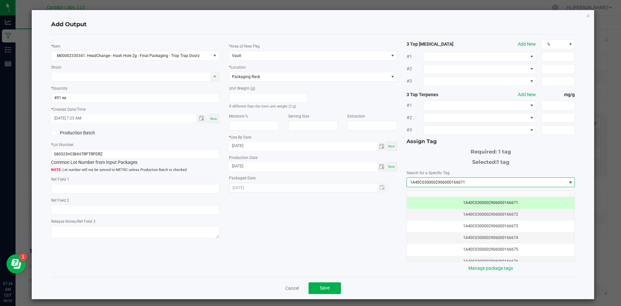
type input "1A40C0300002906000166671"
click at [393, 215] on div "* Item M00002330341: HeadChange - Hash Hole 2g - Final Packaging - Trop Trap Do…" at bounding box center [313, 155] width 534 height 232
click at [330, 288] on button "Save" at bounding box center [325, 288] width 32 height 12
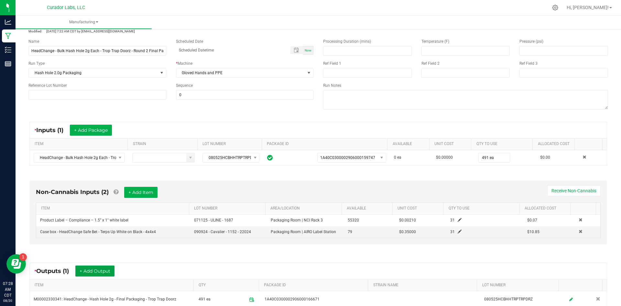
scroll to position [0, 0]
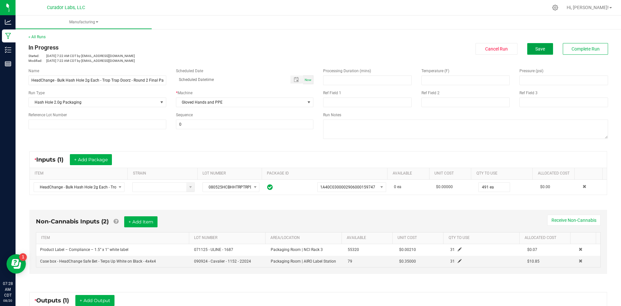
click at [527, 51] on button "Save" at bounding box center [540, 49] width 26 height 12
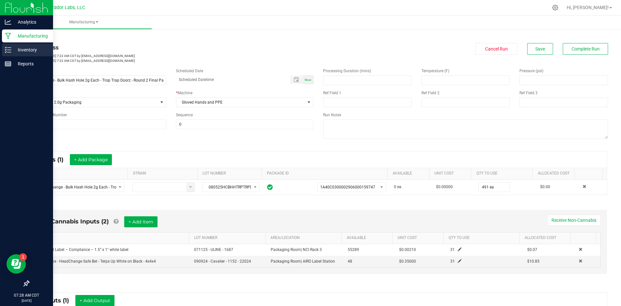
click at [10, 51] on icon at bounding box center [8, 50] width 6 height 6
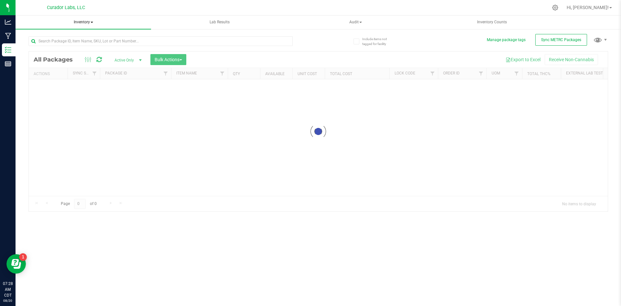
click at [82, 20] on span "Inventory" at bounding box center [84, 23] width 136 height 14
click at [56, 46] on span "All inventory" at bounding box center [46, 46] width 44 height 5
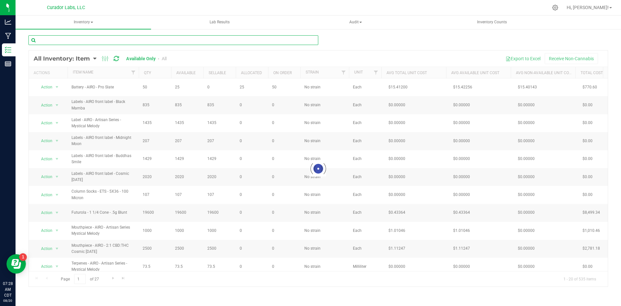
click at [121, 41] on input "text" at bounding box center [173, 40] width 290 height 10
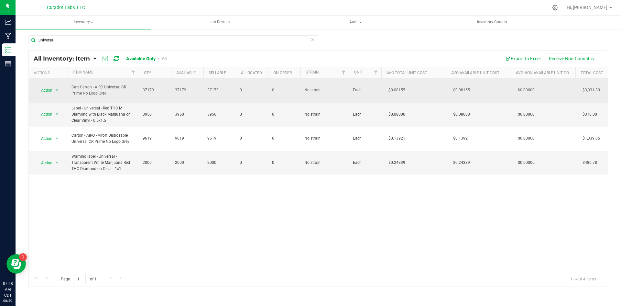
drag, startPoint x: 111, startPoint y: 93, endPoint x: 70, endPoint y: 84, distance: 41.5
click at [71, 84] on td "Cart Carton - AIRO Universal CR Prime No Logo Grey" at bounding box center [103, 90] width 71 height 24
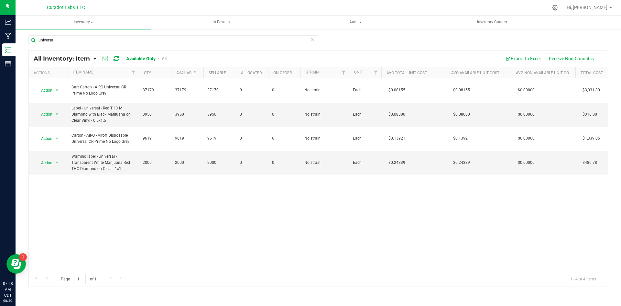
copy span "Cart Carton - AIRO Universal CR Prime No Logo Grey"
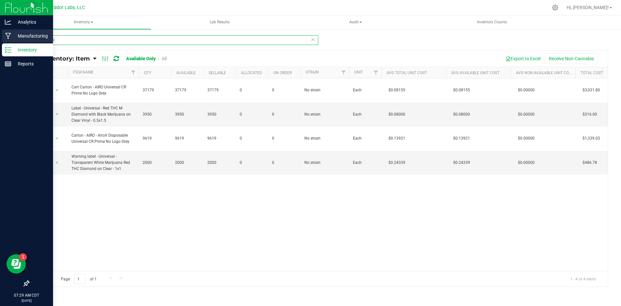
drag, startPoint x: 69, startPoint y: 41, endPoint x: 0, endPoint y: 37, distance: 69.4
click at [0, 37] on div "Analytics Manufacturing Inventory Reports 07:29 AM CDT 08/20/2025 08/20 Curador…" at bounding box center [310, 153] width 621 height 306
type input "lemon cherry"
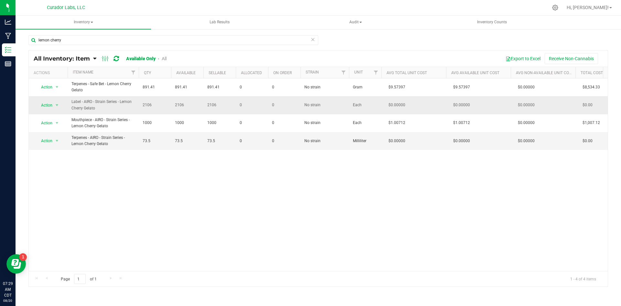
drag, startPoint x: 105, startPoint y: 109, endPoint x: 68, endPoint y: 102, distance: 37.6
click at [68, 102] on td "Label - AIRO - Strain Series - Lemon Cherry Gelato" at bounding box center [103, 105] width 71 height 18
copy span "Label - AIRO - Strain Series - Lemon Cherry Gelato"
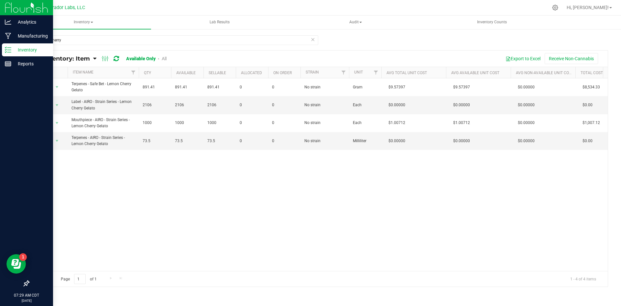
click at [16, 52] on p "Inventory" at bounding box center [30, 50] width 39 height 8
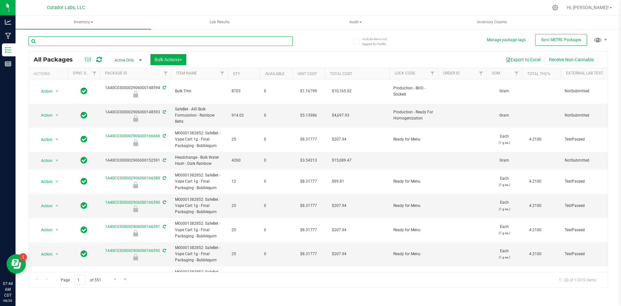
click at [47, 40] on input "text" at bounding box center [160, 41] width 264 height 10
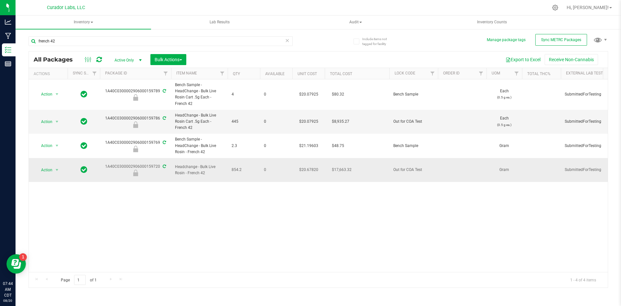
click at [164, 165] on icon at bounding box center [164, 166] width 3 height 4
click at [169, 189] on div "Action Action Edit attributes Global inventory Locate package Package audit log…" at bounding box center [318, 175] width 579 height 192
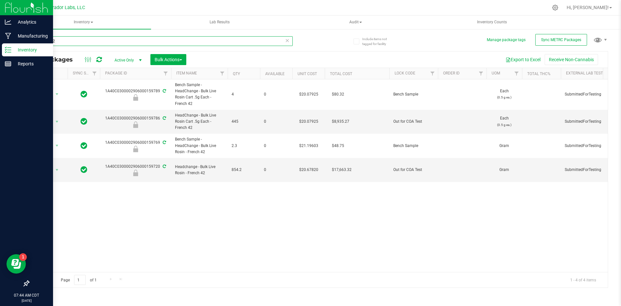
drag, startPoint x: 61, startPoint y: 39, endPoint x: 3, endPoint y: 50, distance: 59.3
click at [3, 50] on div "Analytics Manufacturing Inventory Reports 07:44 AM CDT 08/20/2025 08/20 Curador…" at bounding box center [310, 153] width 621 height 306
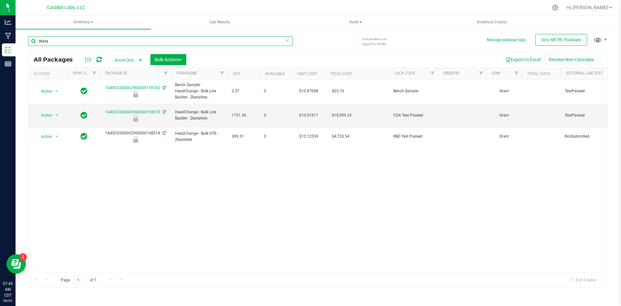
type input "zkata"
